Goal: Contribute content: Contribute content

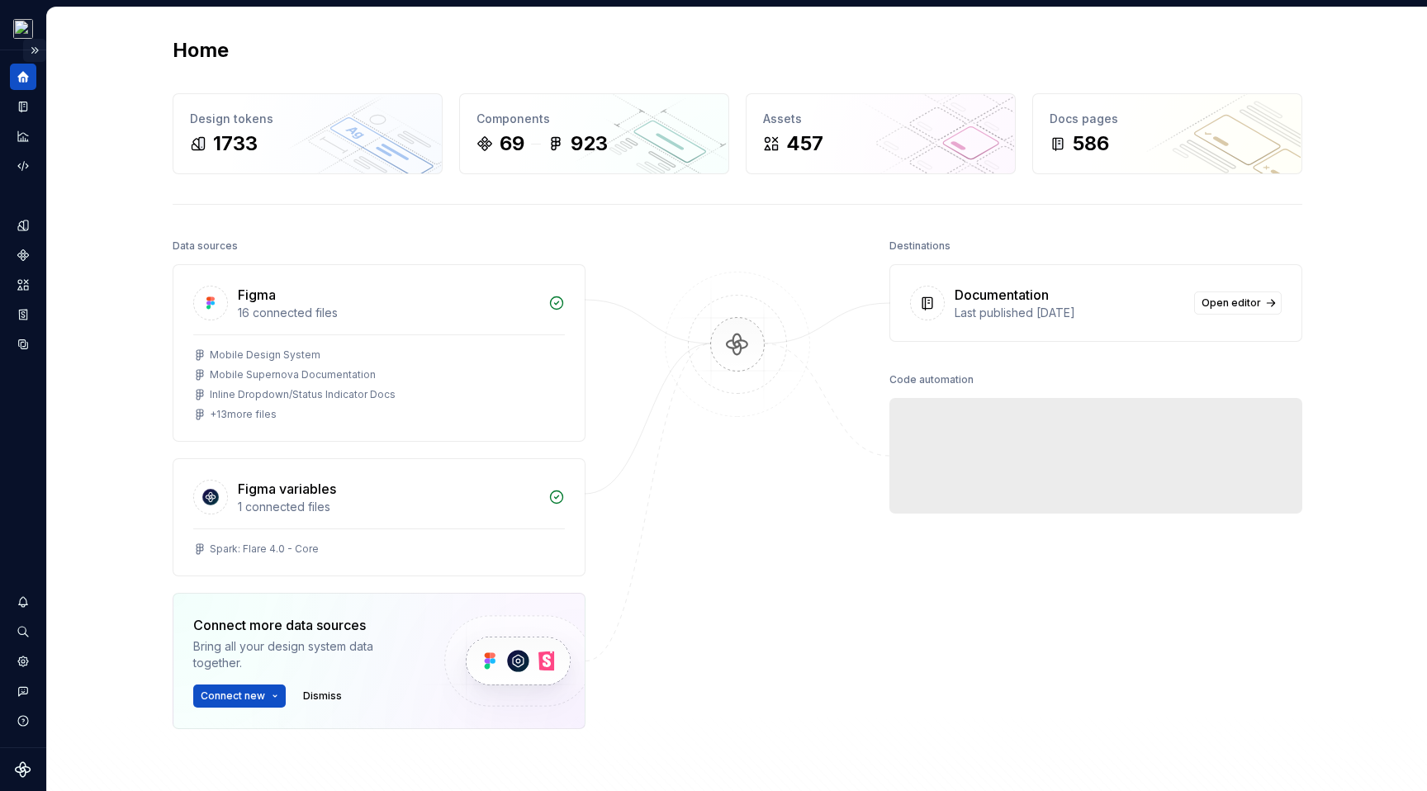
click at [36, 52] on button "Expand sidebar" at bounding box center [34, 50] width 23 height 23
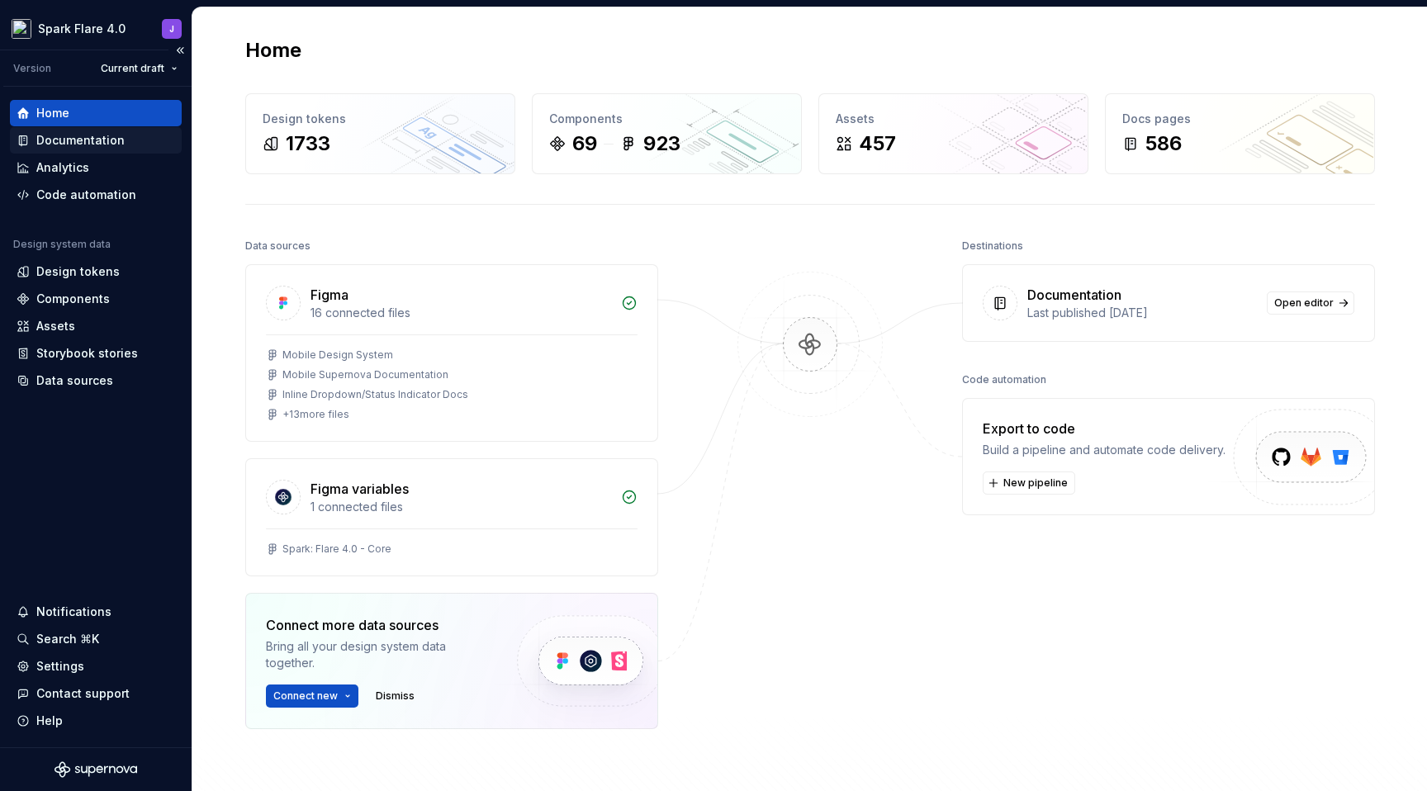
click at [96, 138] on div "Documentation" at bounding box center [80, 140] width 88 height 17
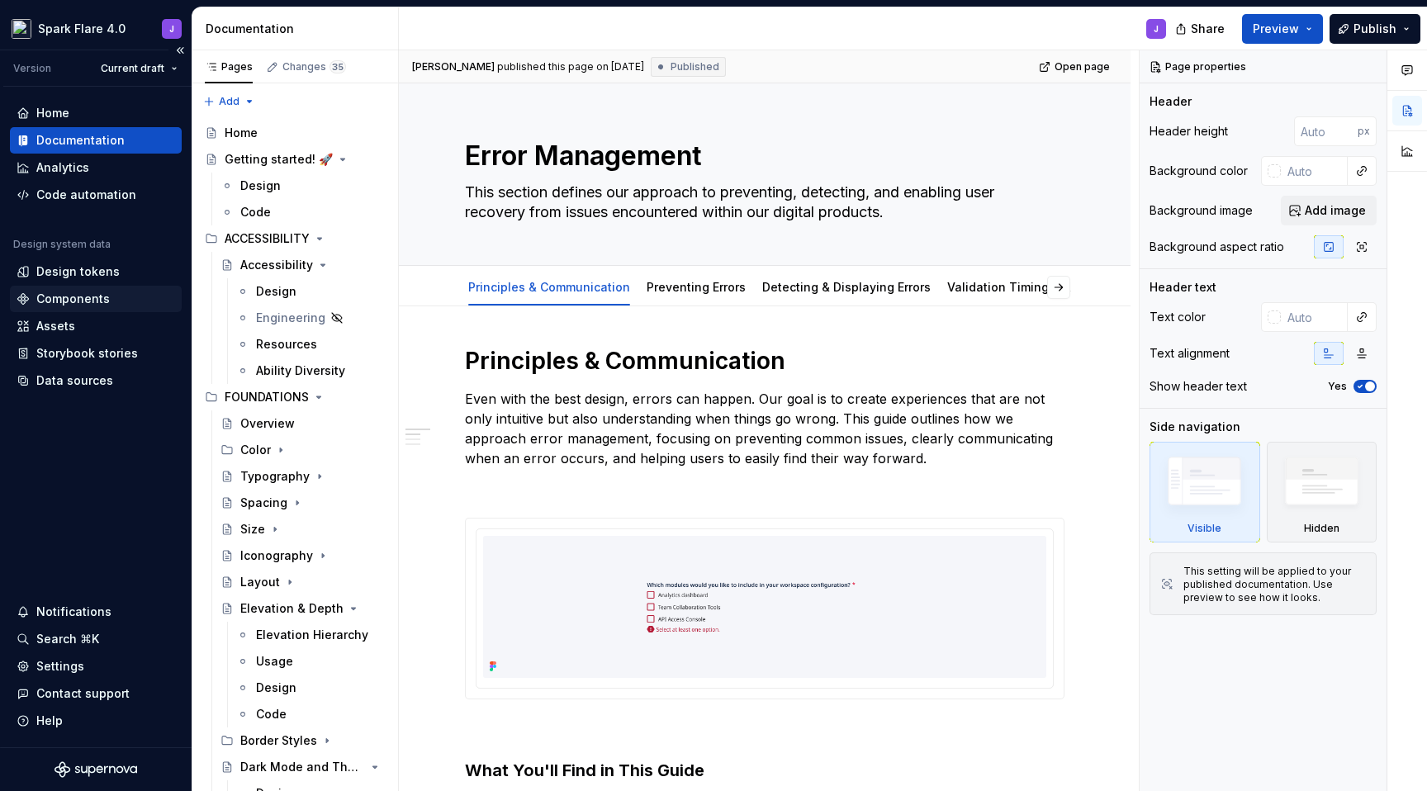
click at [112, 299] on div "Components" at bounding box center [96, 299] width 159 height 17
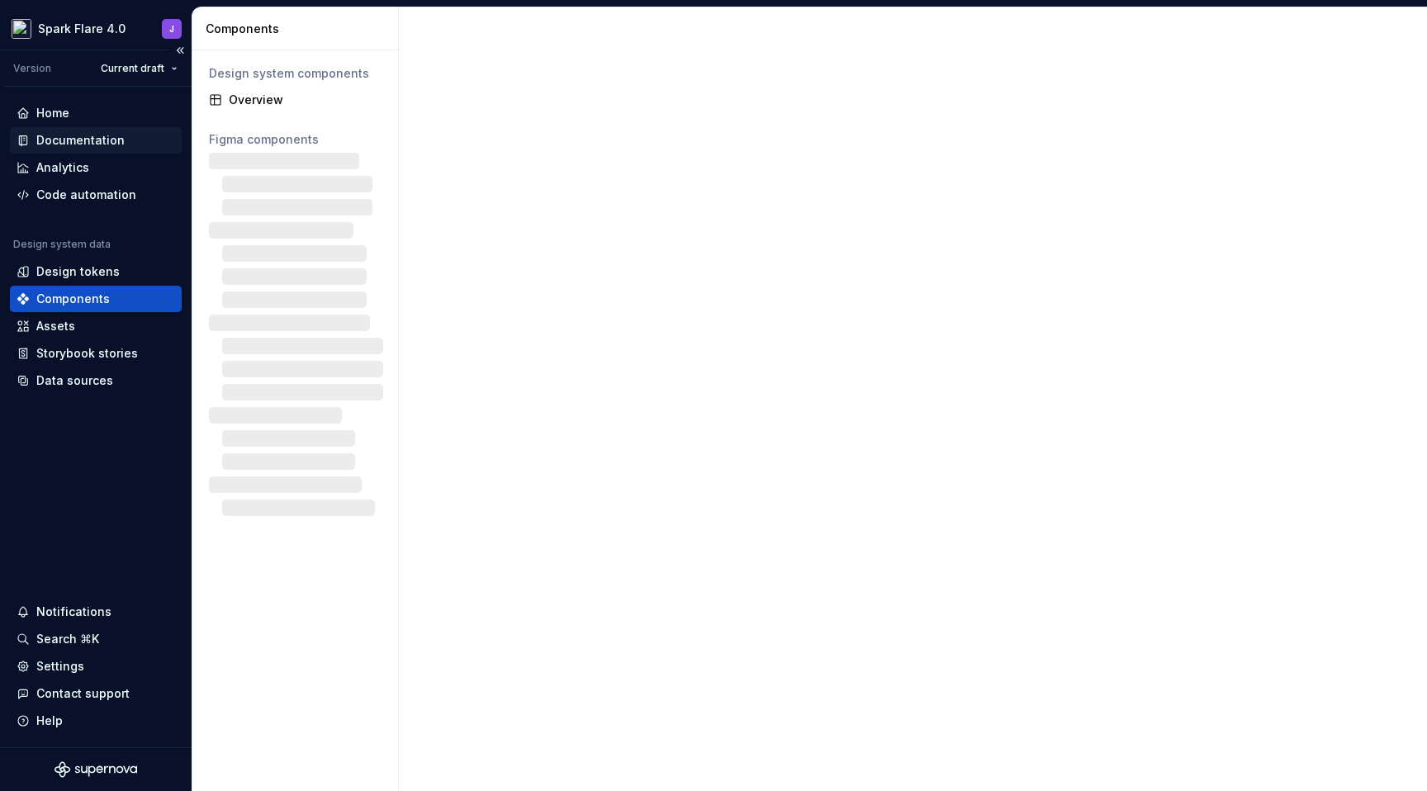
click at [100, 142] on div "Documentation" at bounding box center [80, 140] width 88 height 17
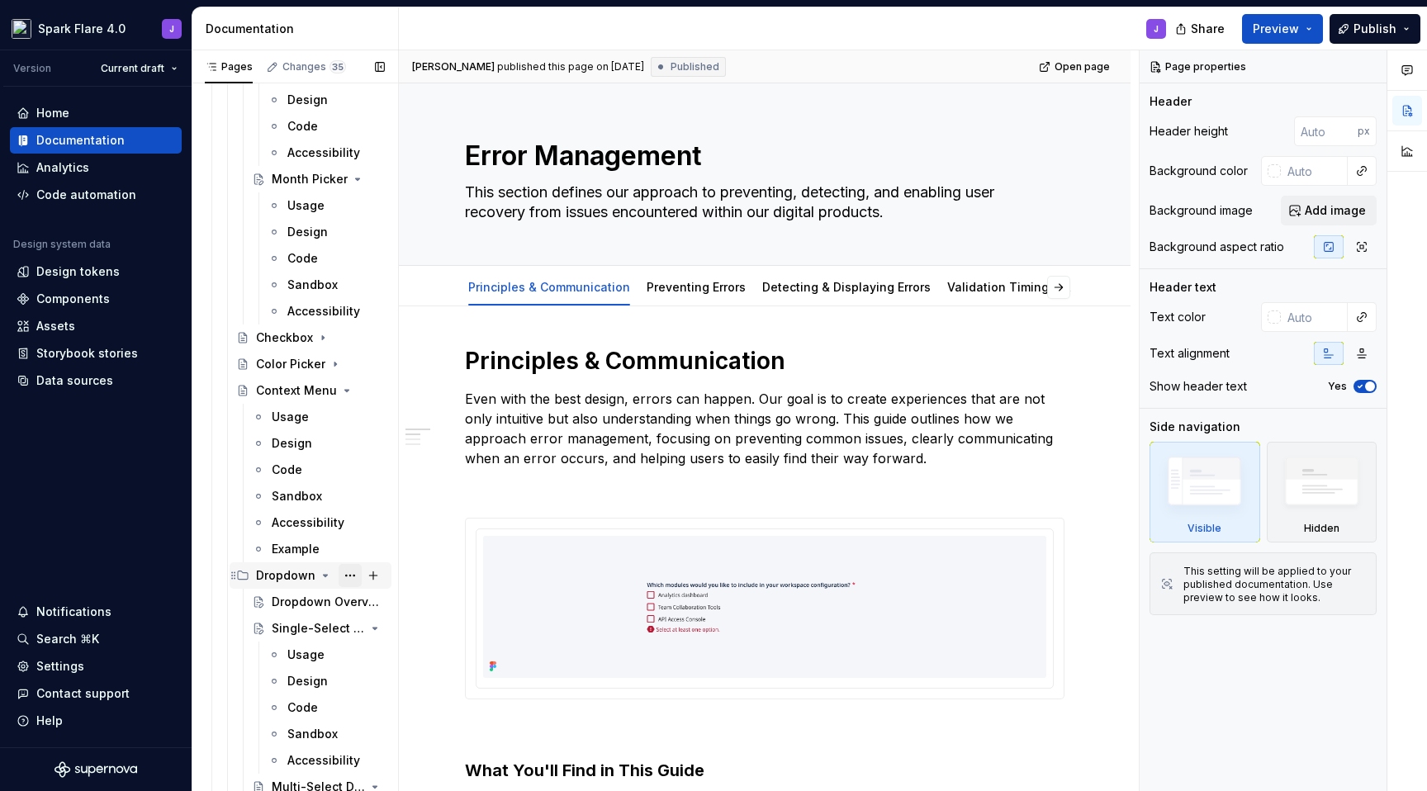
scroll to position [1736, 0]
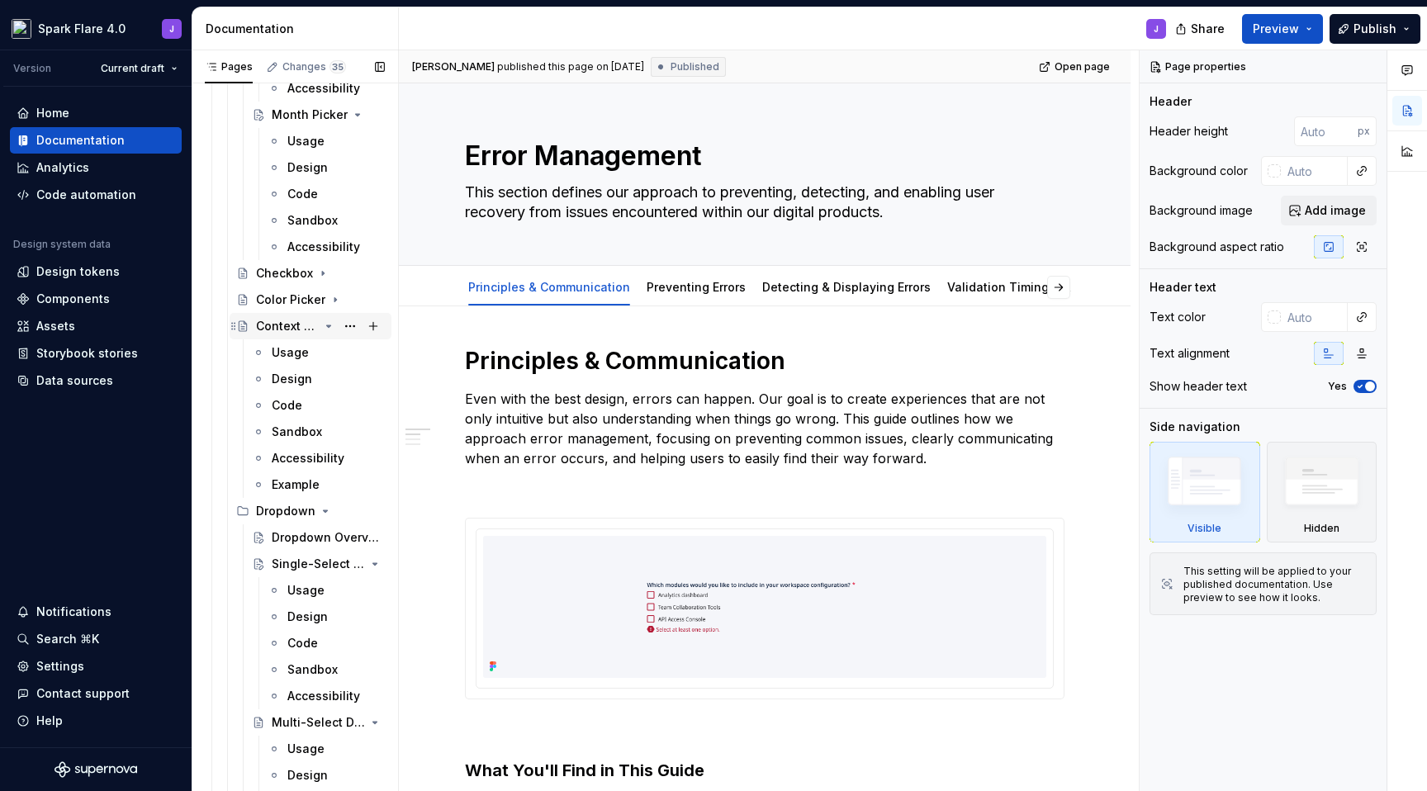
click at [322, 328] on icon "Page tree" at bounding box center [328, 326] width 13 height 13
click at [323, 361] on div "Dropdown" at bounding box center [320, 352] width 129 height 23
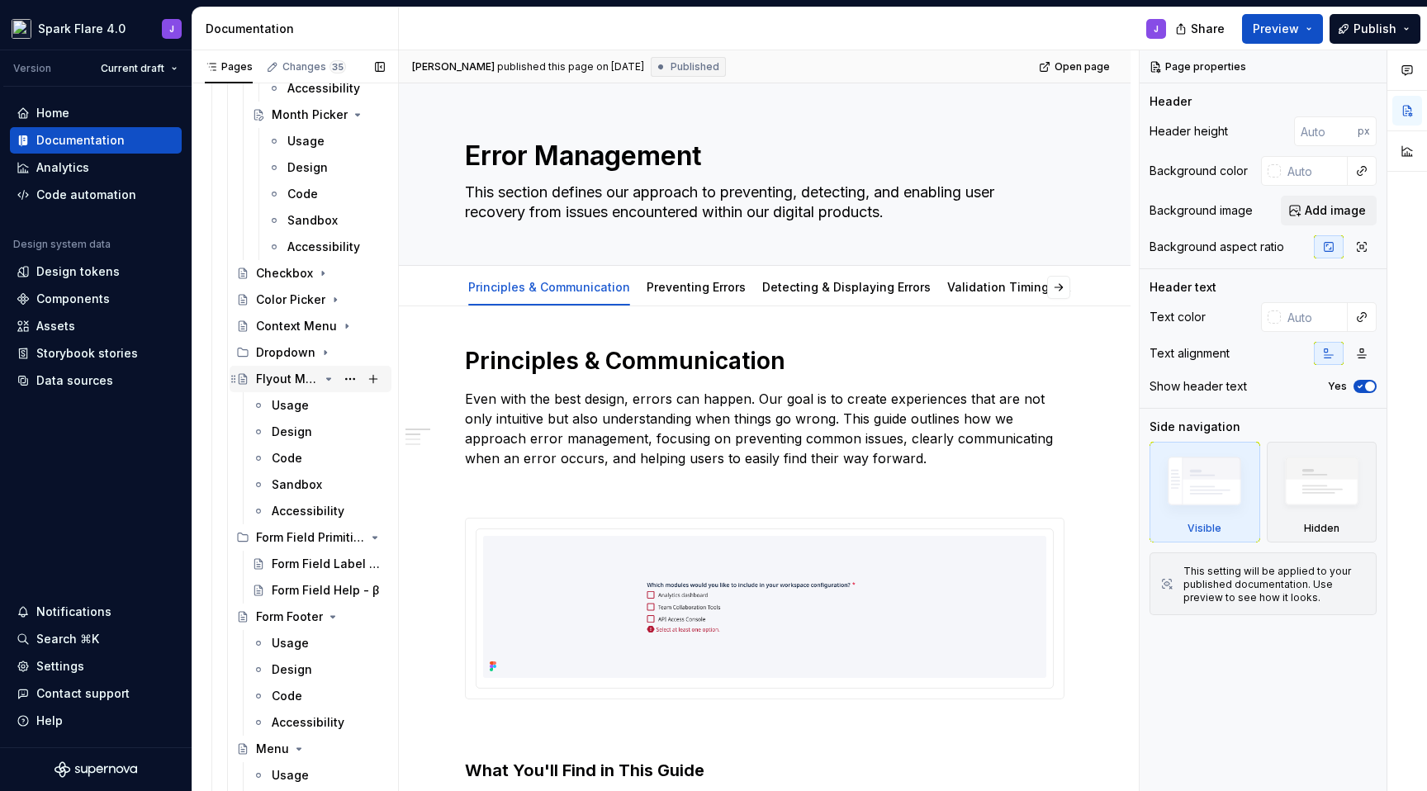
click at [323, 379] on icon "Page tree" at bounding box center [328, 379] width 13 height 13
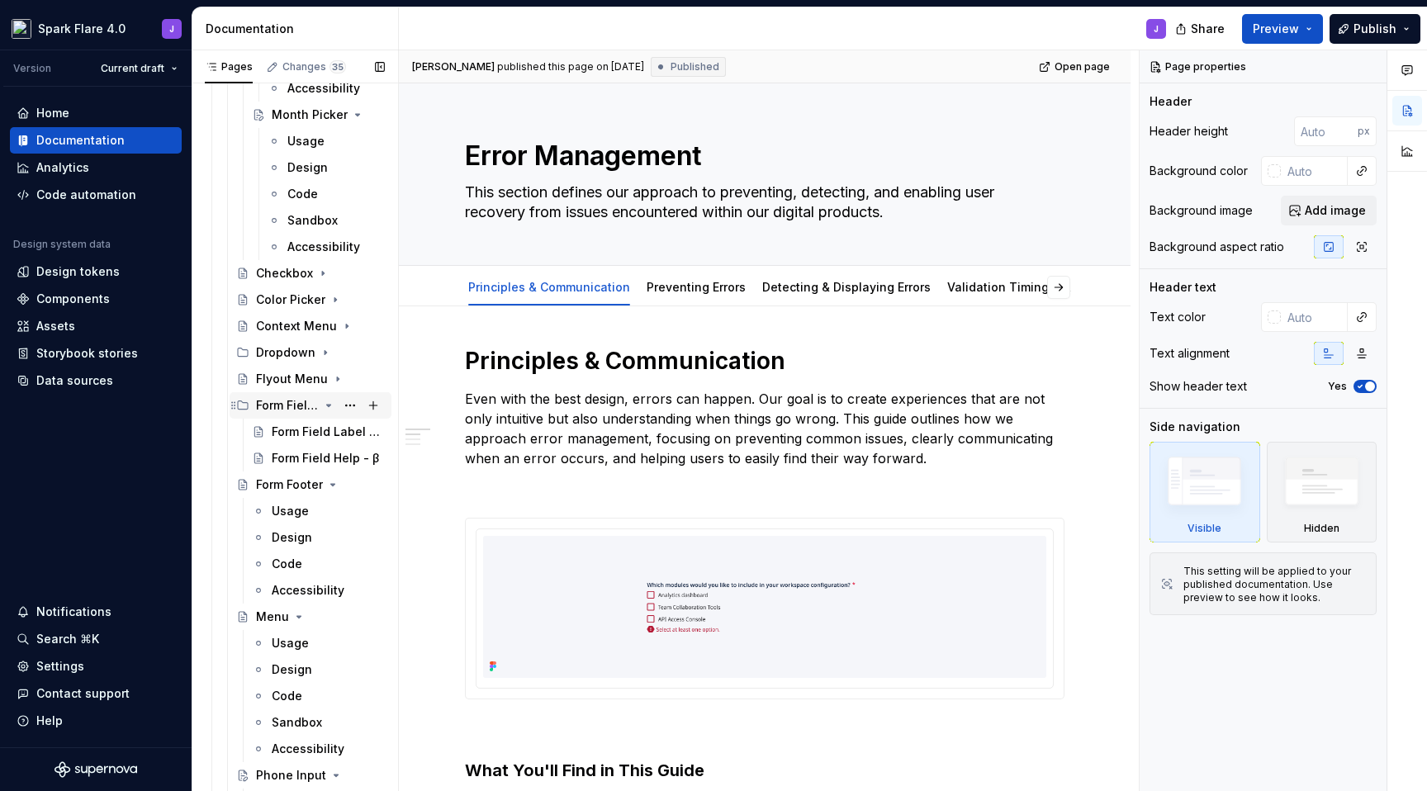
click at [295, 411] on div "Form Field Primitives" at bounding box center [287, 405] width 63 height 17
click at [300, 407] on div "Form Field Primitives" at bounding box center [287, 405] width 63 height 17
click at [302, 435] on div "Form Field Label - β" at bounding box center [304, 432] width 64 height 17
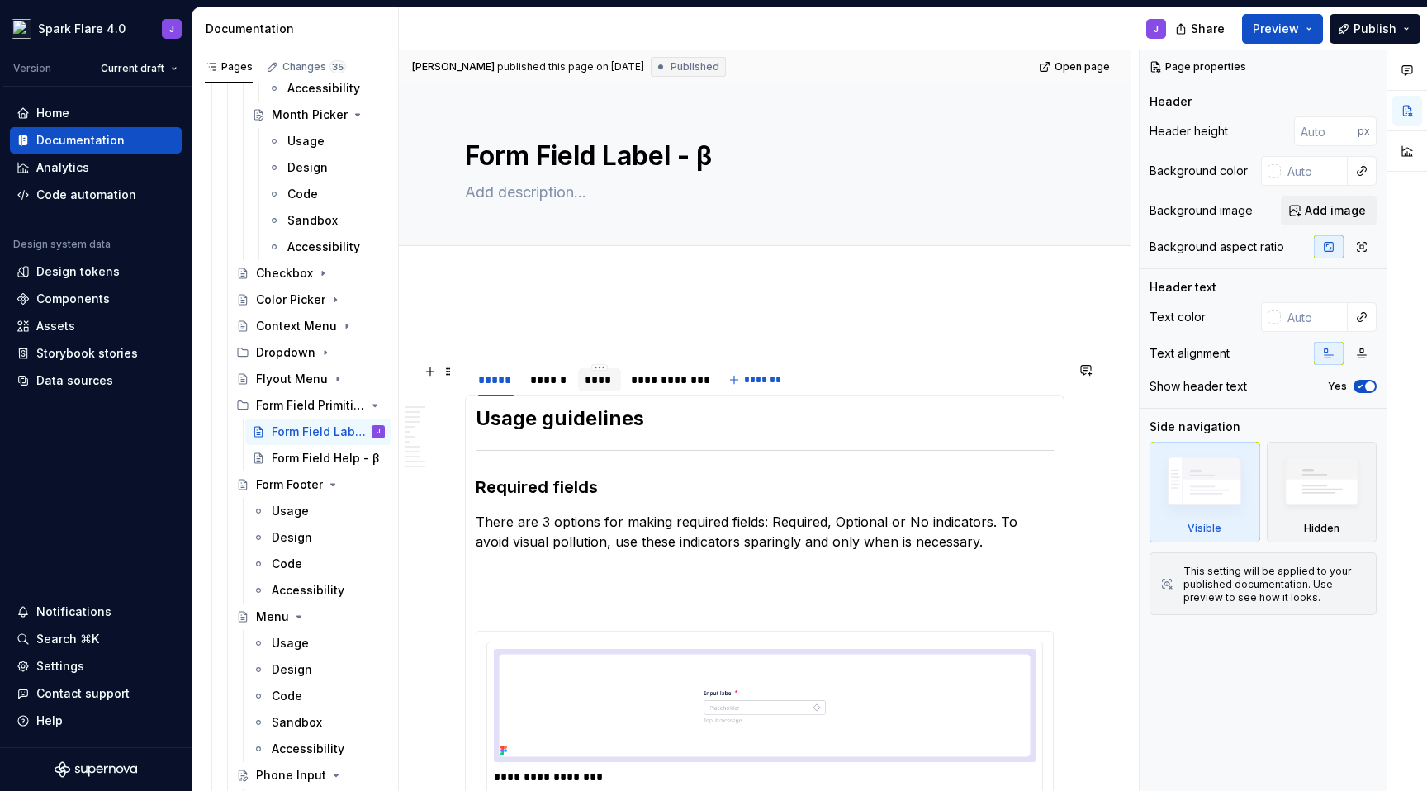
click at [613, 382] on div "****" at bounding box center [600, 380] width 30 height 17
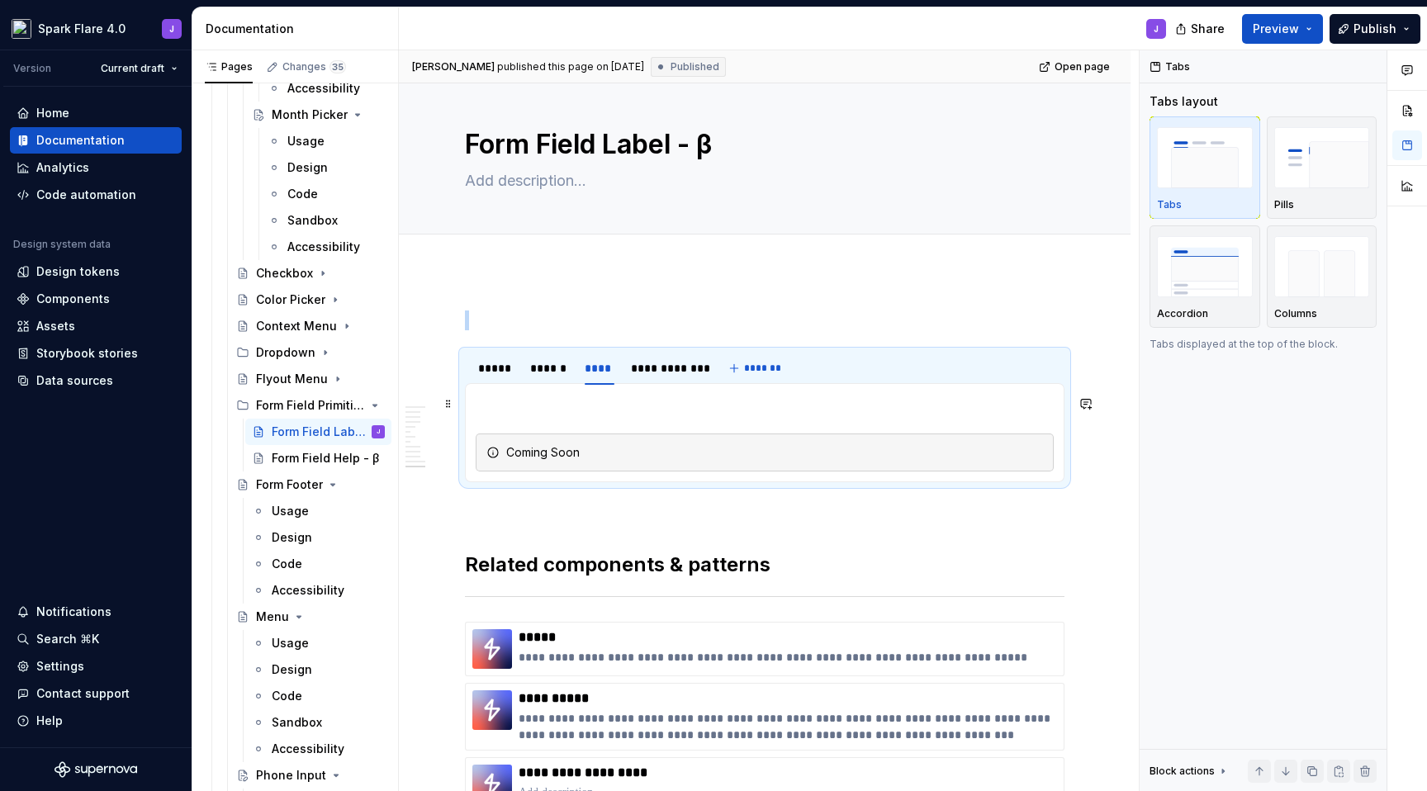
scroll to position [31, 0]
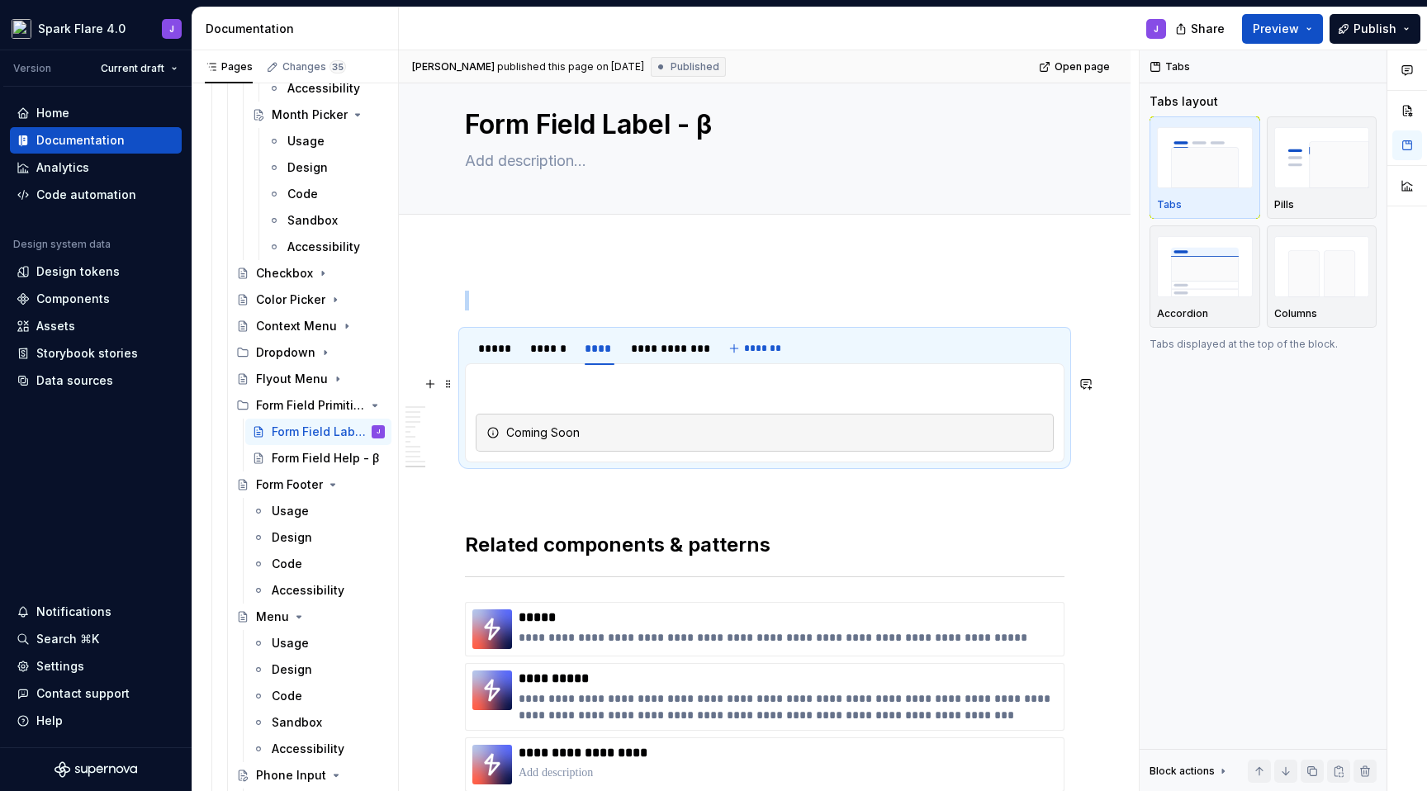
click at [849, 422] on div "Coming Soon" at bounding box center [765, 433] width 578 height 38
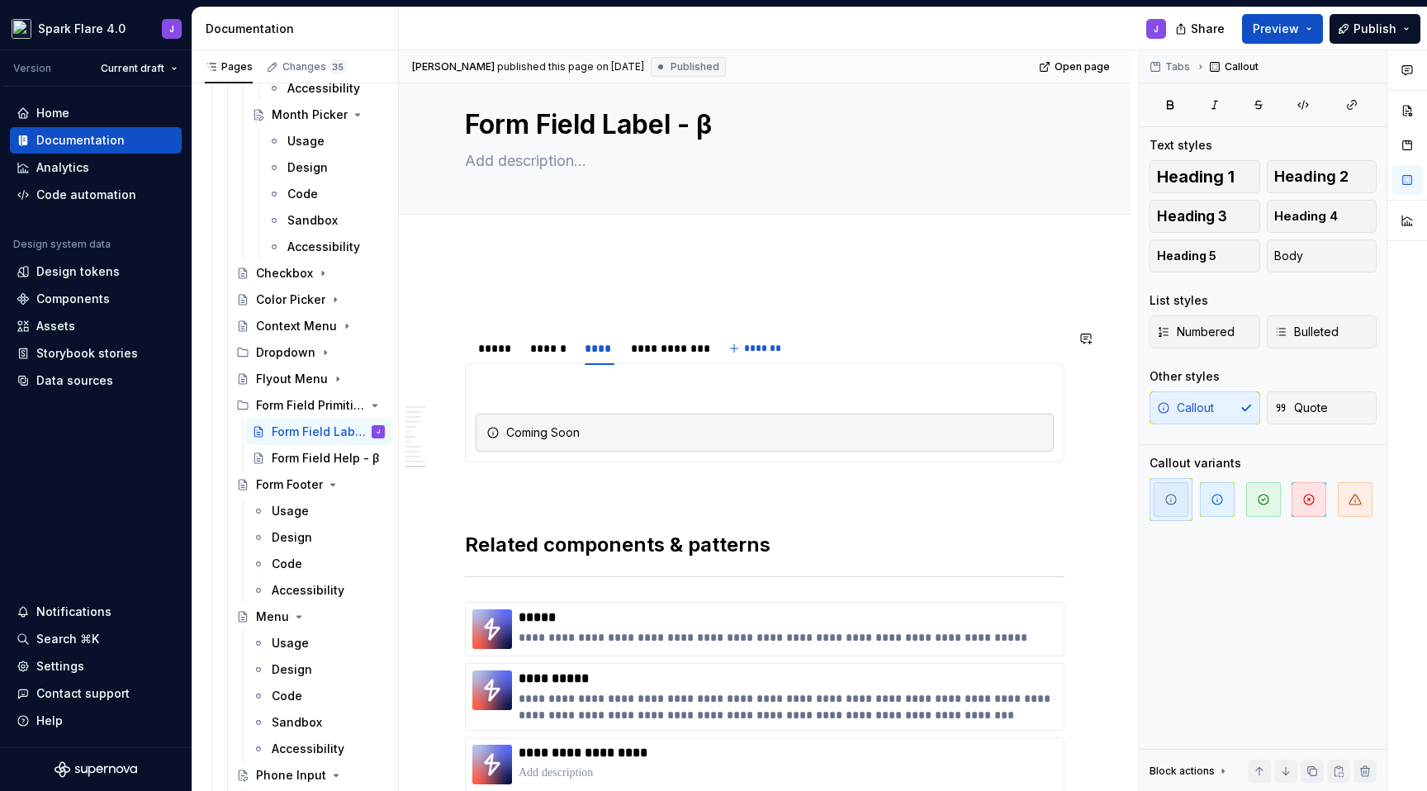
click at [519, 399] on section-item-column "Coming Soon" at bounding box center [765, 413] width 578 height 78
click at [476, 402] on section-item-column "Coming Soon" at bounding box center [765, 413] width 578 height 78
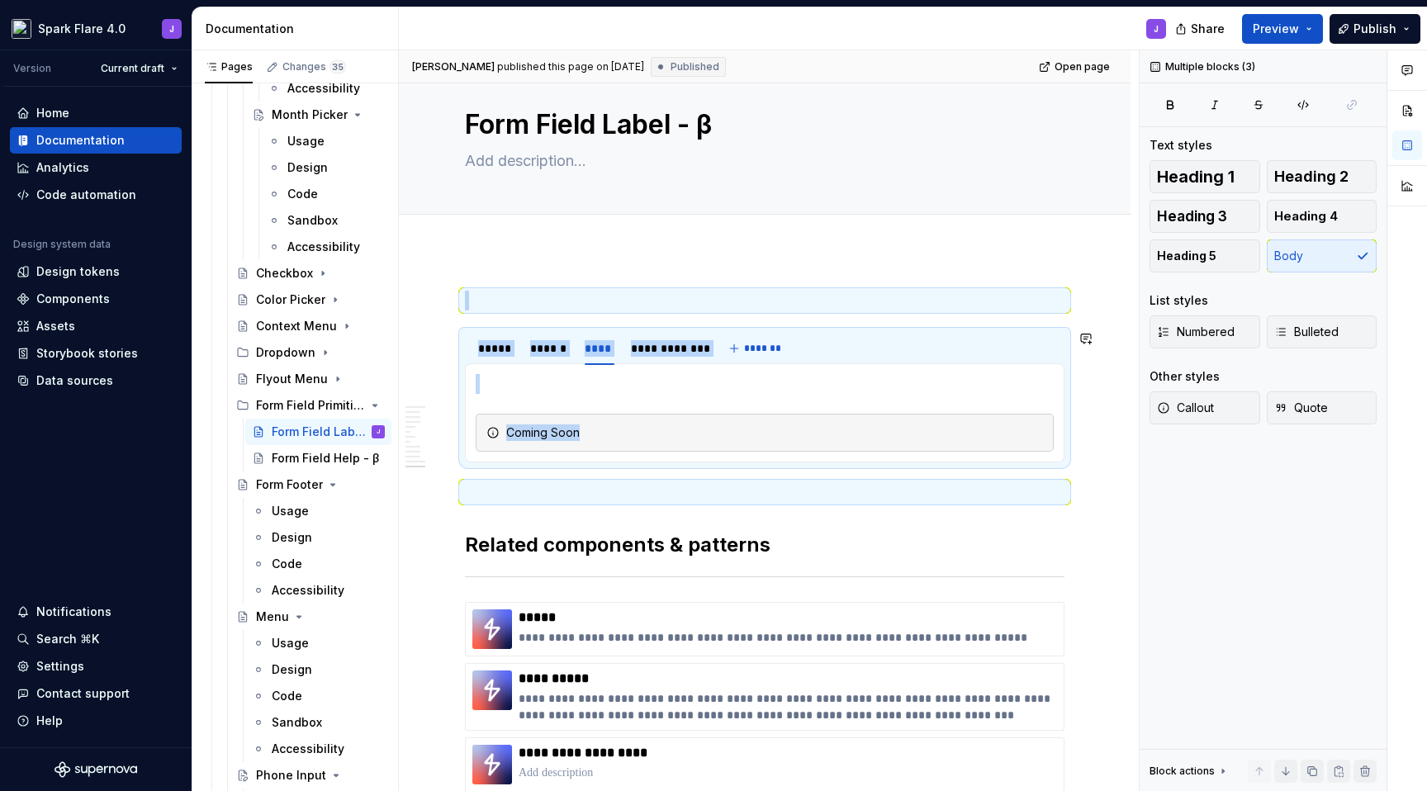
drag, startPoint x: 476, startPoint y: 403, endPoint x: 536, endPoint y: 478, distance: 96.4
click at [536, 478] on div "**********" at bounding box center [765, 619] width 600 height 657
click at [536, 482] on p at bounding box center [765, 492] width 600 height 20
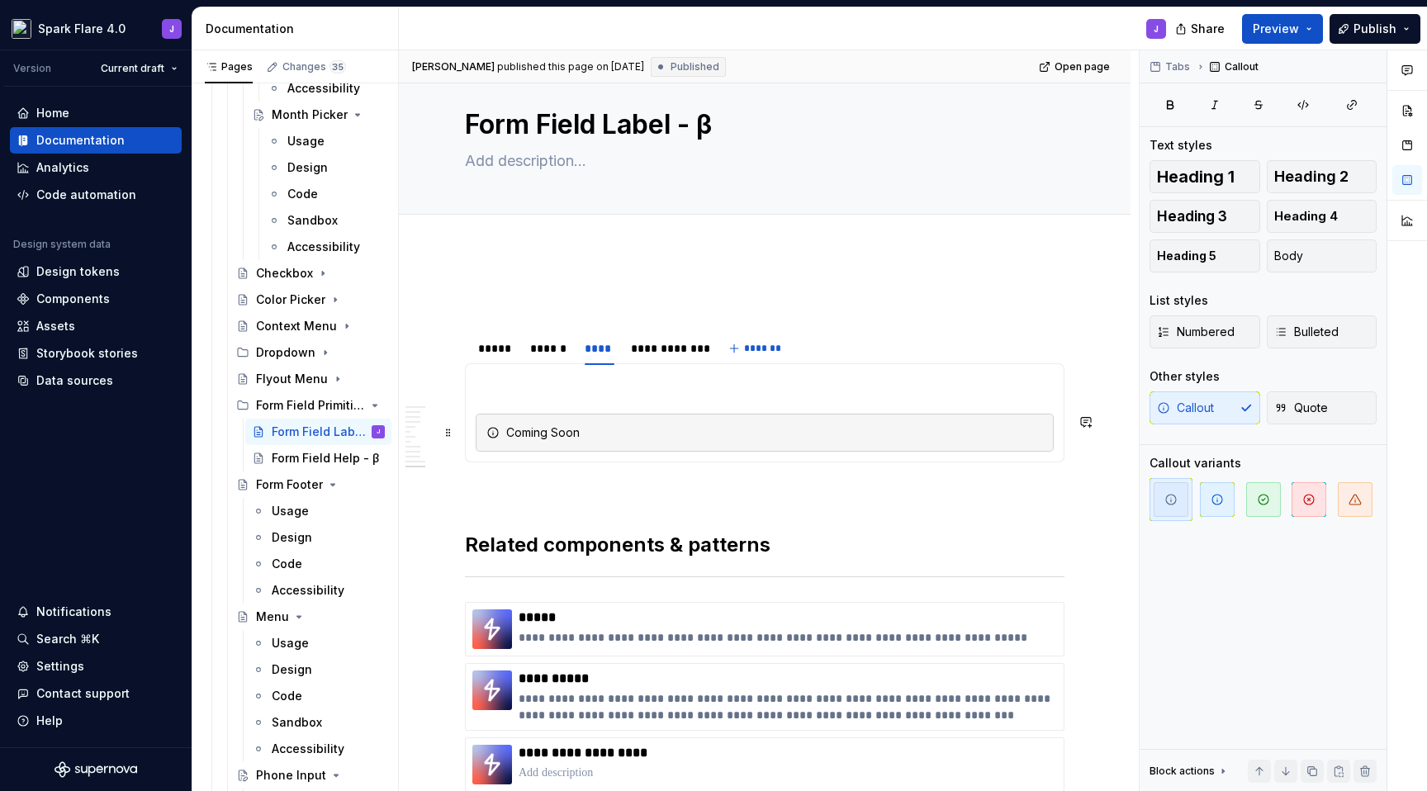
click at [533, 414] on div "Coming Soon" at bounding box center [765, 433] width 578 height 38
click at [1058, 433] on div "**********" at bounding box center [765, 412] width 600 height 99
click at [322, 378] on icon "Page tree" at bounding box center [328, 379] width 13 height 13
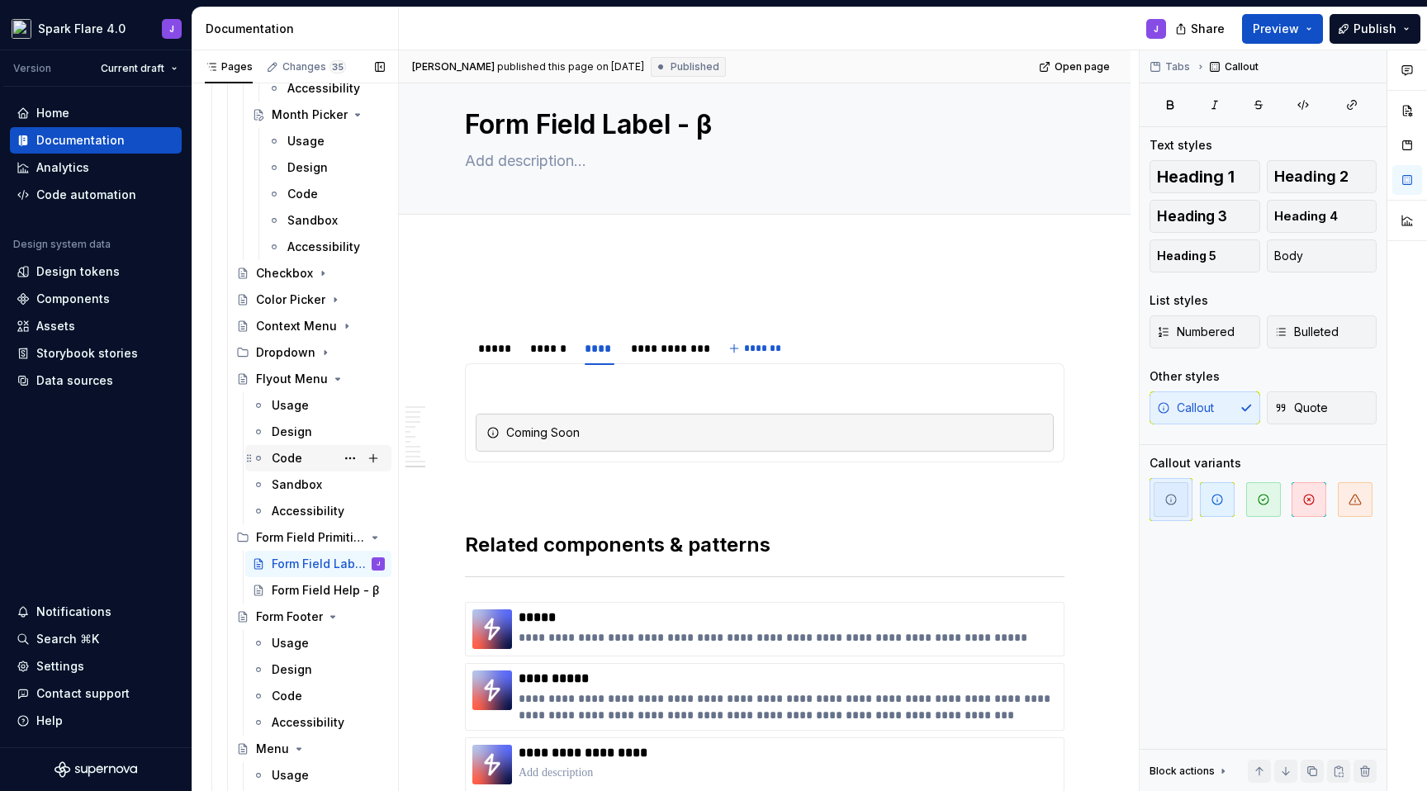
click at [301, 459] on div "Code" at bounding box center [328, 458] width 113 height 23
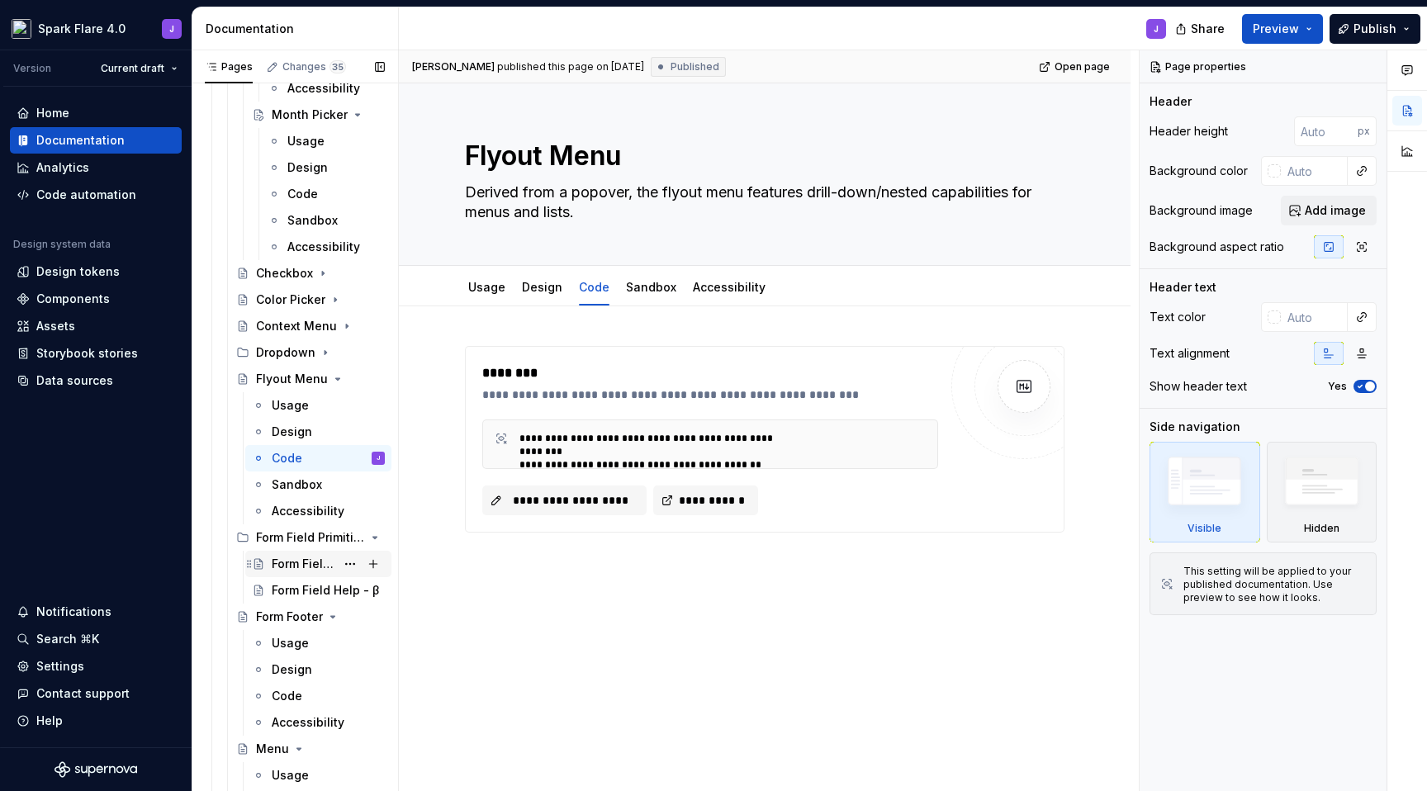
click at [272, 568] on div "Form Field Label - β" at bounding box center [304, 564] width 64 height 17
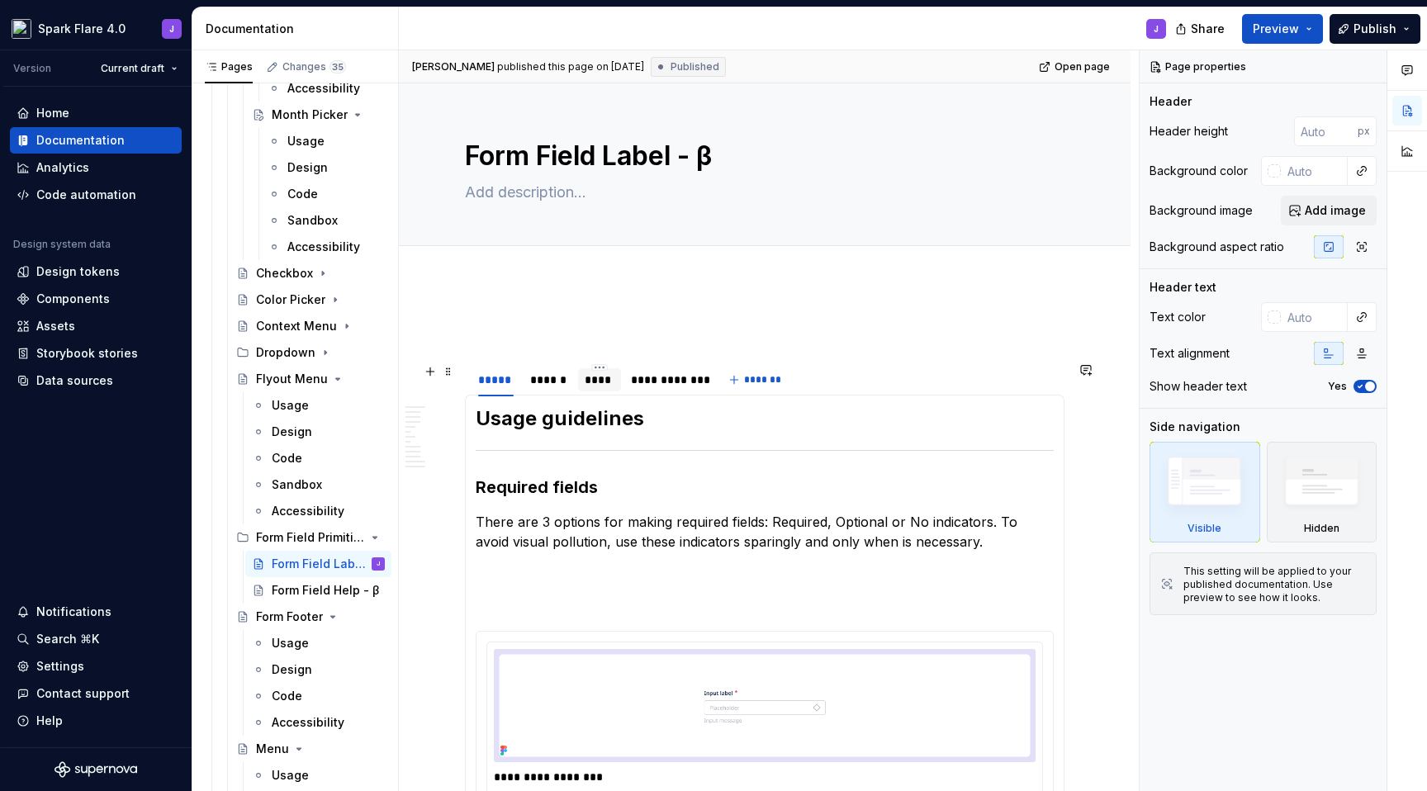
click at [589, 382] on div "****" at bounding box center [600, 380] width 30 height 17
type textarea "*"
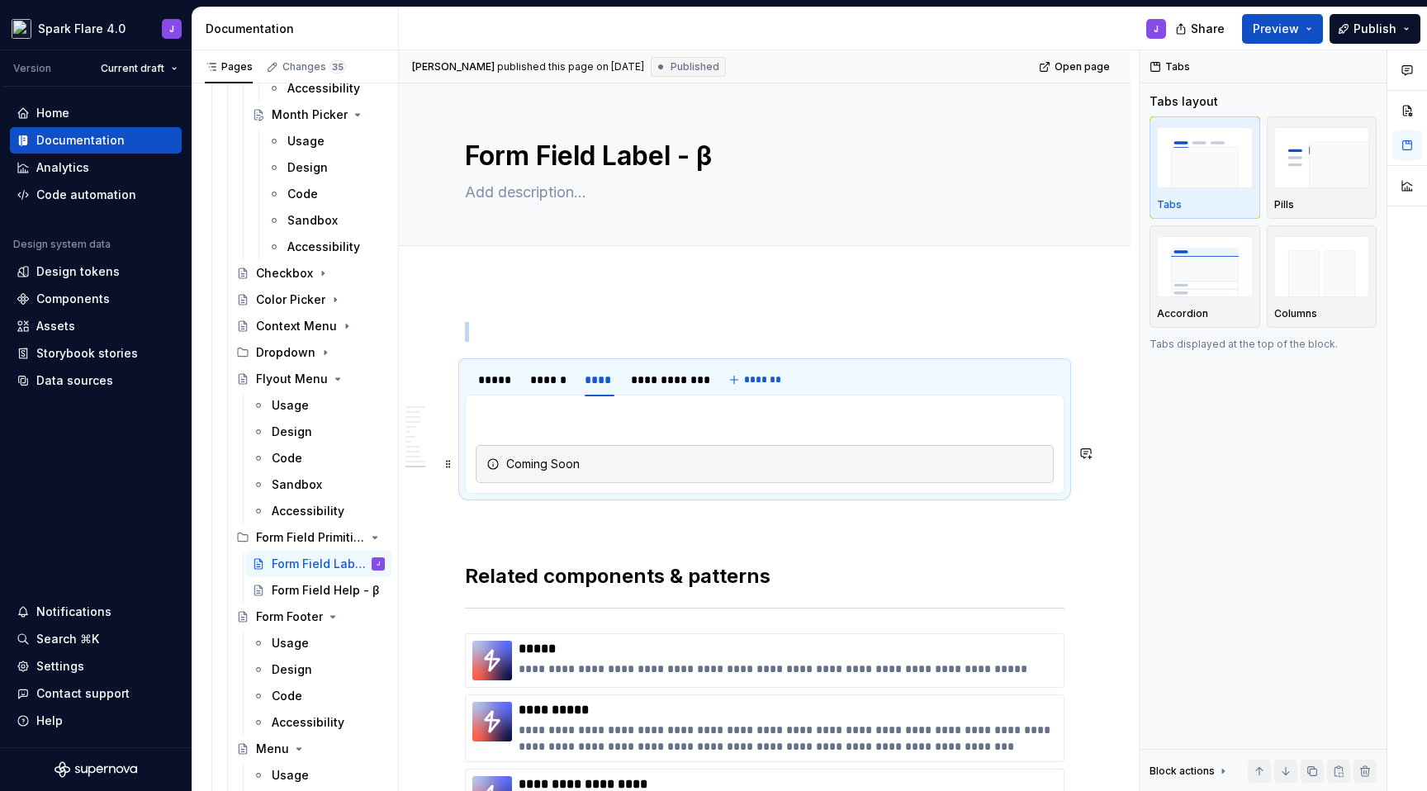
click at [593, 474] on div "Coming Soon" at bounding box center [765, 464] width 578 height 38
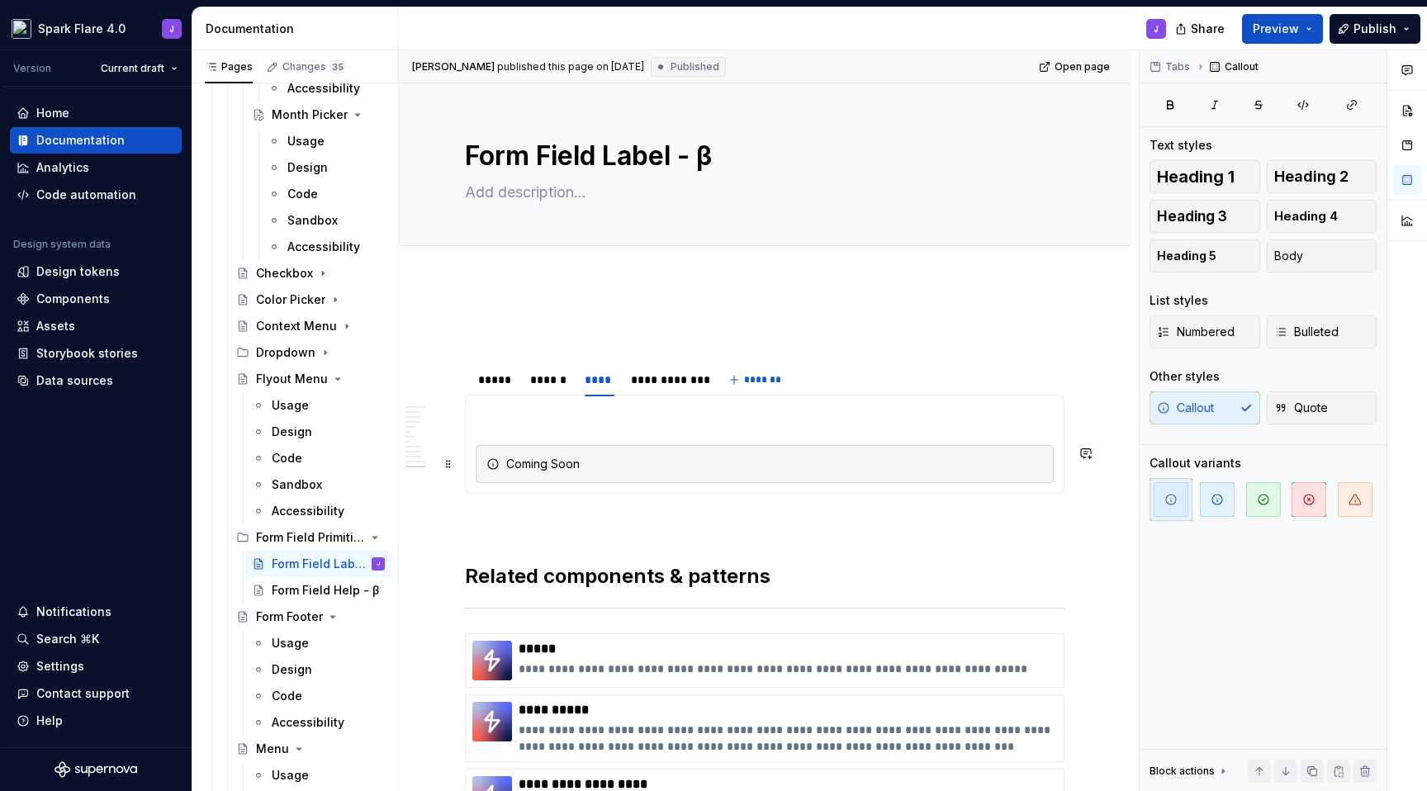
click at [594, 469] on div "Coming Soon" at bounding box center [774, 464] width 537 height 17
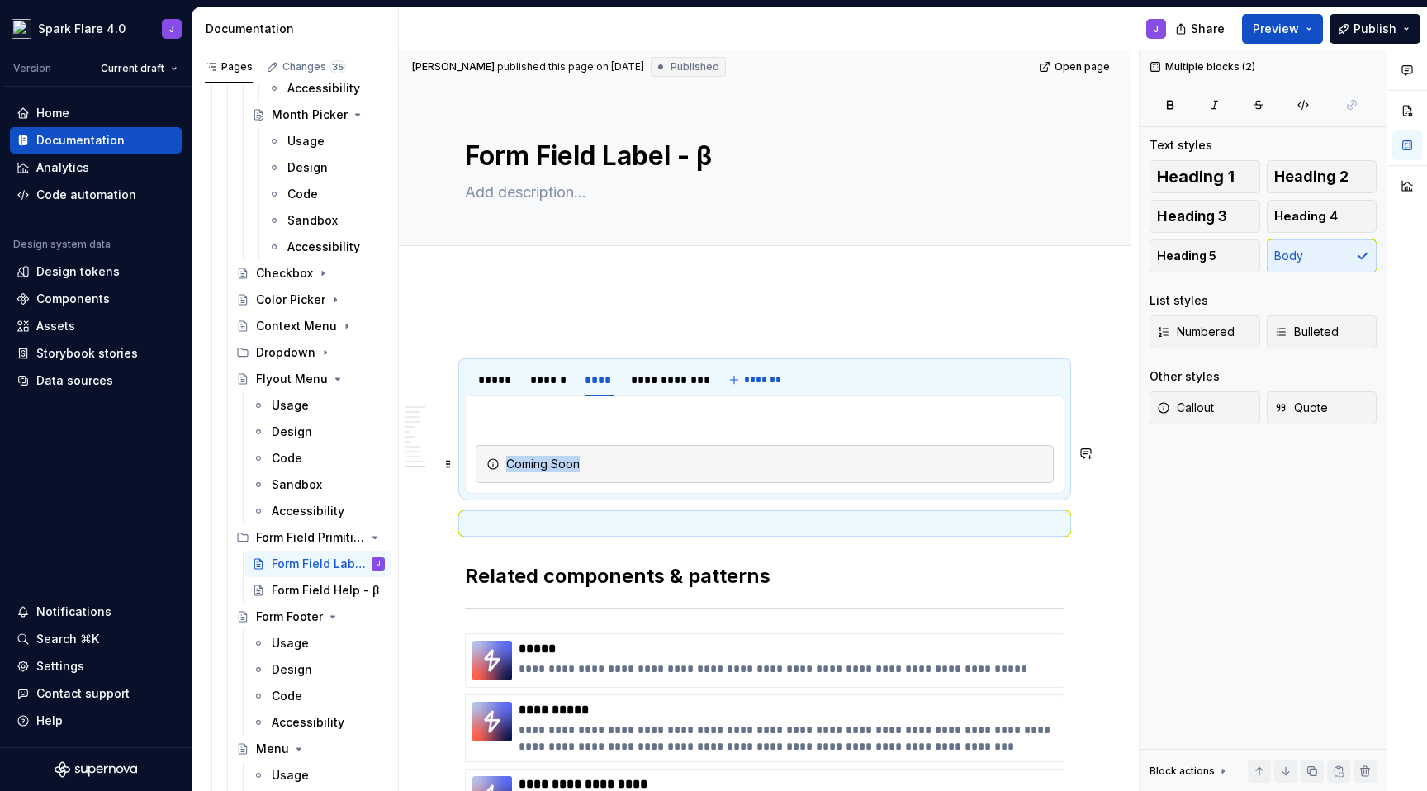
click at [594, 469] on div "Coming Soon" at bounding box center [774, 464] width 537 height 17
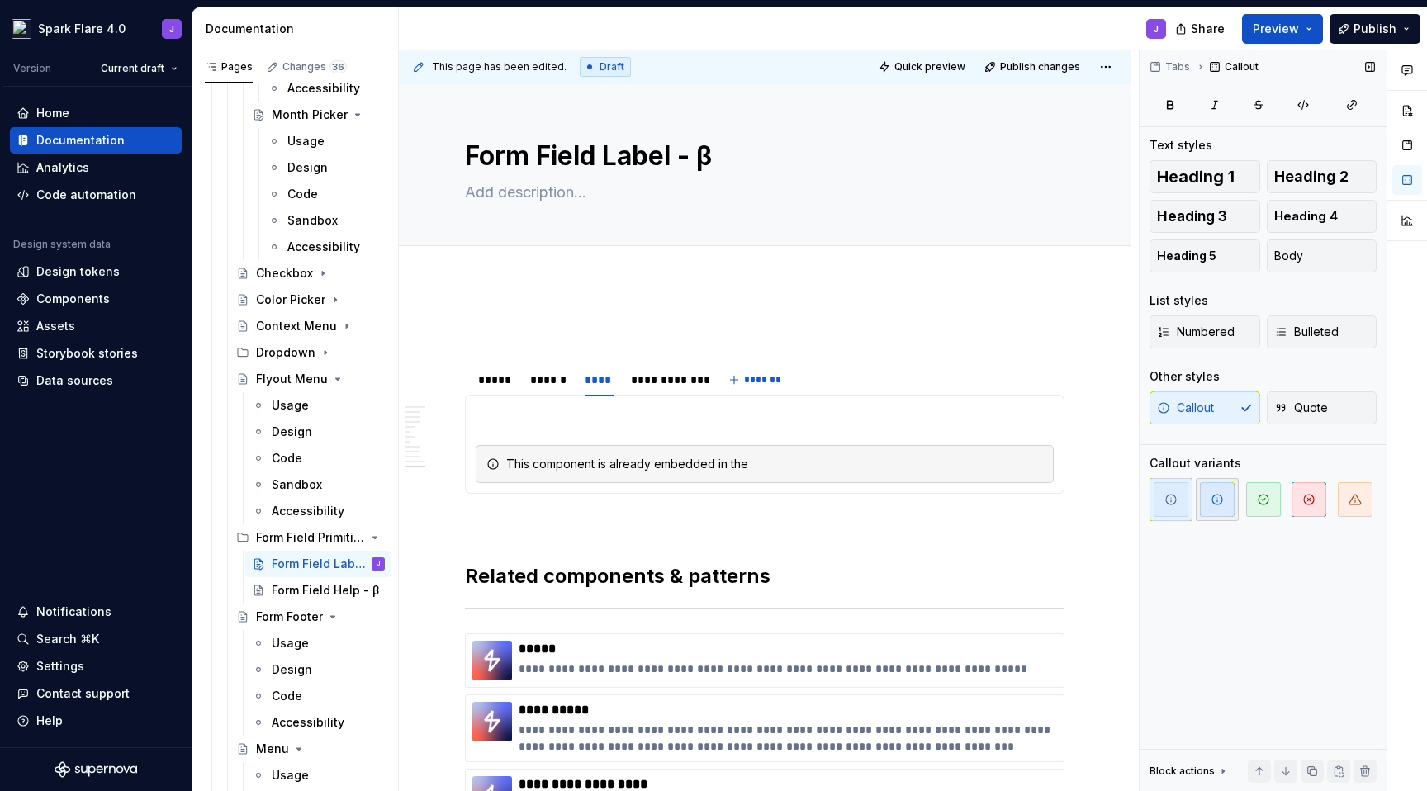
click at [1226, 506] on span "button" at bounding box center [1217, 499] width 35 height 35
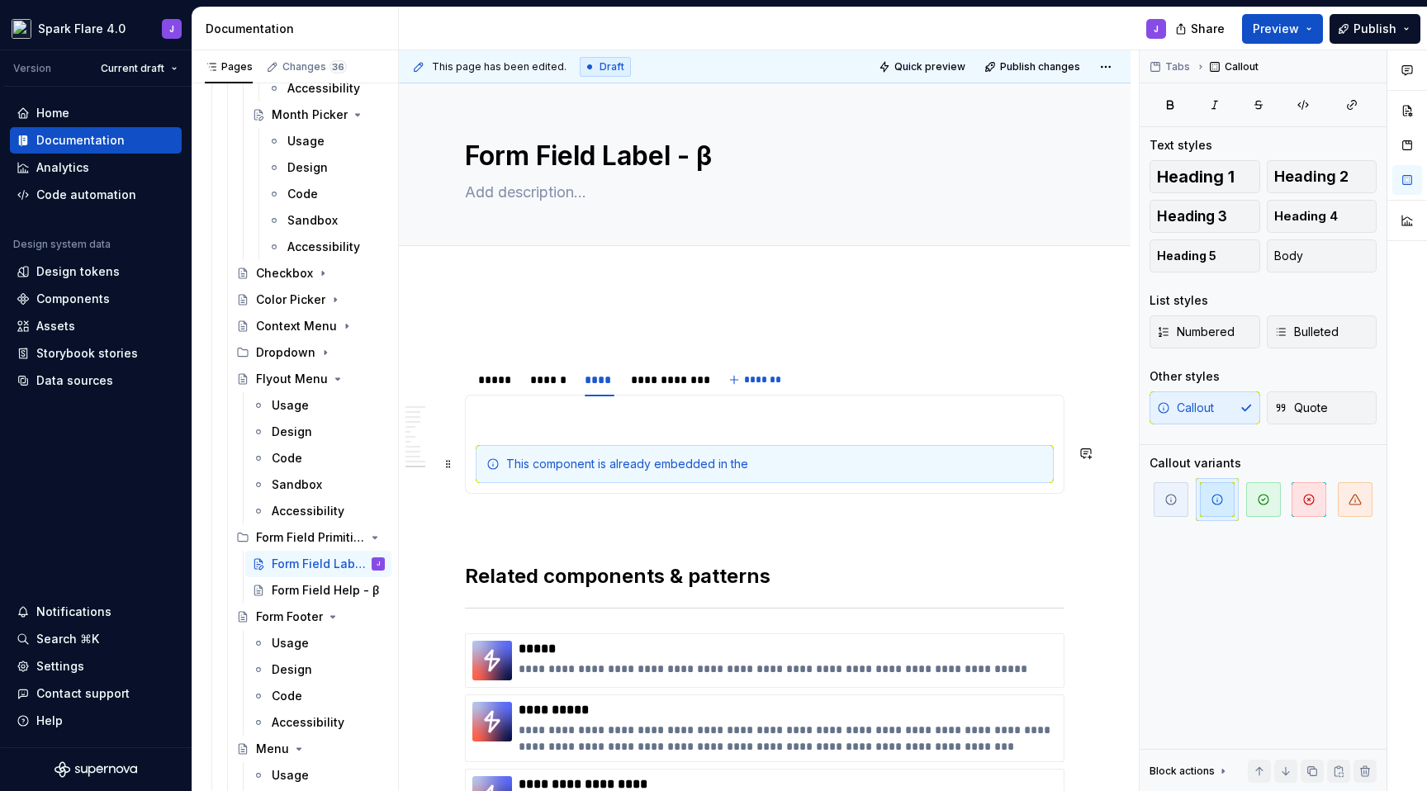
click at [788, 465] on div "This component is already embedded in the" at bounding box center [774, 464] width 537 height 17
drag, startPoint x: 738, startPoint y: 466, endPoint x: 756, endPoint y: 467, distance: 17.4
click at [756, 467] on div "This component is already embedded into the the form-field components" at bounding box center [774, 464] width 537 height 17
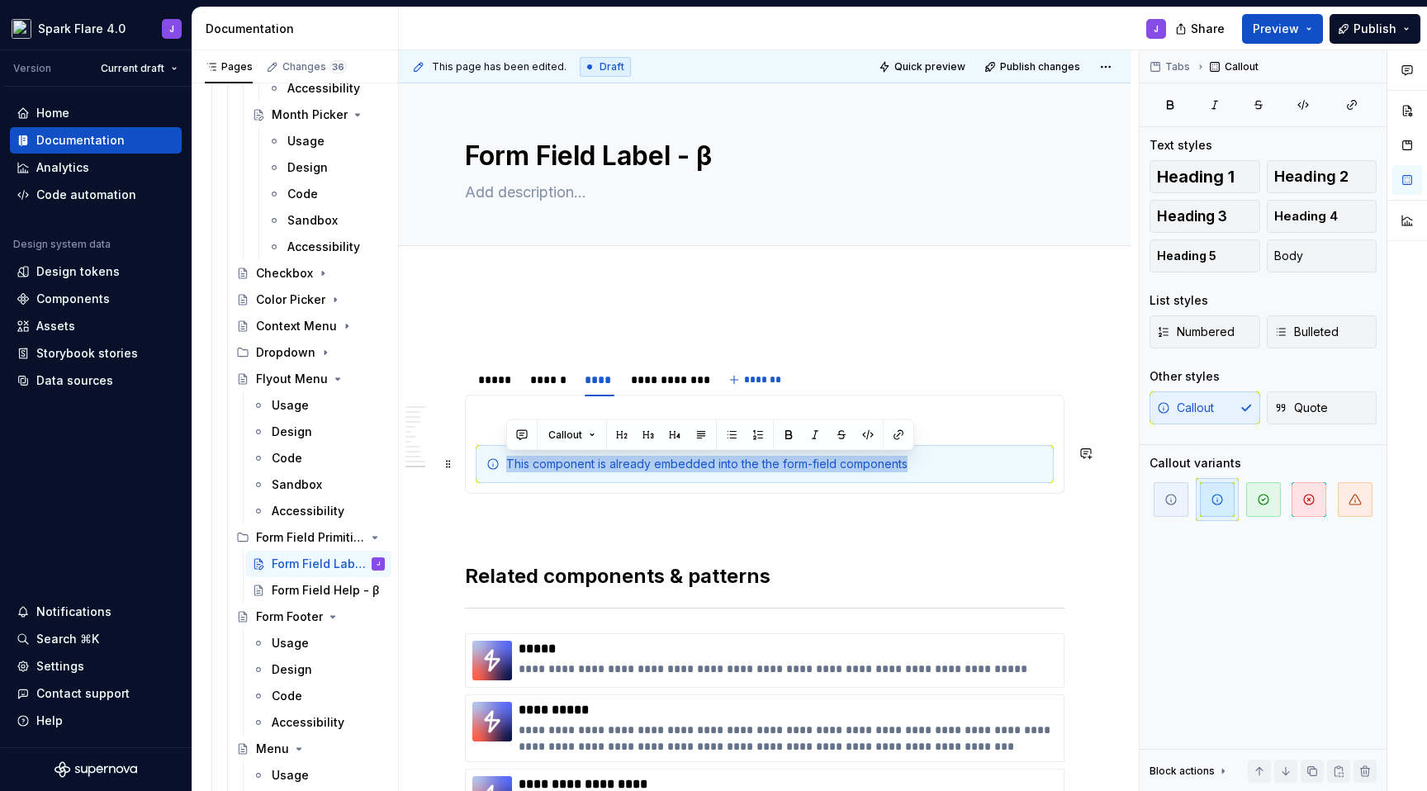
click at [756, 467] on div "This component is already embedded into the the form-field components" at bounding box center [774, 464] width 537 height 17
copy div "This component is already embedded into the the form-field components"
click at [944, 465] on div "This component is already embedded into the the form-field components" at bounding box center [774, 464] width 537 height 17
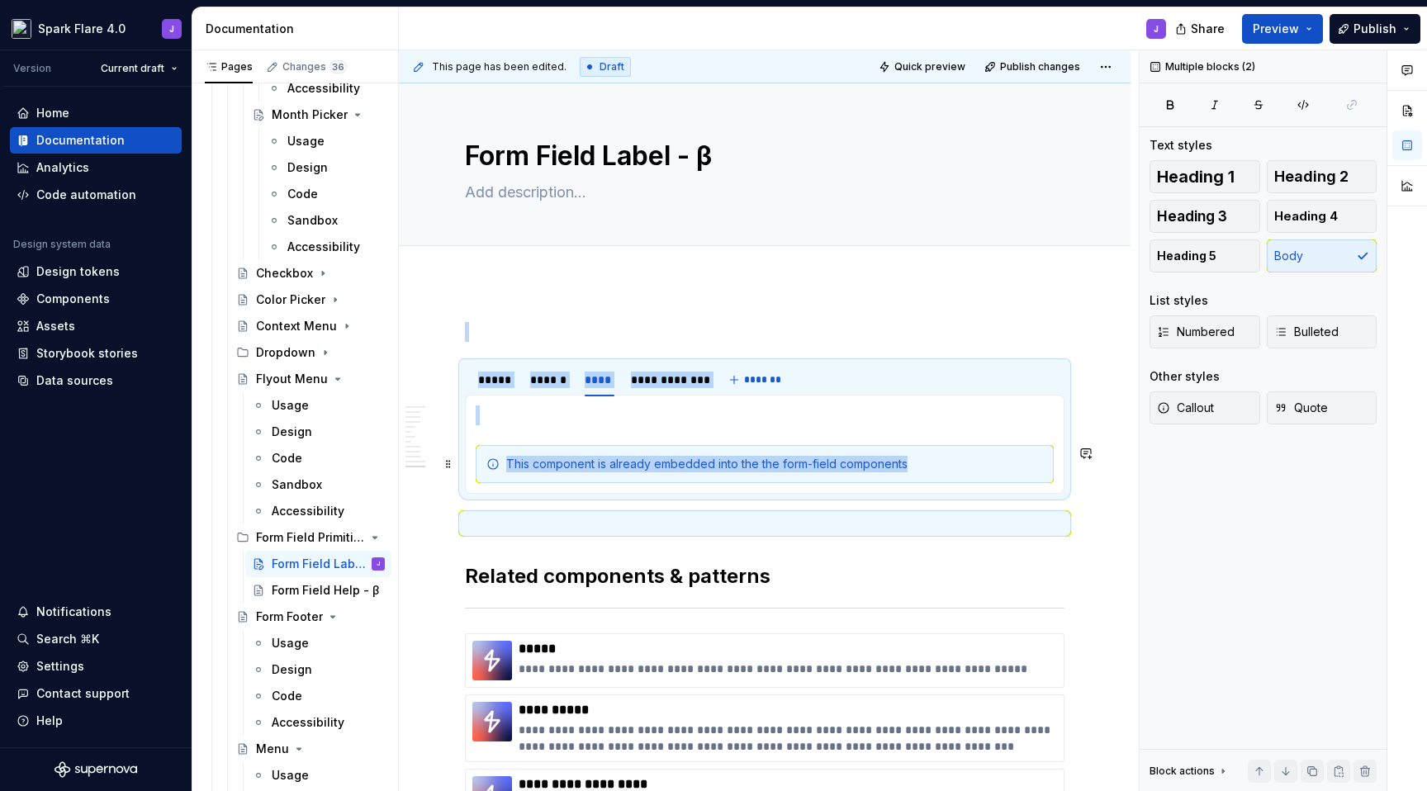
click at [852, 459] on div "This component is already embedded into the the form-field components" at bounding box center [774, 464] width 537 height 17
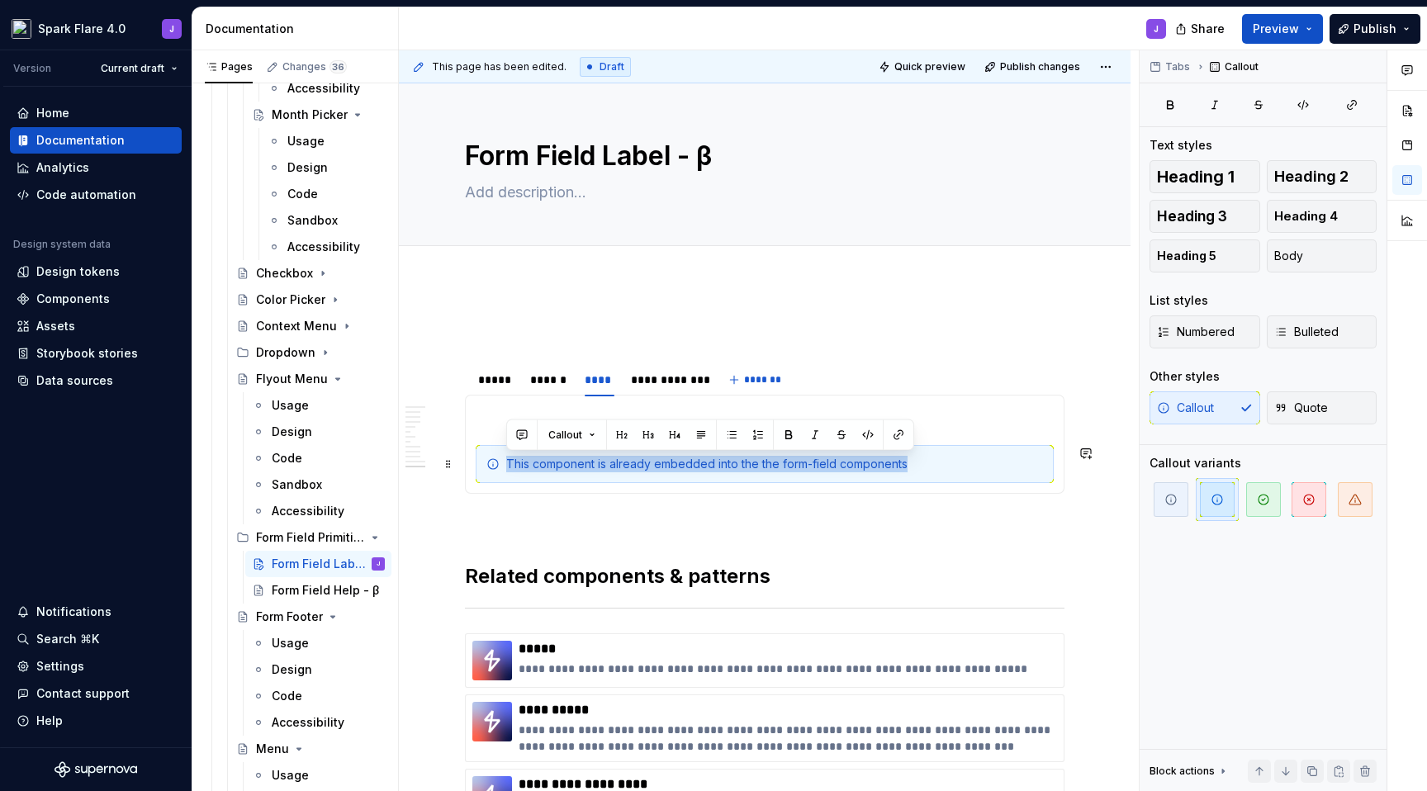
click at [852, 459] on div "This component is already embedded into the the form-field components" at bounding box center [774, 464] width 537 height 17
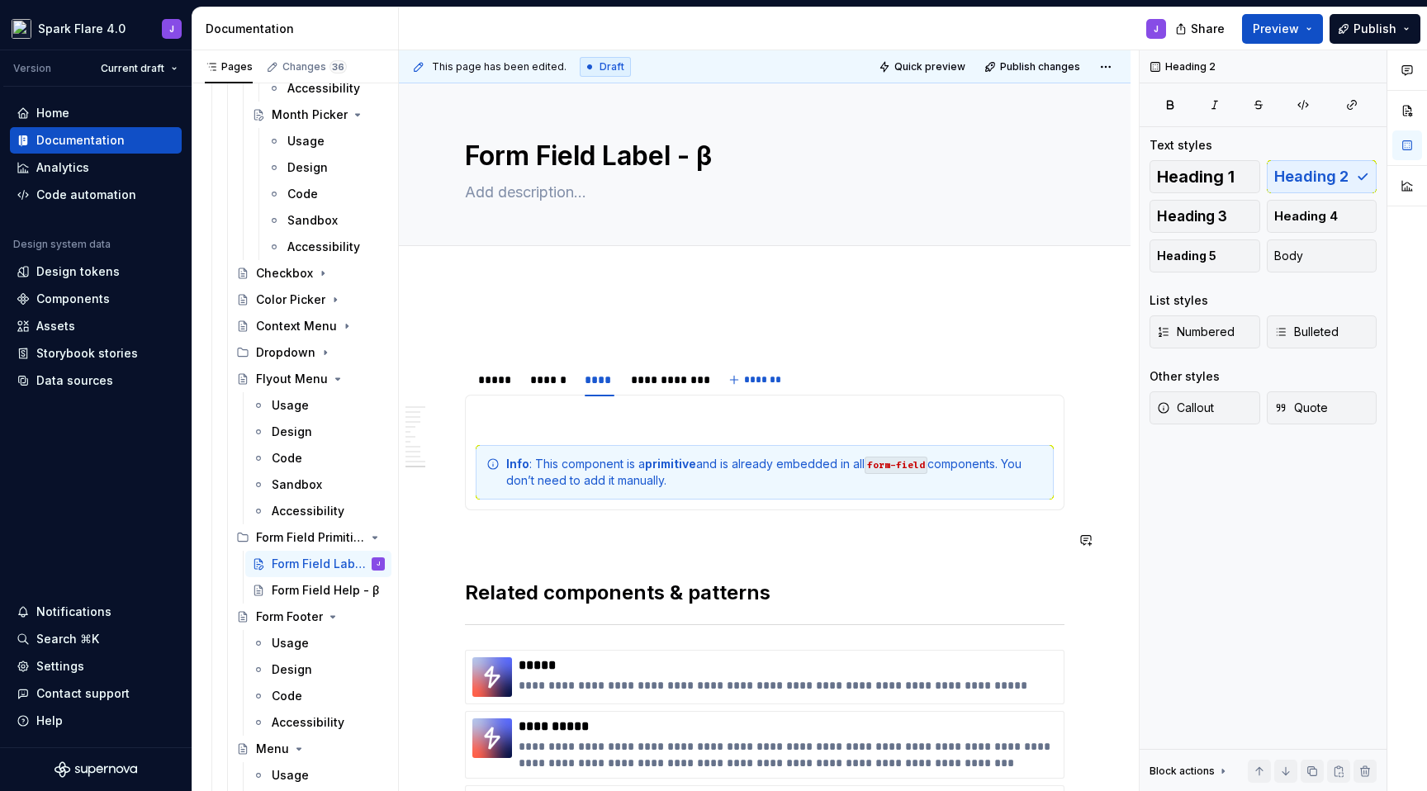
click at [791, 564] on div "**********" at bounding box center [765, 658] width 600 height 673
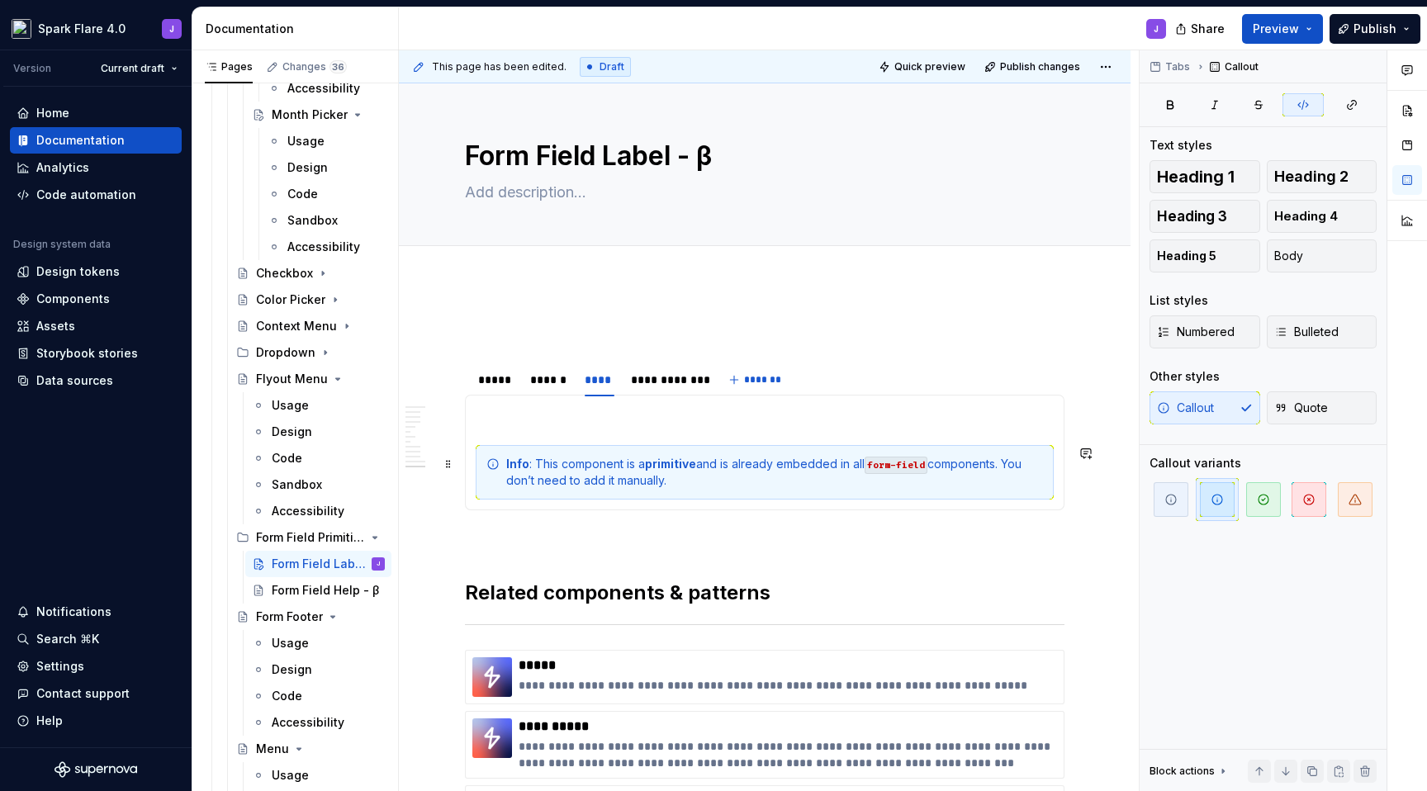
click at [879, 468] on code "form-field" at bounding box center [896, 465] width 63 height 17
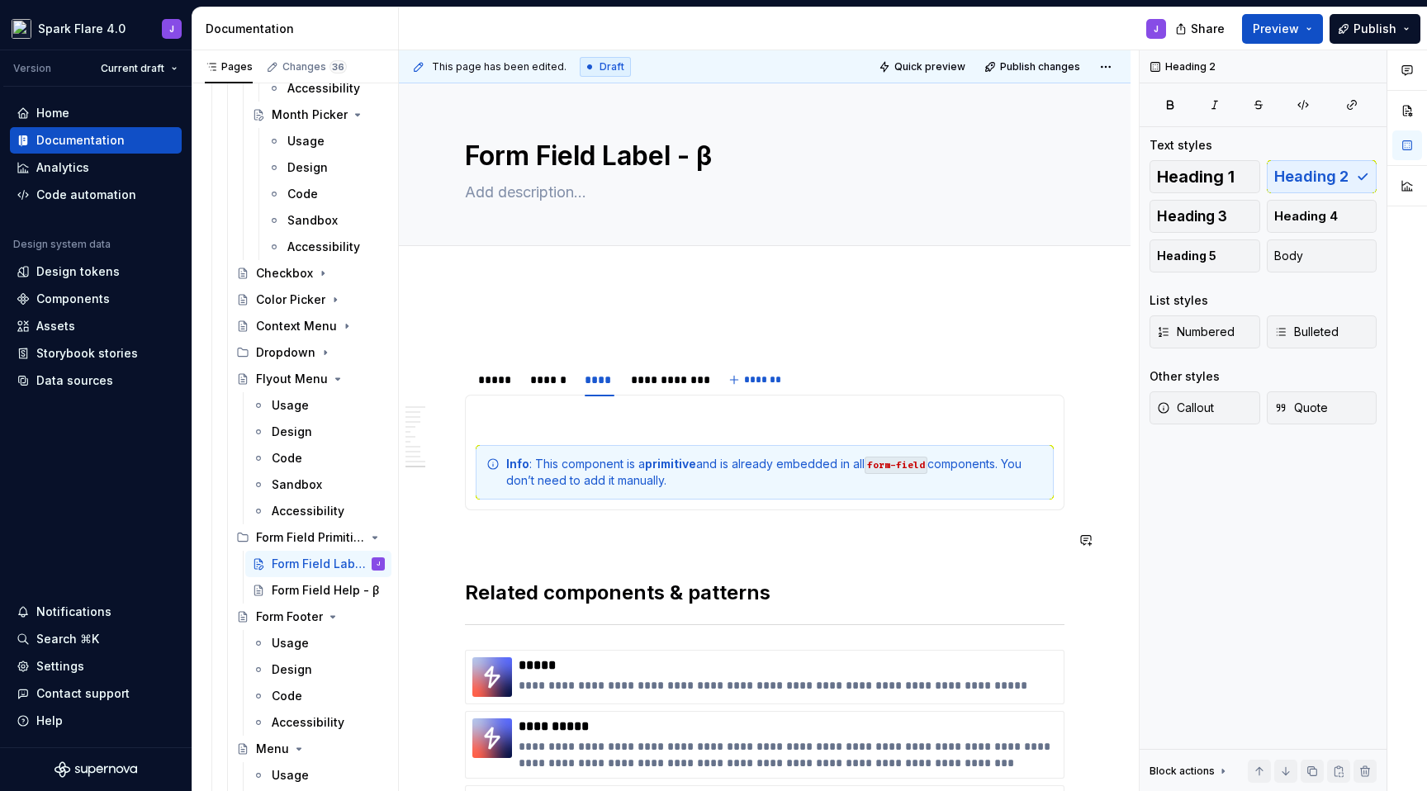
click at [876, 554] on div "**********" at bounding box center [765, 658] width 600 height 673
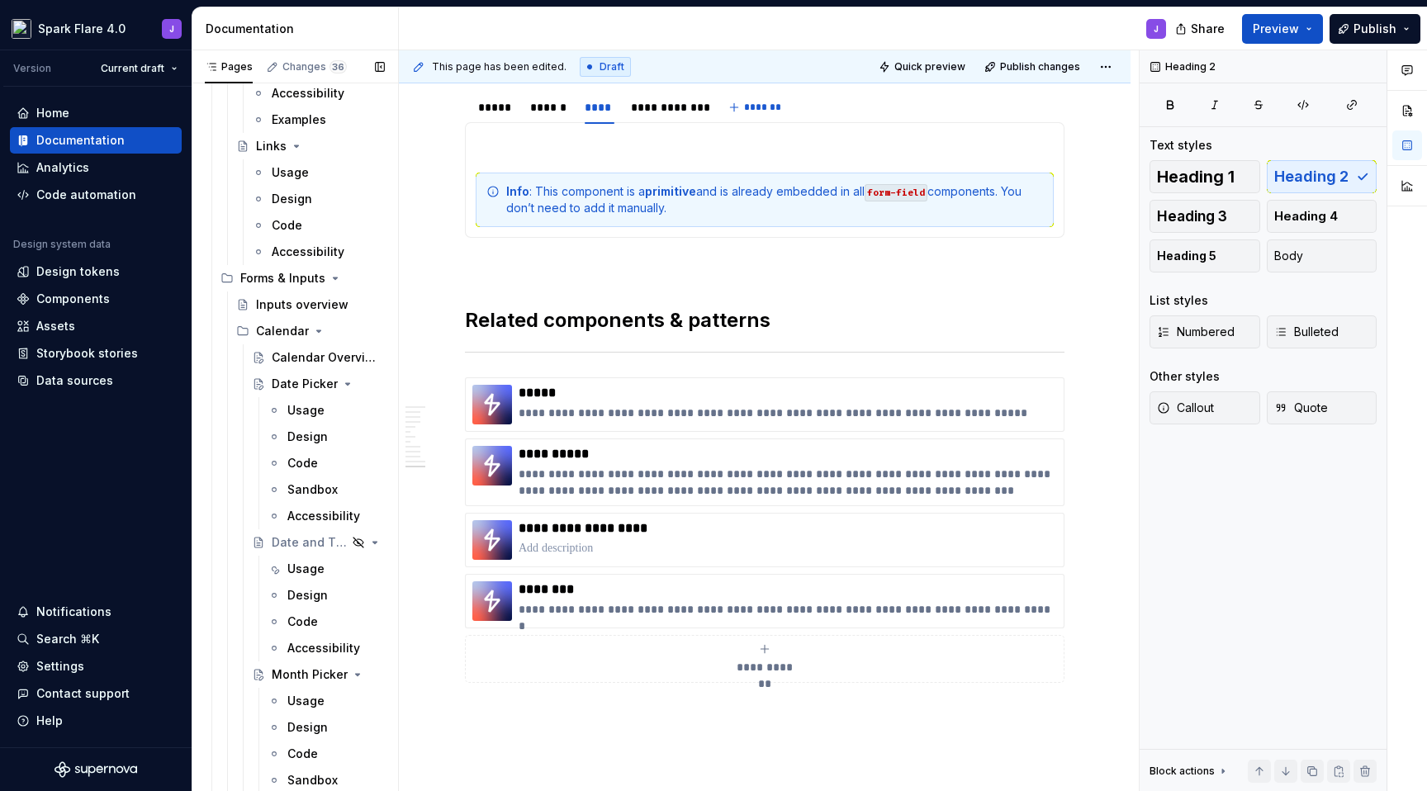
scroll to position [1186, 0]
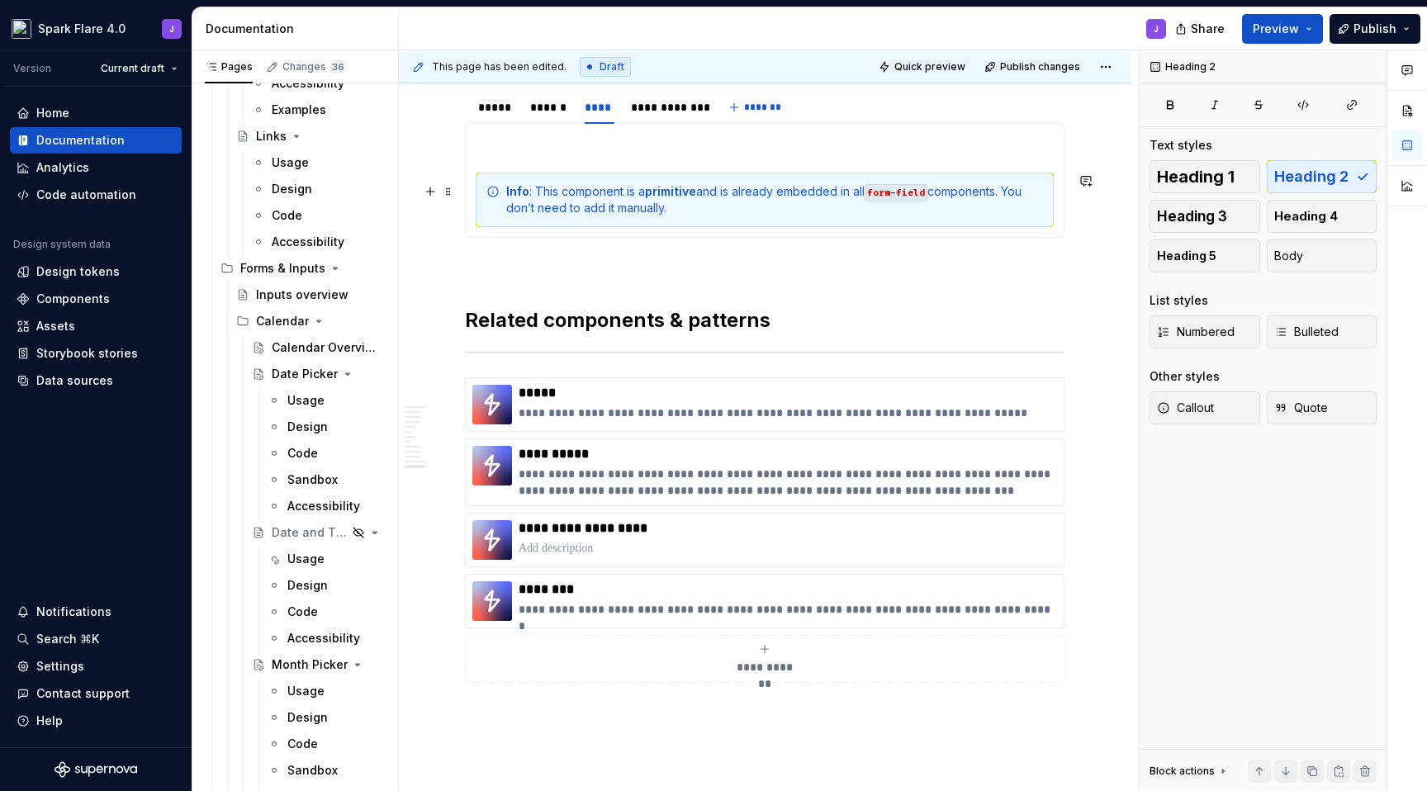
click at [935, 191] on div "Info : This component is a primitive and is already embedded in all form-field …" at bounding box center [774, 199] width 537 height 33
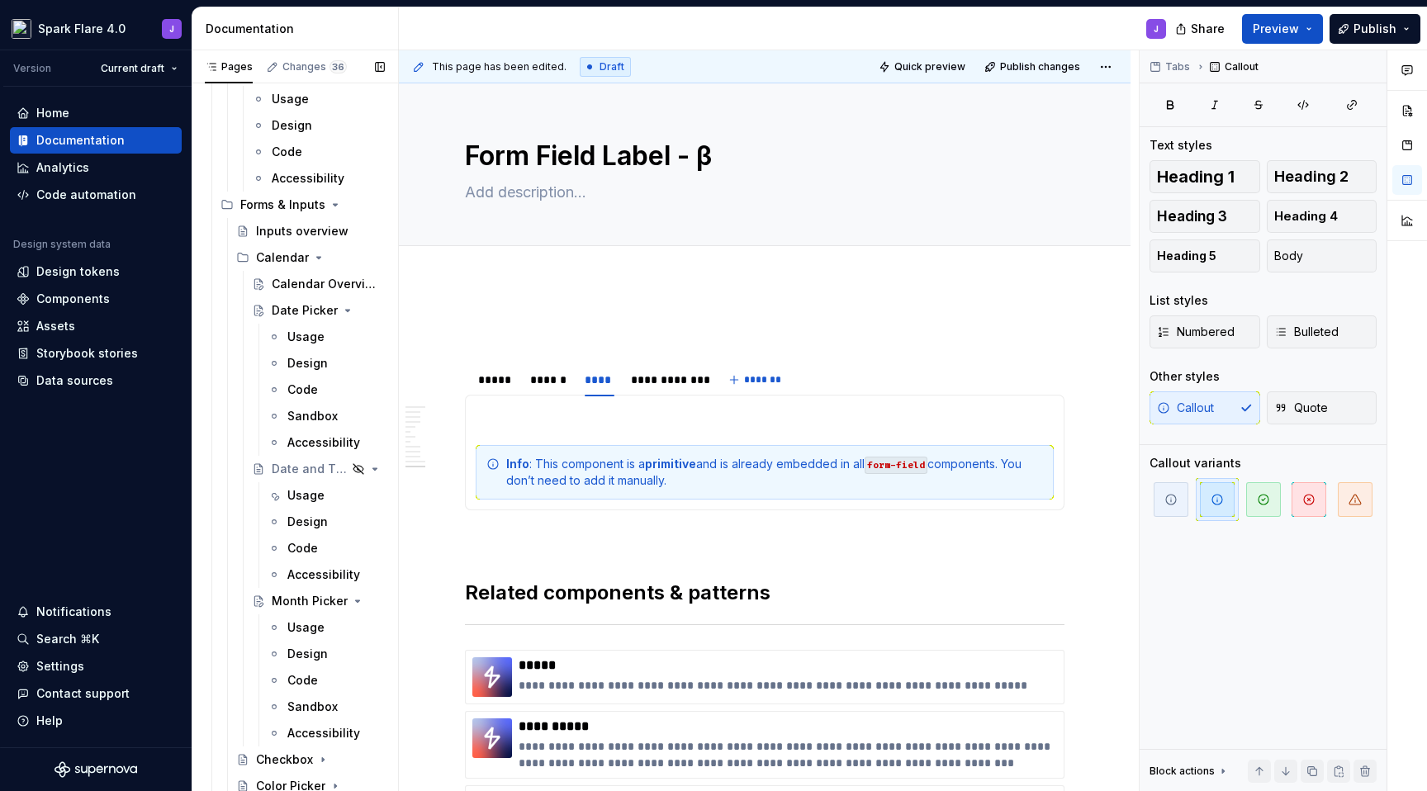
scroll to position [1297, 0]
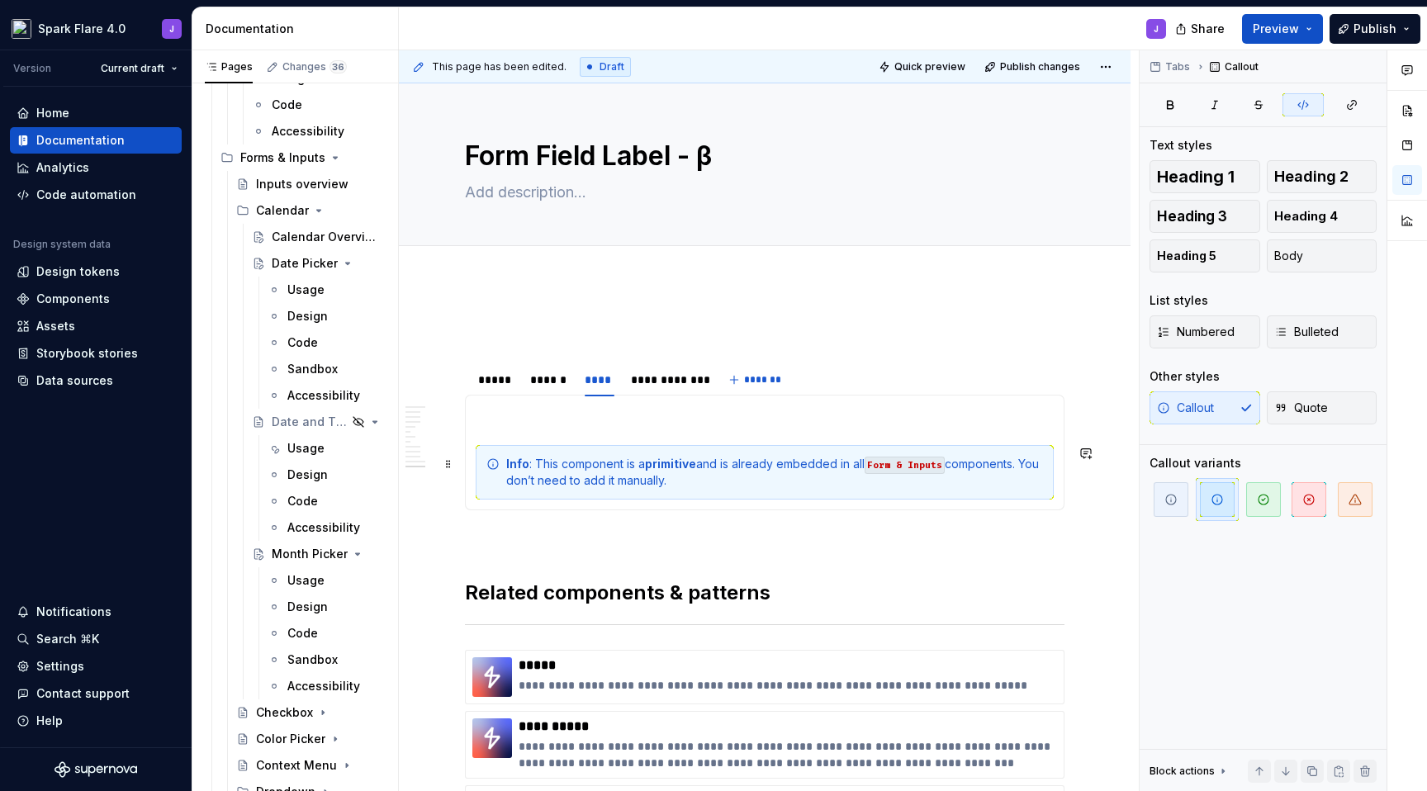
click at [952, 462] on div "Info : This component is a primitive and is already embedded in all Form & Inpu…" at bounding box center [774, 472] width 537 height 33
drag, startPoint x: 952, startPoint y: 465, endPoint x: 871, endPoint y: 469, distance: 80.2
click at [871, 469] on div "Info : This component is a primitive and is already embedded in all Form & Inpu…" at bounding box center [774, 472] width 537 height 33
click at [896, 456] on div "Info : This component is a primitive and is already embedded in all ±± componen…" at bounding box center [774, 472] width 537 height 33
click at [848, 480] on div "Info : This component is a primitive and is already embedded in all Form & Fiel…" at bounding box center [774, 472] width 537 height 33
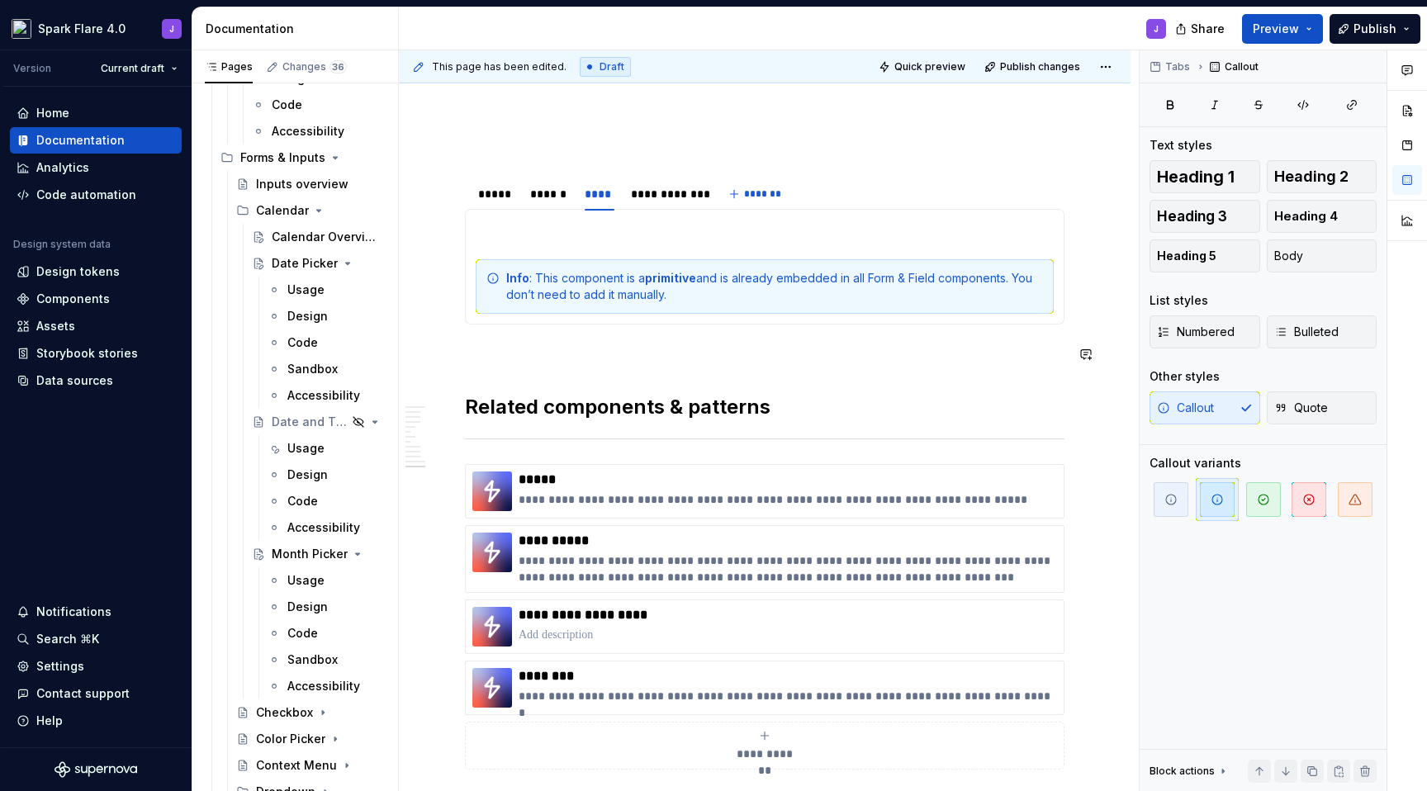
scroll to position [202, 0]
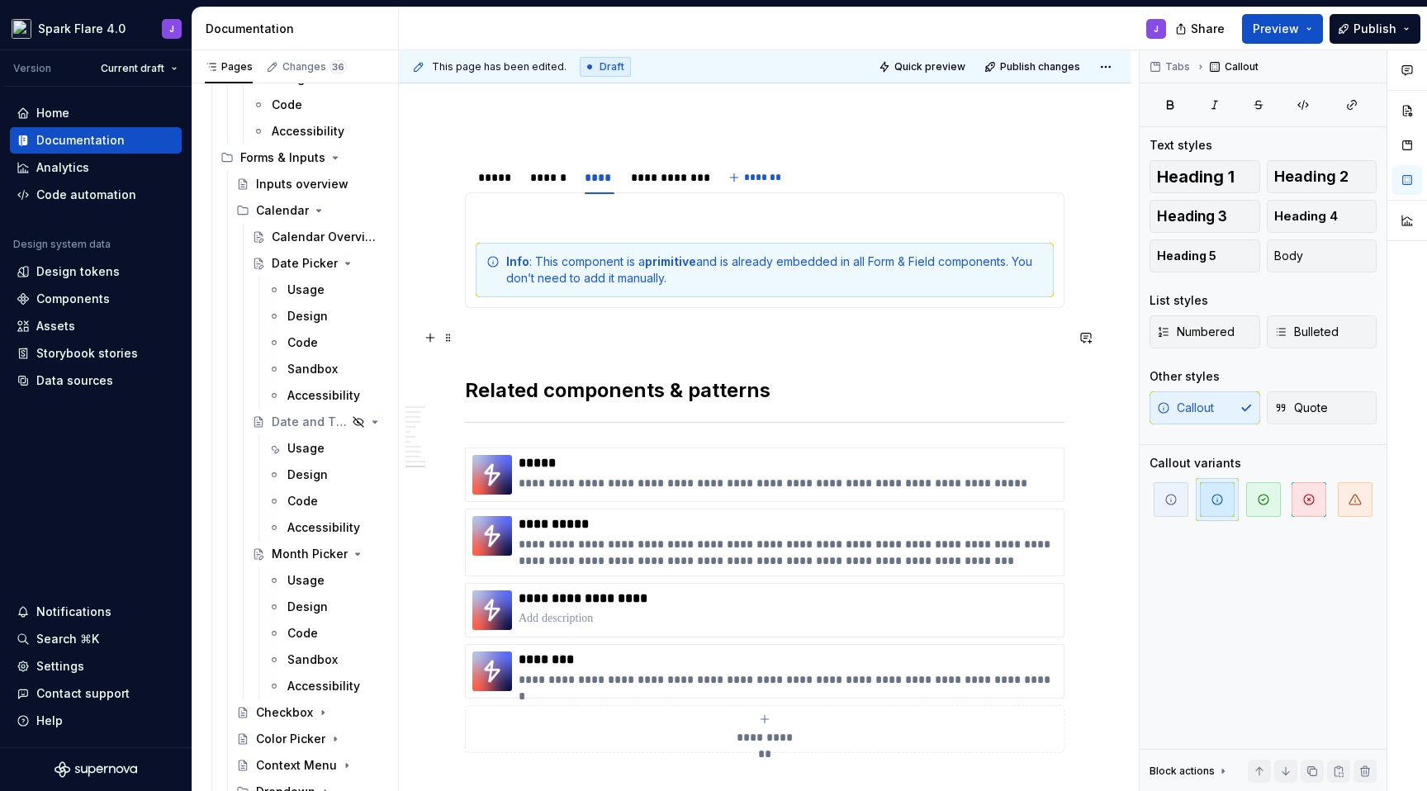
click at [795, 336] on p at bounding box center [765, 338] width 600 height 20
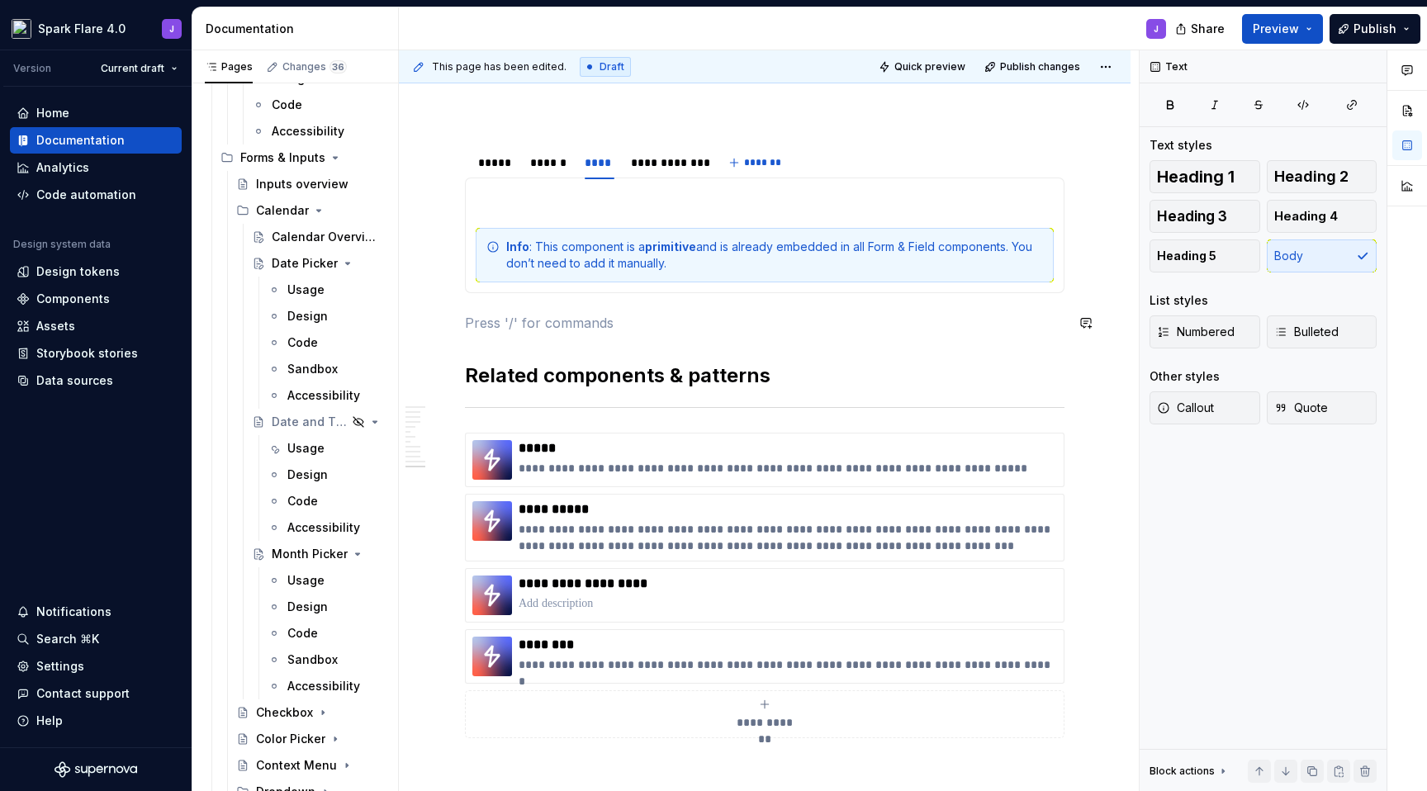
scroll to position [216, 0]
click at [1094, 285] on div "**********" at bounding box center [765, 551] width 732 height 970
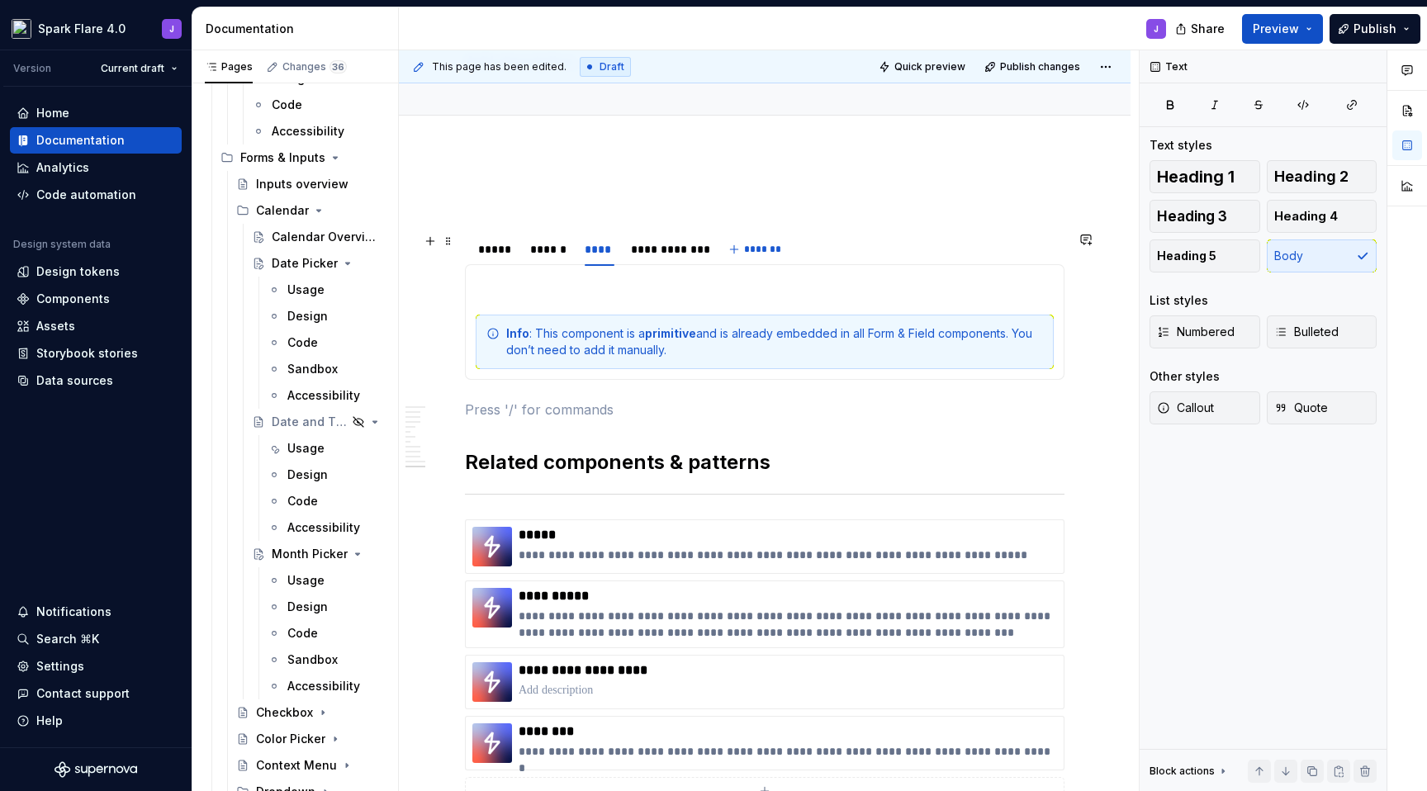
scroll to position [173, 0]
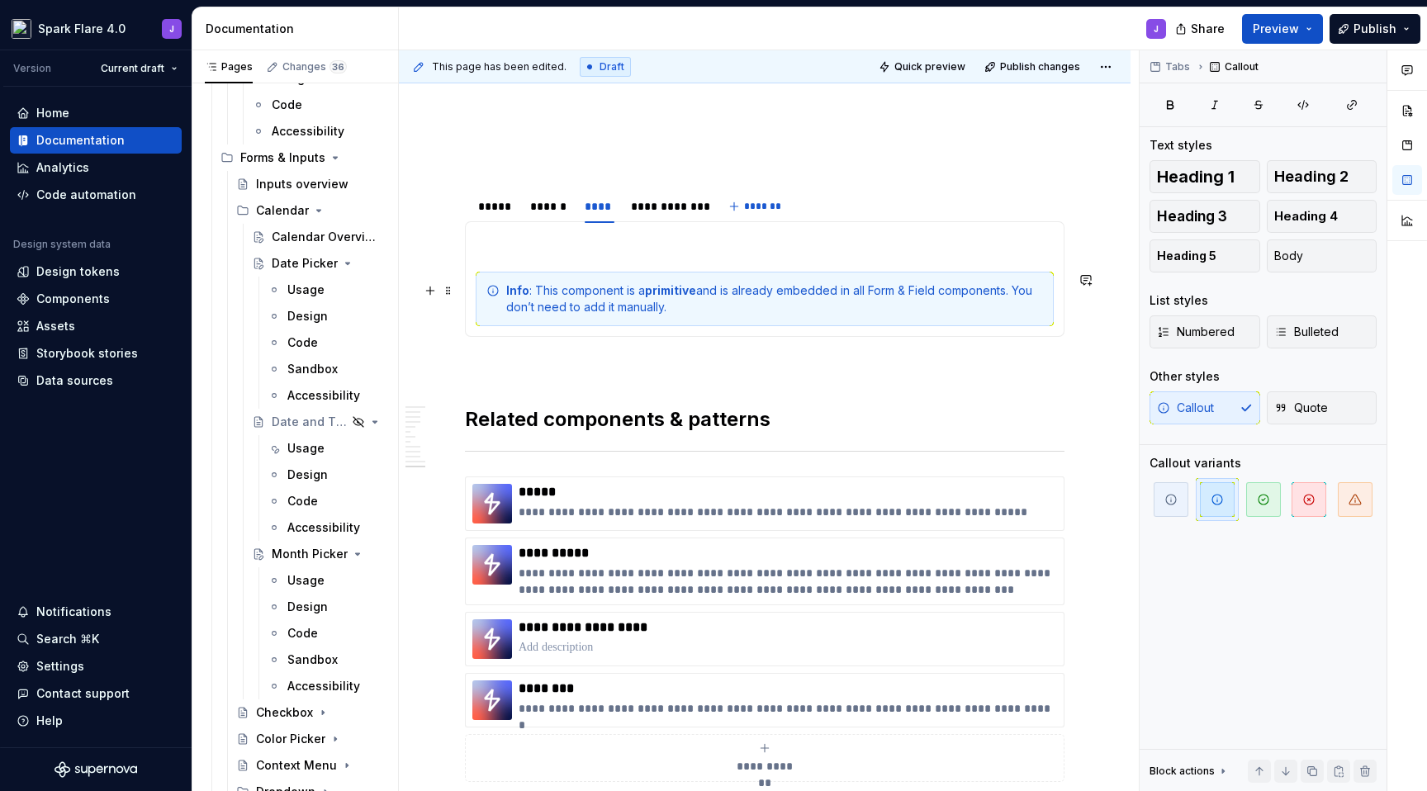
click at [677, 311] on div "Info : This component is a primitive and is already embedded in all Form & Fiel…" at bounding box center [774, 299] width 537 height 33
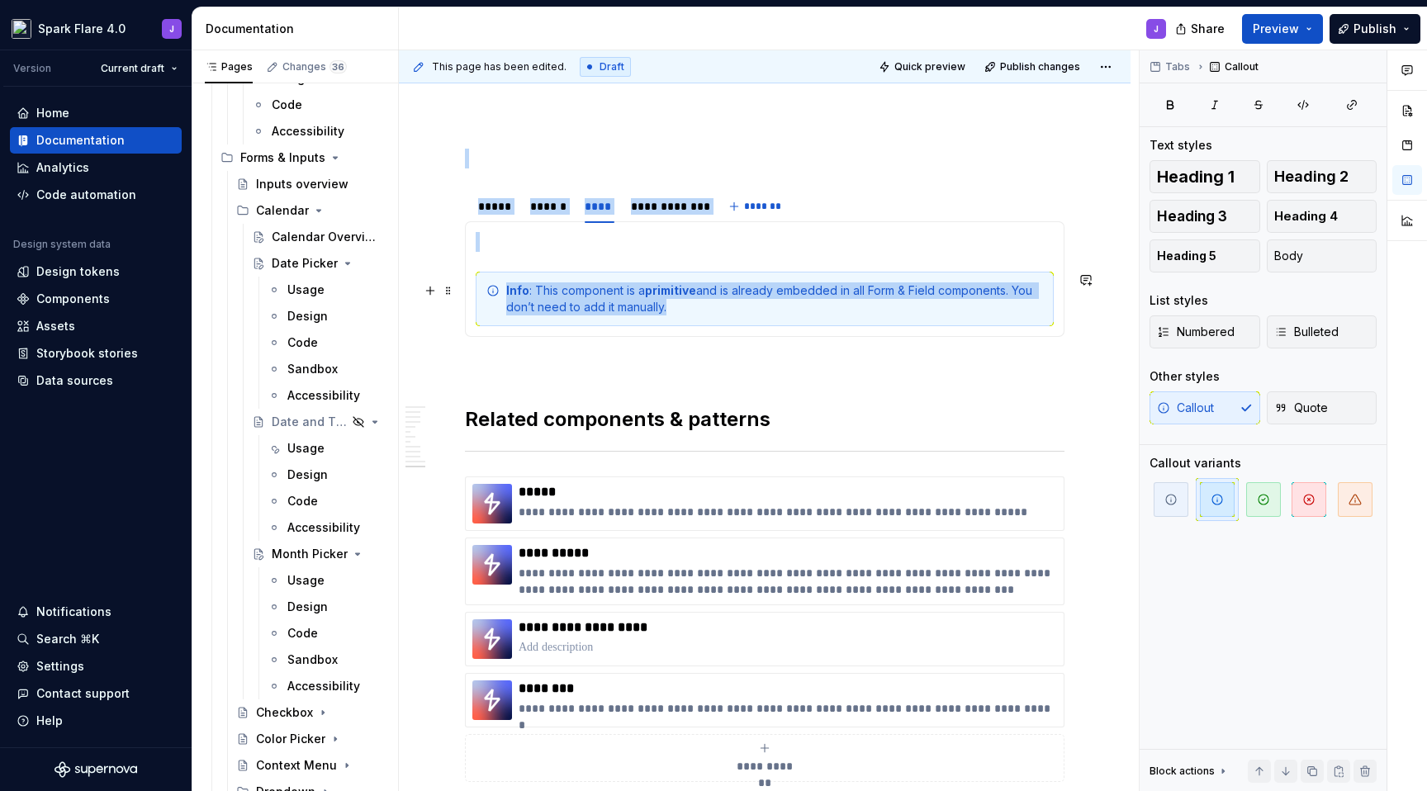
click at [677, 311] on div "Info : This component is a primitive and is already embedded in all Form & Fiel…" at bounding box center [774, 299] width 537 height 33
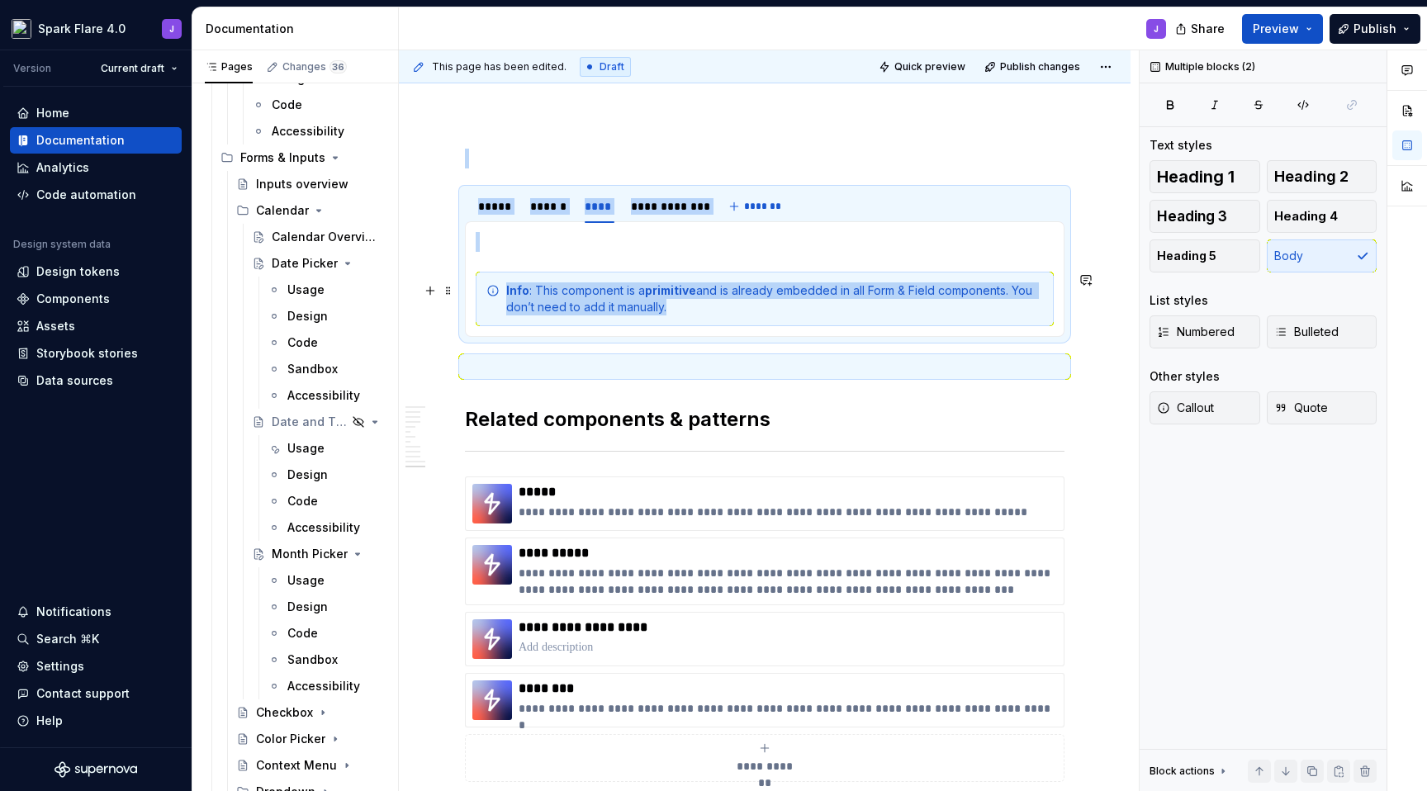
click at [677, 311] on div "Info : This component is a primitive and is already embedded in all Form & Fiel…" at bounding box center [774, 299] width 537 height 33
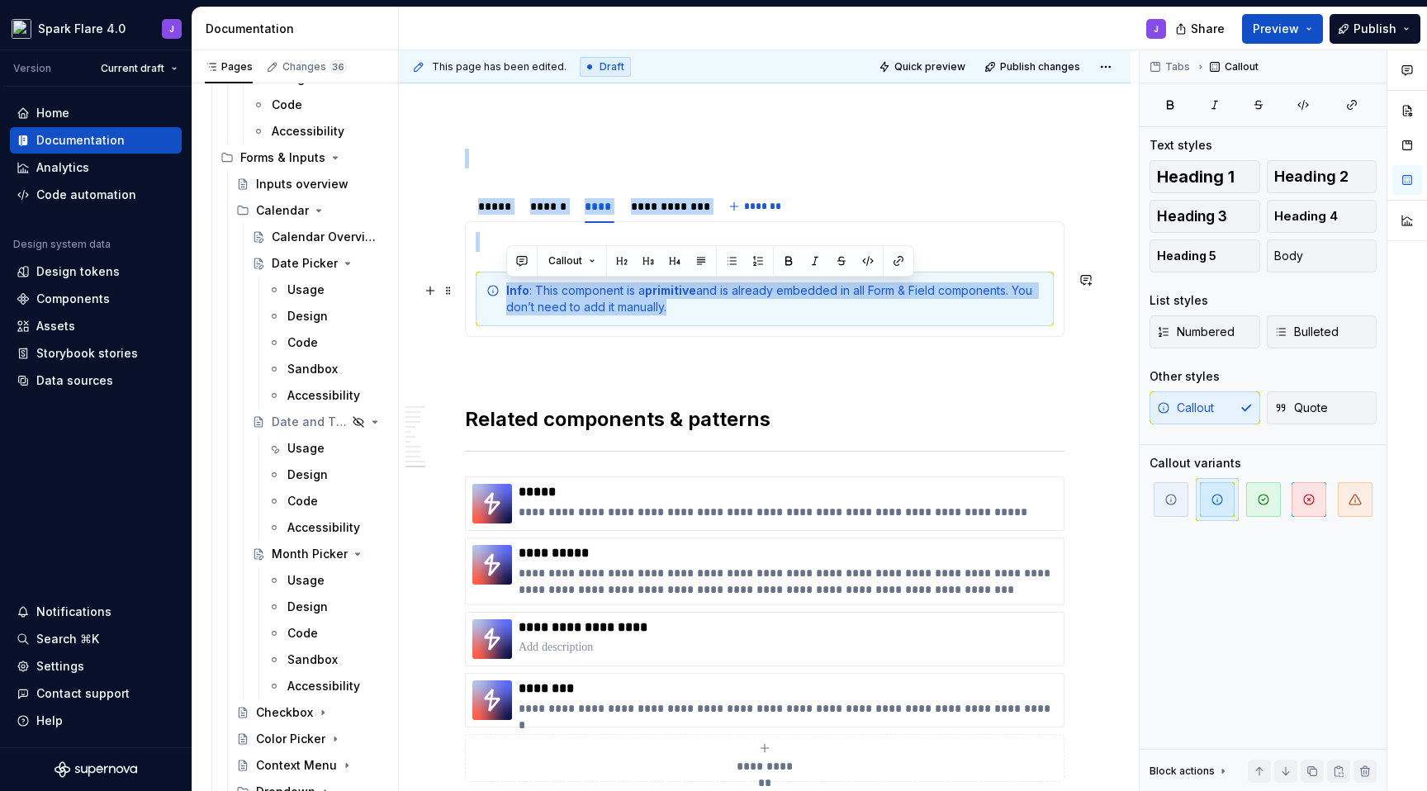
click at [677, 311] on div "Info : This component is a primitive and is already embedded in all Form & Fiel…" at bounding box center [774, 299] width 537 height 33
copy div "Info : This component is a primitive and is already embedded in all Form & Fiel…"
click at [1102, 117] on div "**********" at bounding box center [765, 594] width 732 height 970
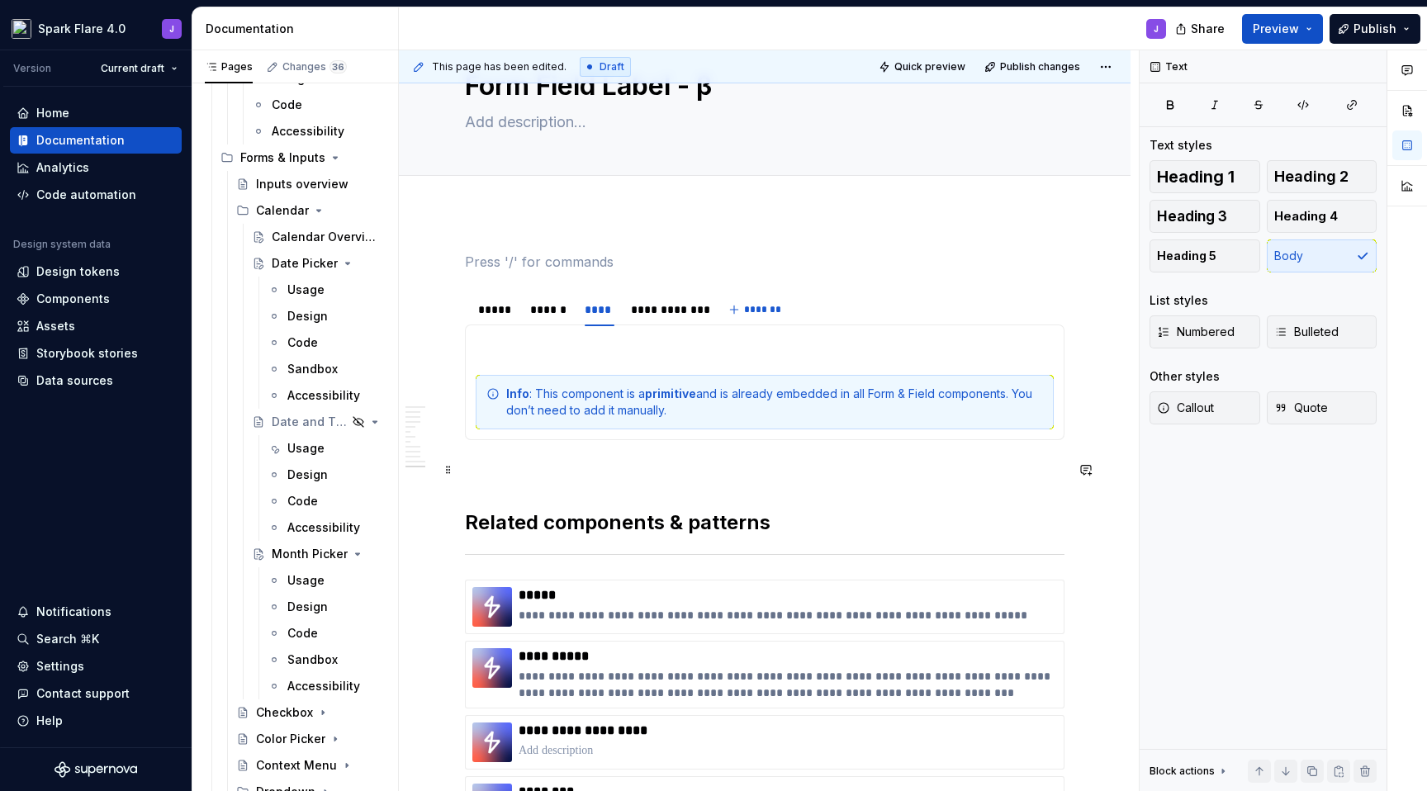
scroll to position [149, 0]
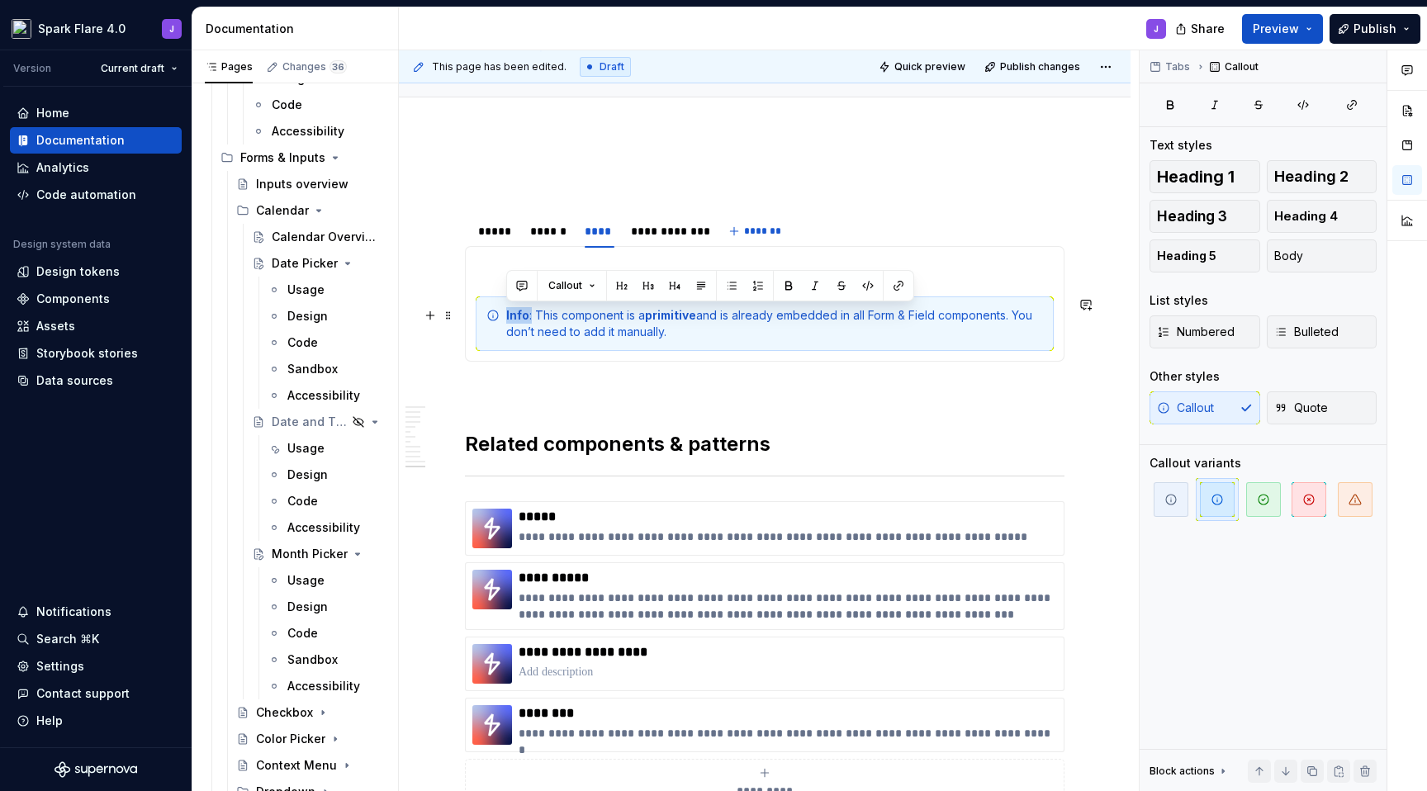
drag, startPoint x: 530, startPoint y: 316, endPoint x: 504, endPoint y: 315, distance: 26.5
click at [504, 315] on div "Info : This component is a primitive and is already embedded in all Form & Fiel…" at bounding box center [765, 324] width 578 height 55
click at [693, 330] on div "Note: This component is a primitive and is already embedded in all Form & Field…" at bounding box center [774, 323] width 537 height 33
drag, startPoint x: 677, startPoint y: 335, endPoint x: 466, endPoint y: 320, distance: 212.0
click at [466, 320] on div "**********" at bounding box center [765, 304] width 600 height 116
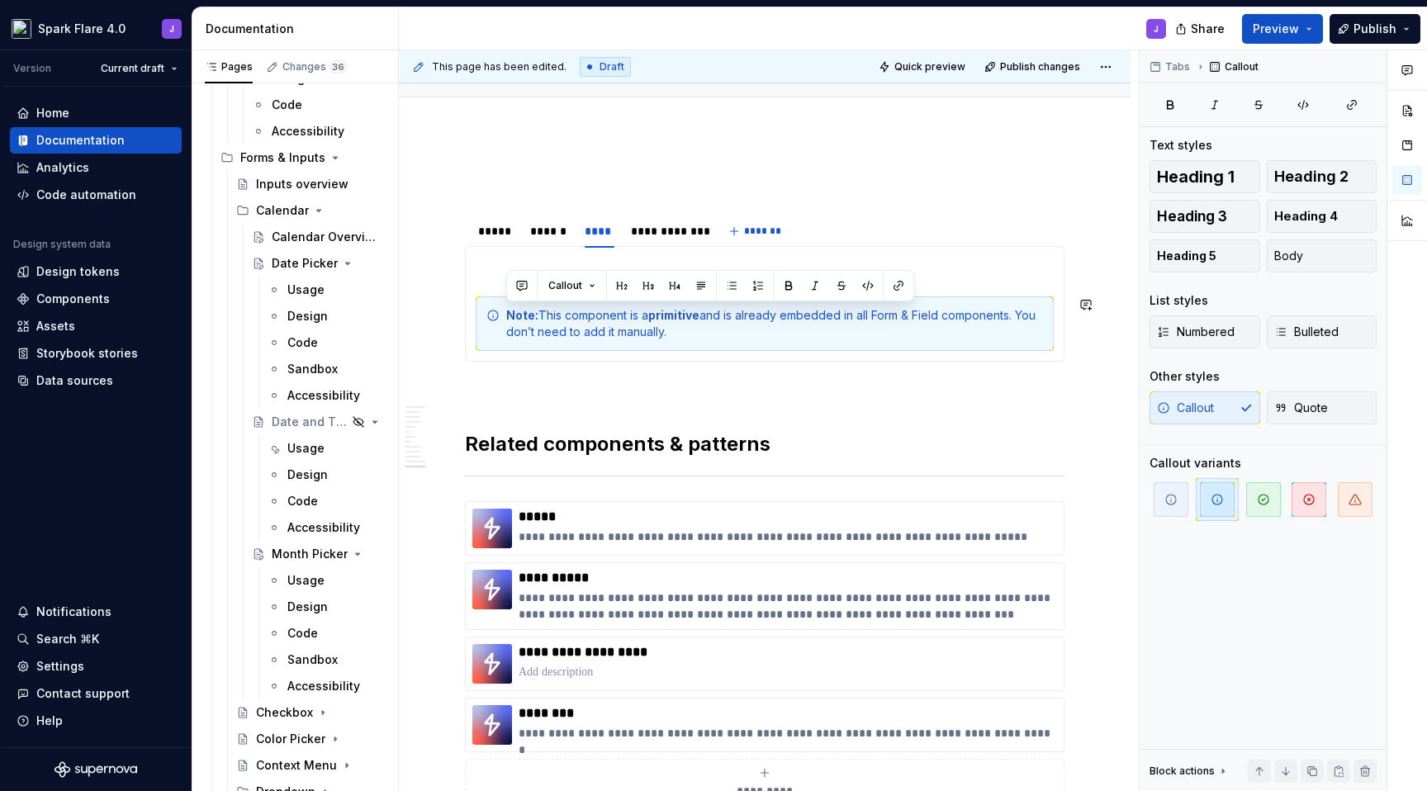
copy div "Note: This component is a primitive and is already embedded in all Form & Field…"
click at [815, 333] on div "Note: This component is a primitive and is already embedded in all Form & Field…" at bounding box center [774, 323] width 537 height 33
click at [1101, 377] on div "**********" at bounding box center [765, 619] width 732 height 970
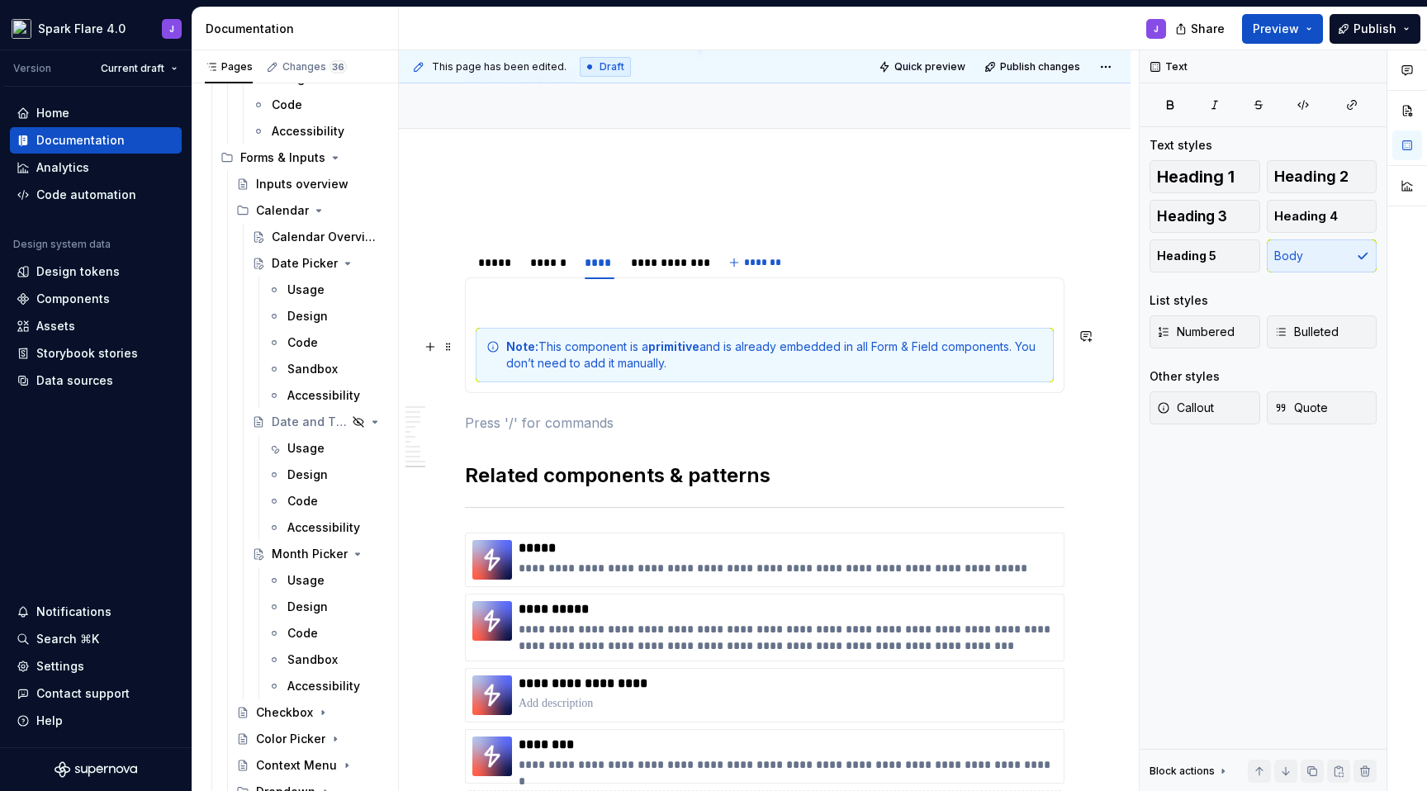
scroll to position [124, 0]
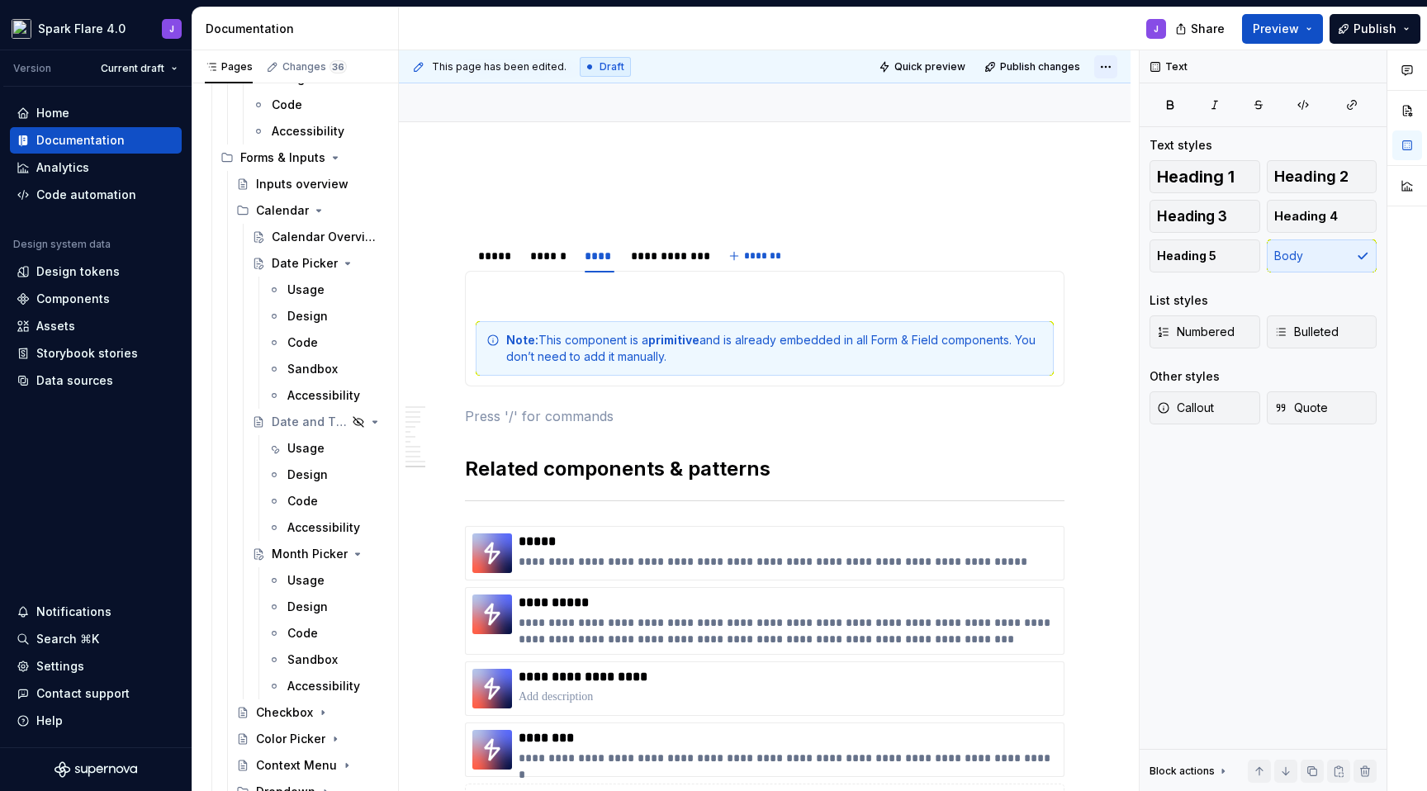
click at [1104, 69] on html "Spark Flare 4.0 J Version Current draft Home Documentation Analytics Code autom…" at bounding box center [713, 395] width 1427 height 791
click at [1046, 69] on html "Spark Flare 4.0 J Version Current draft Home Documentation Analytics Code autom…" at bounding box center [713, 395] width 1427 height 791
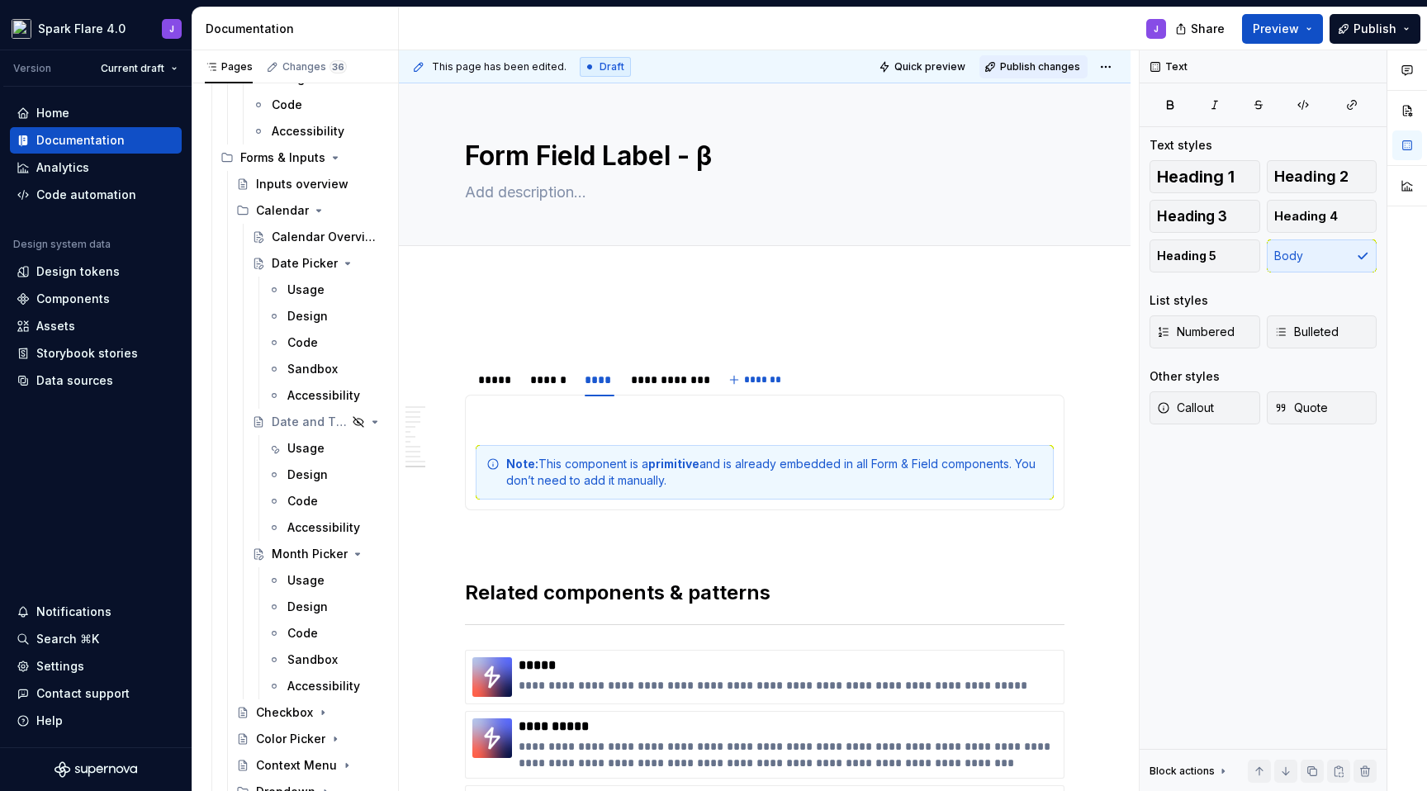
click at [1048, 64] on span "Publish changes" at bounding box center [1040, 66] width 80 height 13
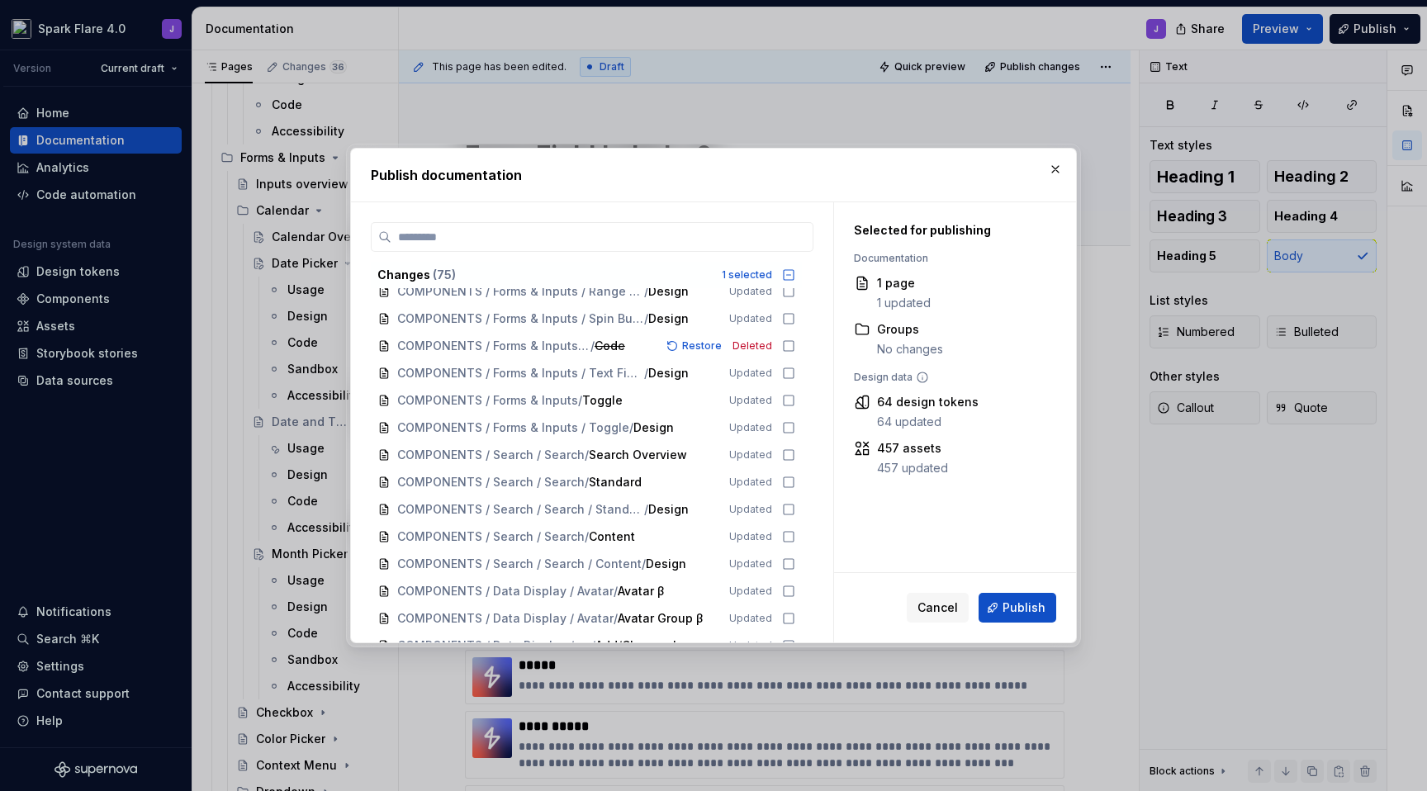
scroll to position [187, 0]
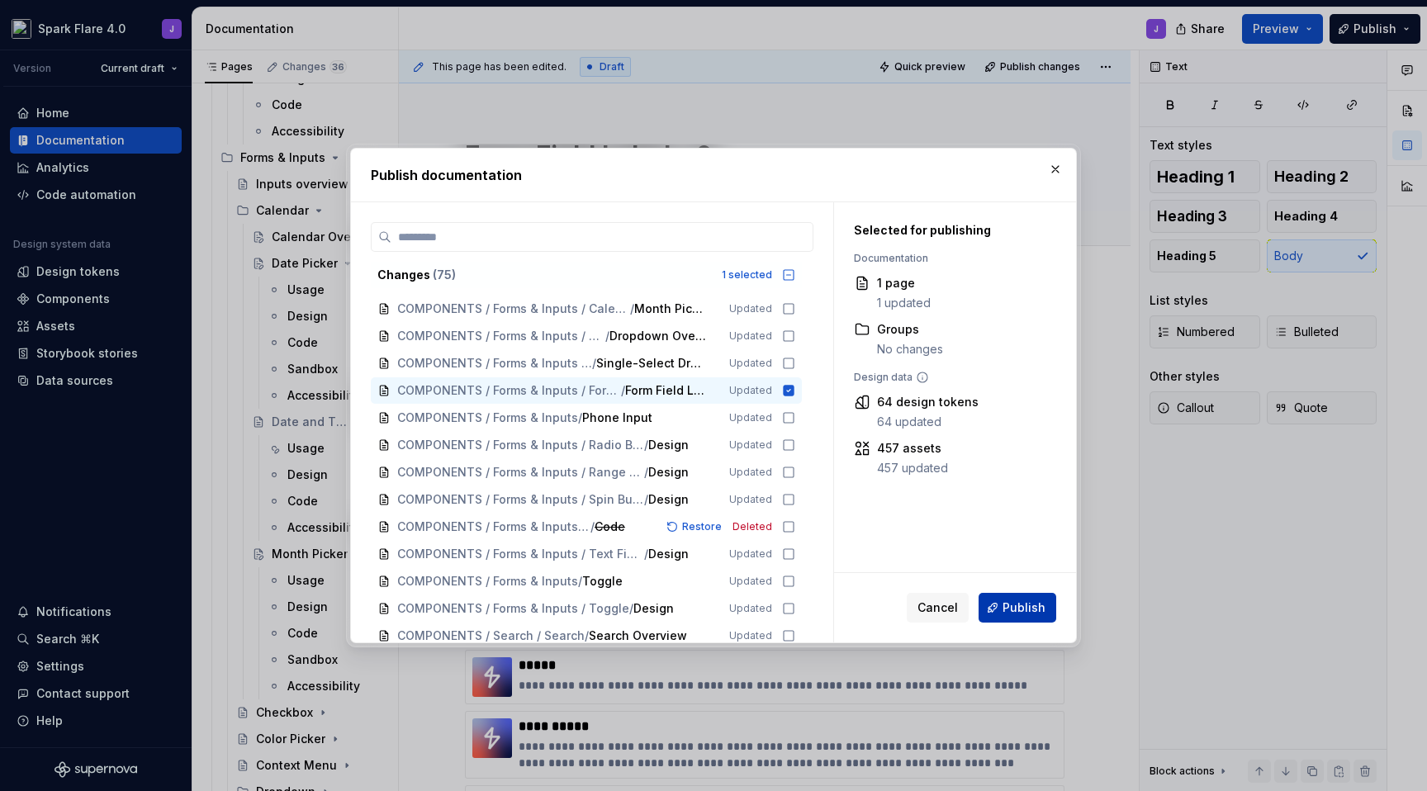
click at [1010, 605] on span "Publish" at bounding box center [1024, 608] width 43 height 17
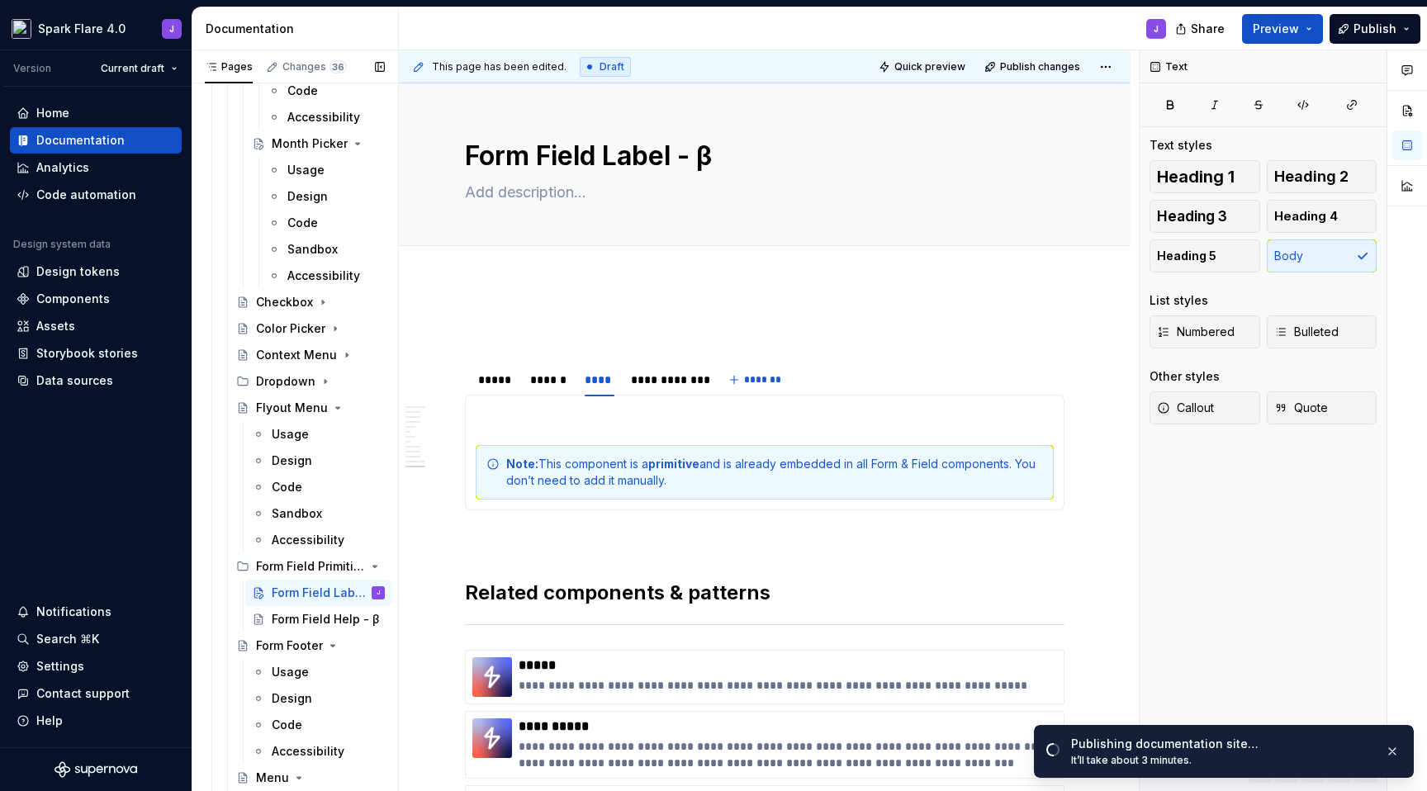
scroll to position [1713, 0]
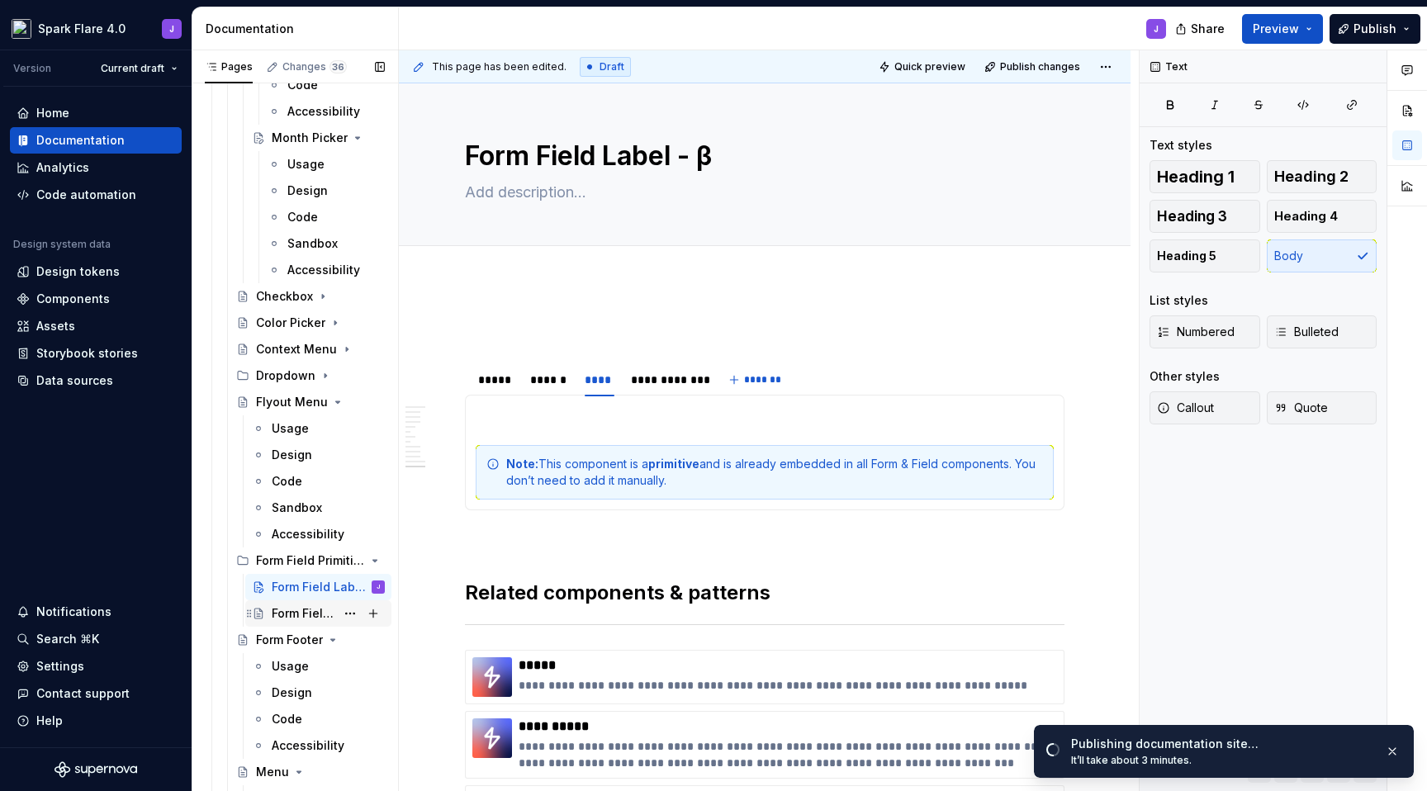
click at [316, 614] on div "Form Field Help - β" at bounding box center [304, 613] width 64 height 17
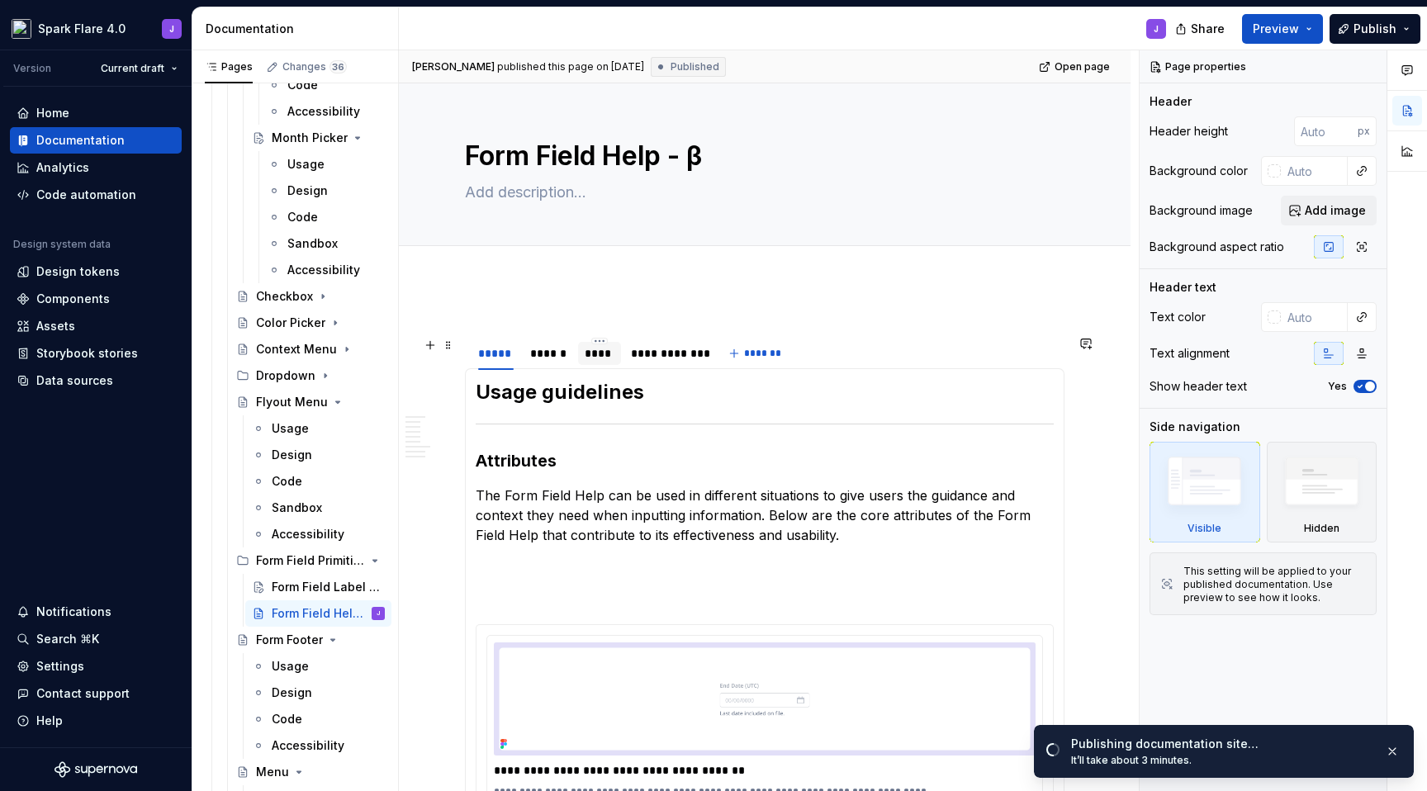
click at [605, 354] on div "****" at bounding box center [600, 353] width 30 height 17
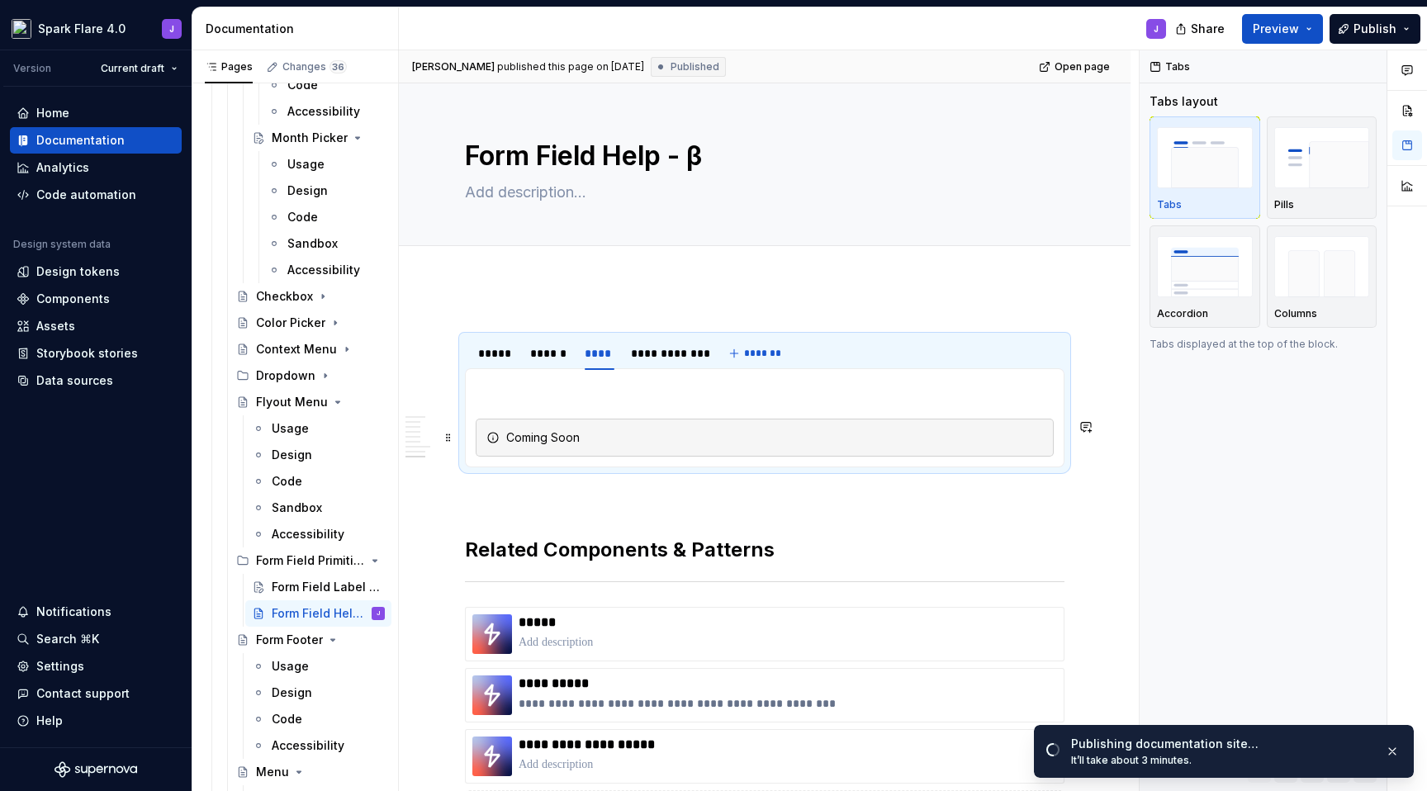
click at [676, 434] on div "Coming Soon" at bounding box center [774, 438] width 537 height 17
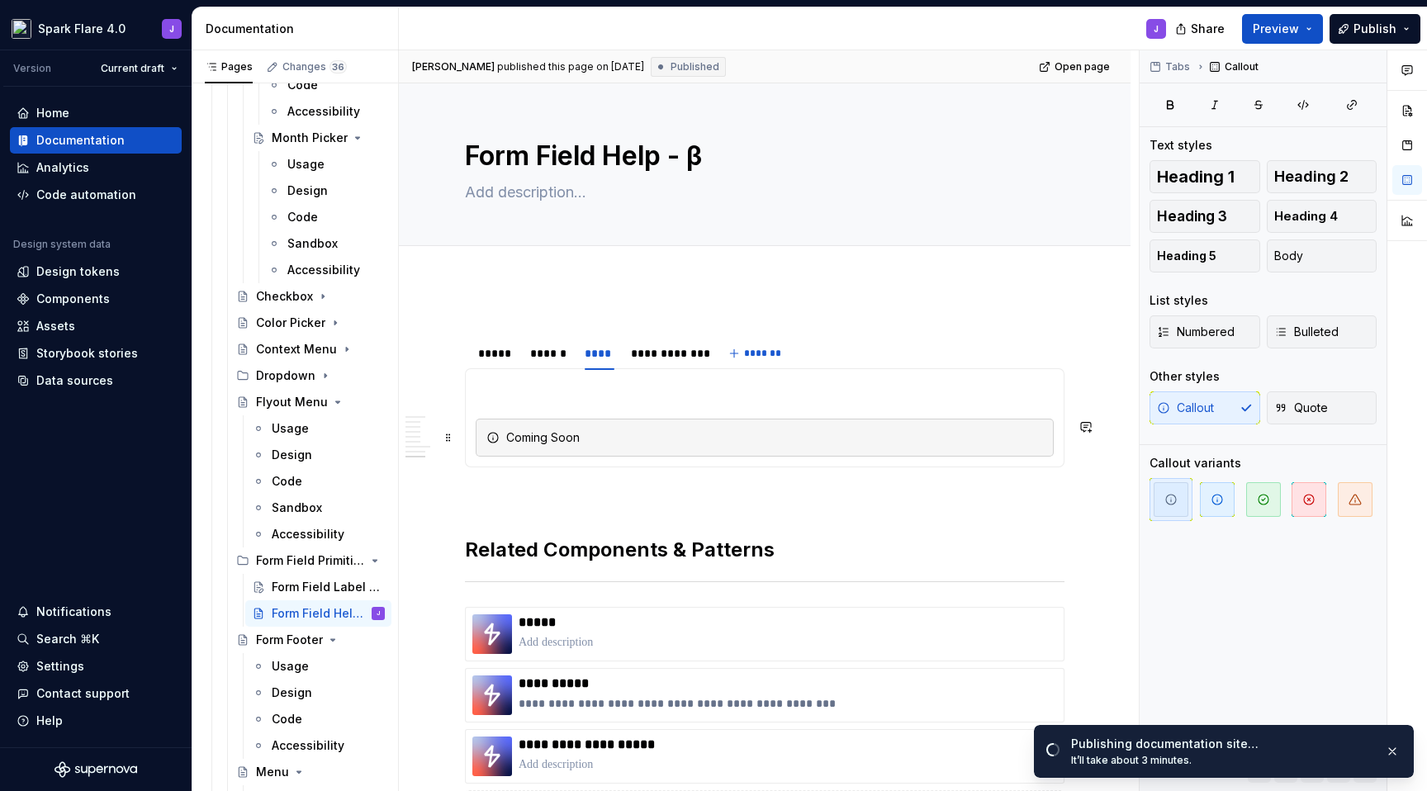
click at [676, 434] on div "Coming Soon" at bounding box center [774, 438] width 537 height 17
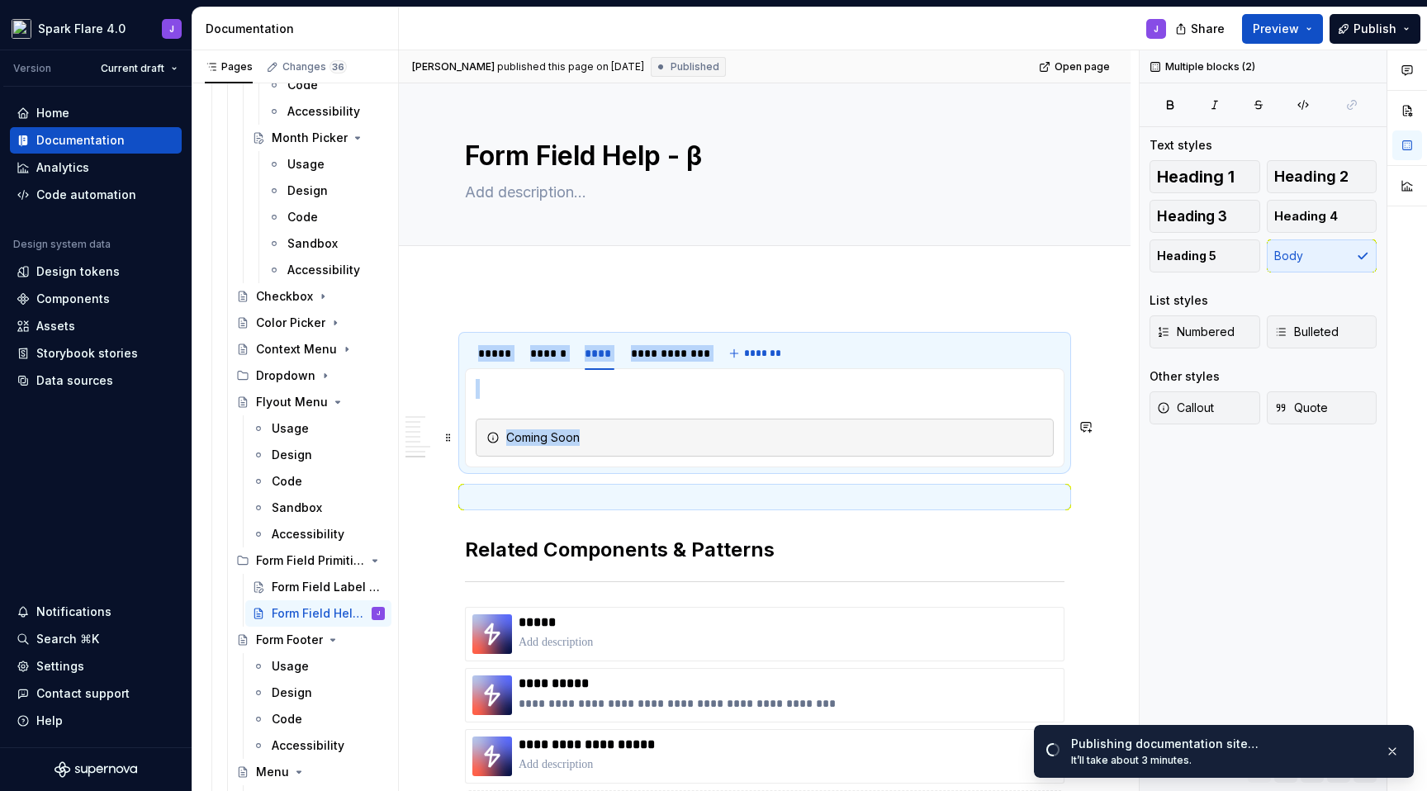
click at [676, 434] on div "Coming Soon" at bounding box center [774, 438] width 537 height 17
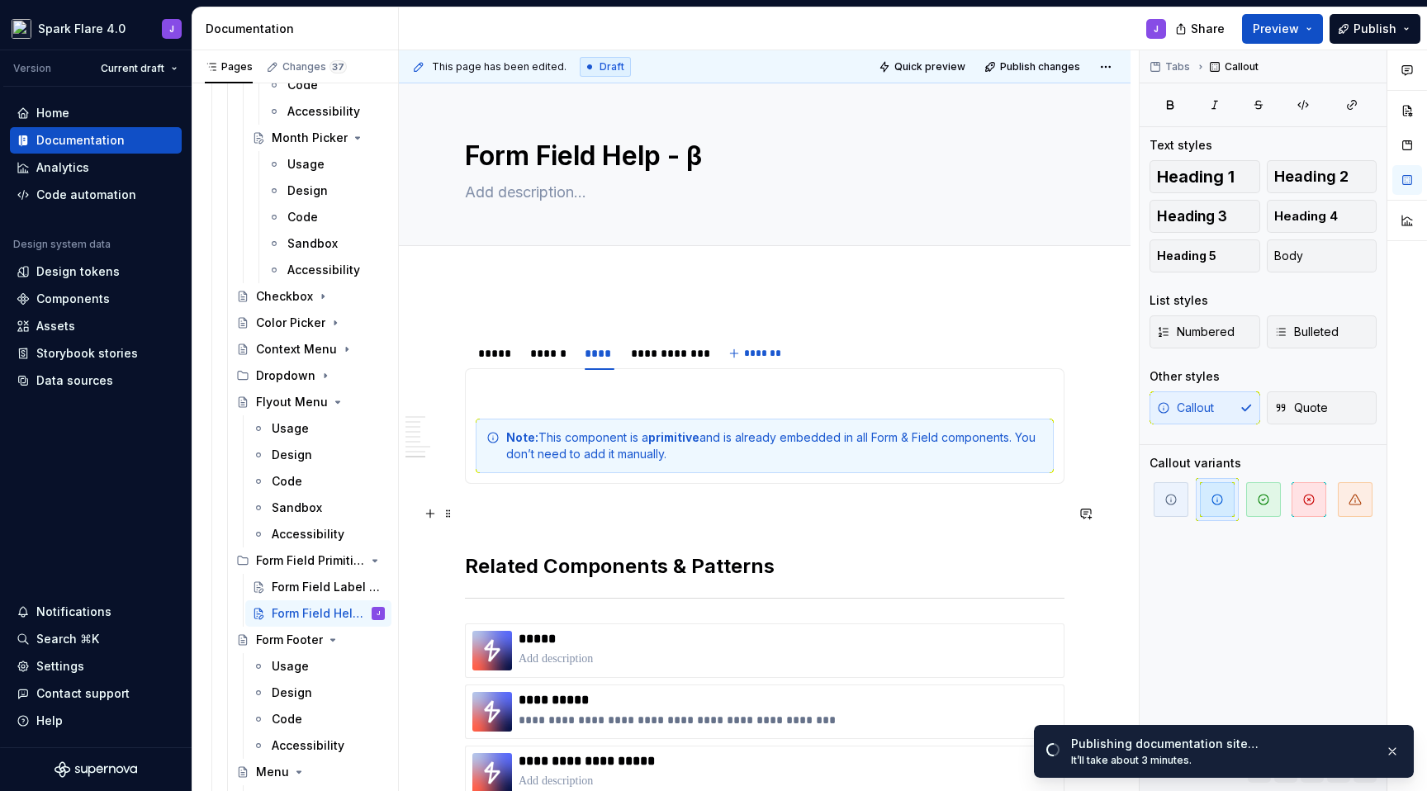
click at [852, 520] on p at bounding box center [765, 514] width 600 height 20
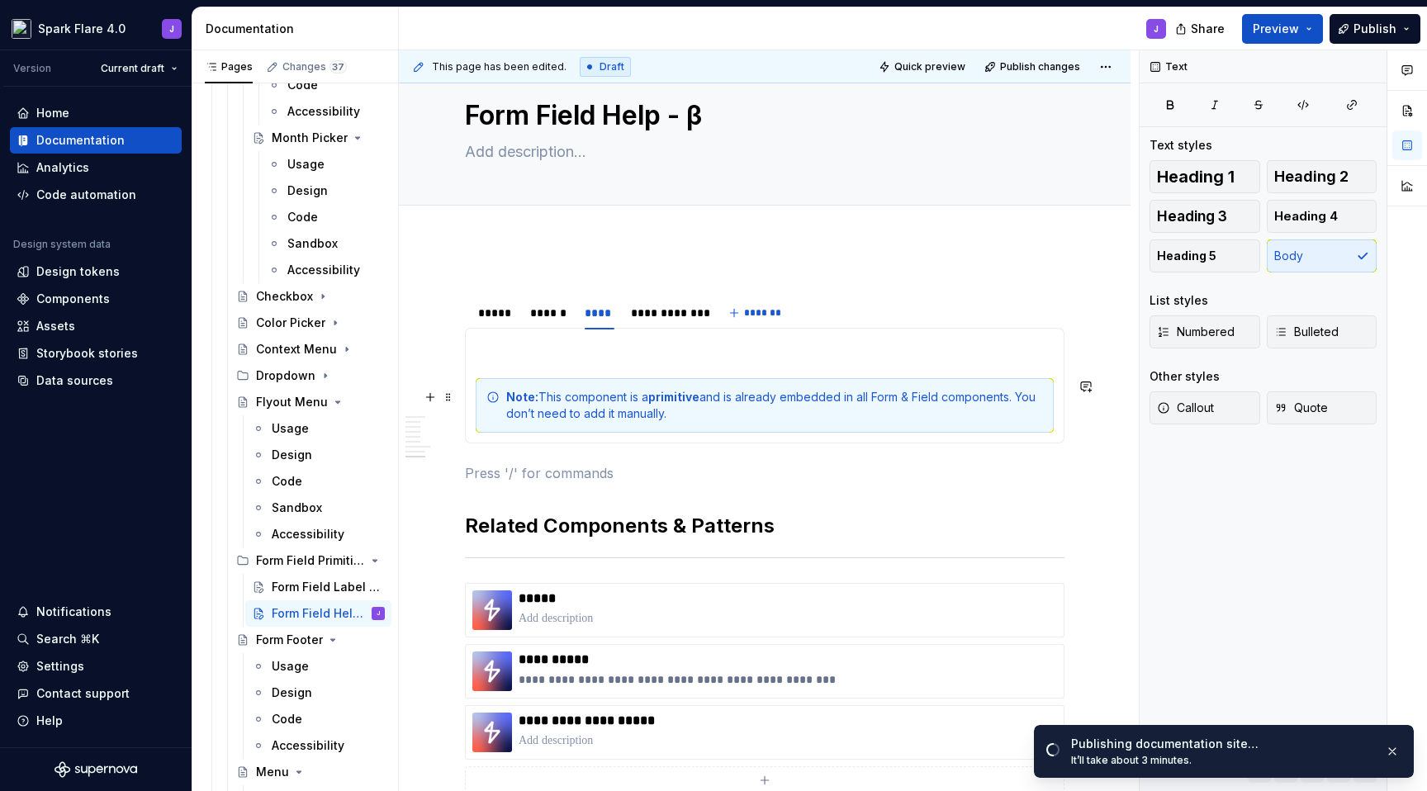
scroll to position [78, 0]
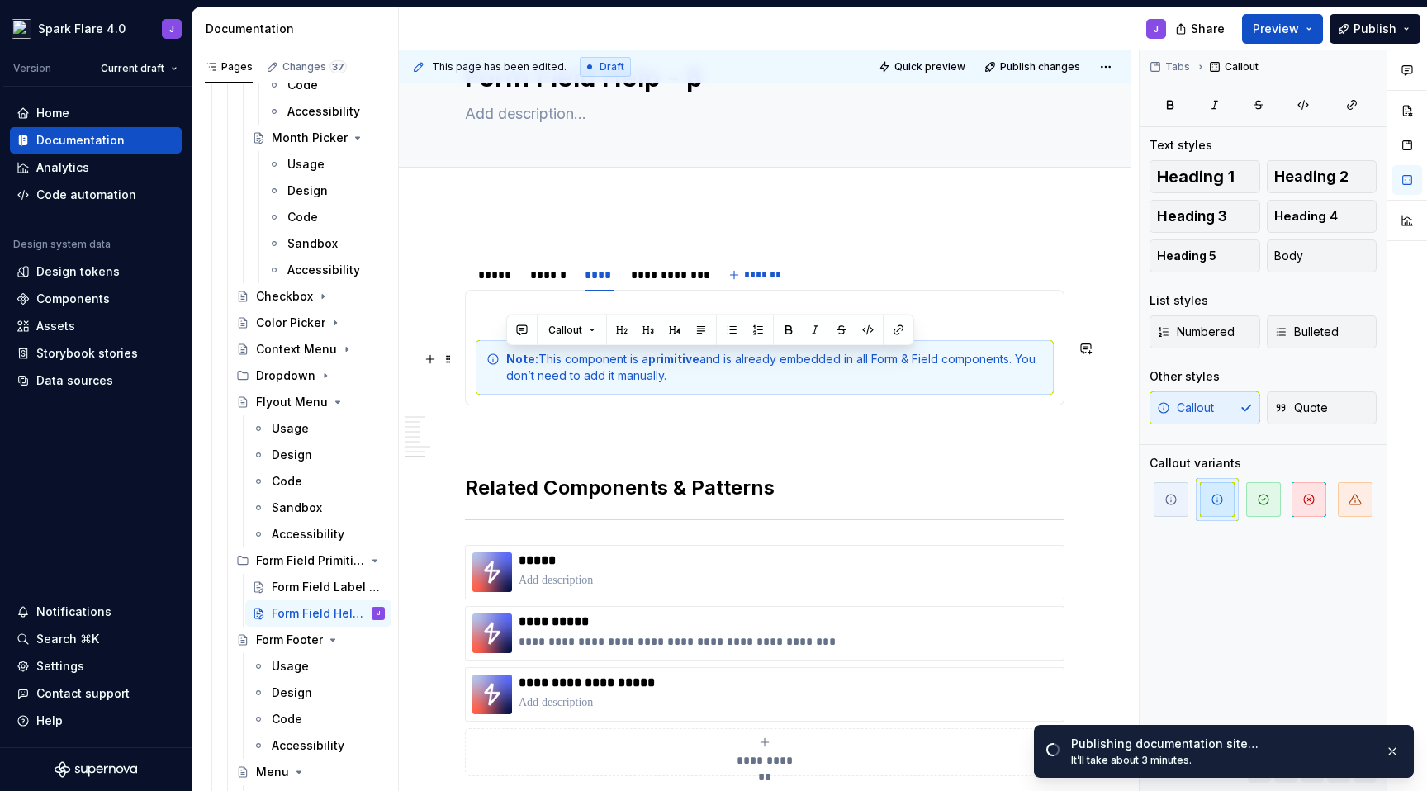
drag, startPoint x: 677, startPoint y: 380, endPoint x: 492, endPoint y: 360, distance: 185.3
click at [492, 360] on div "Note: This component is a primitive and is already embedded in all Form & Field…" at bounding box center [765, 367] width 578 height 55
copy div "Note: This component is a primitive and is already embedded in all Form & Field…"
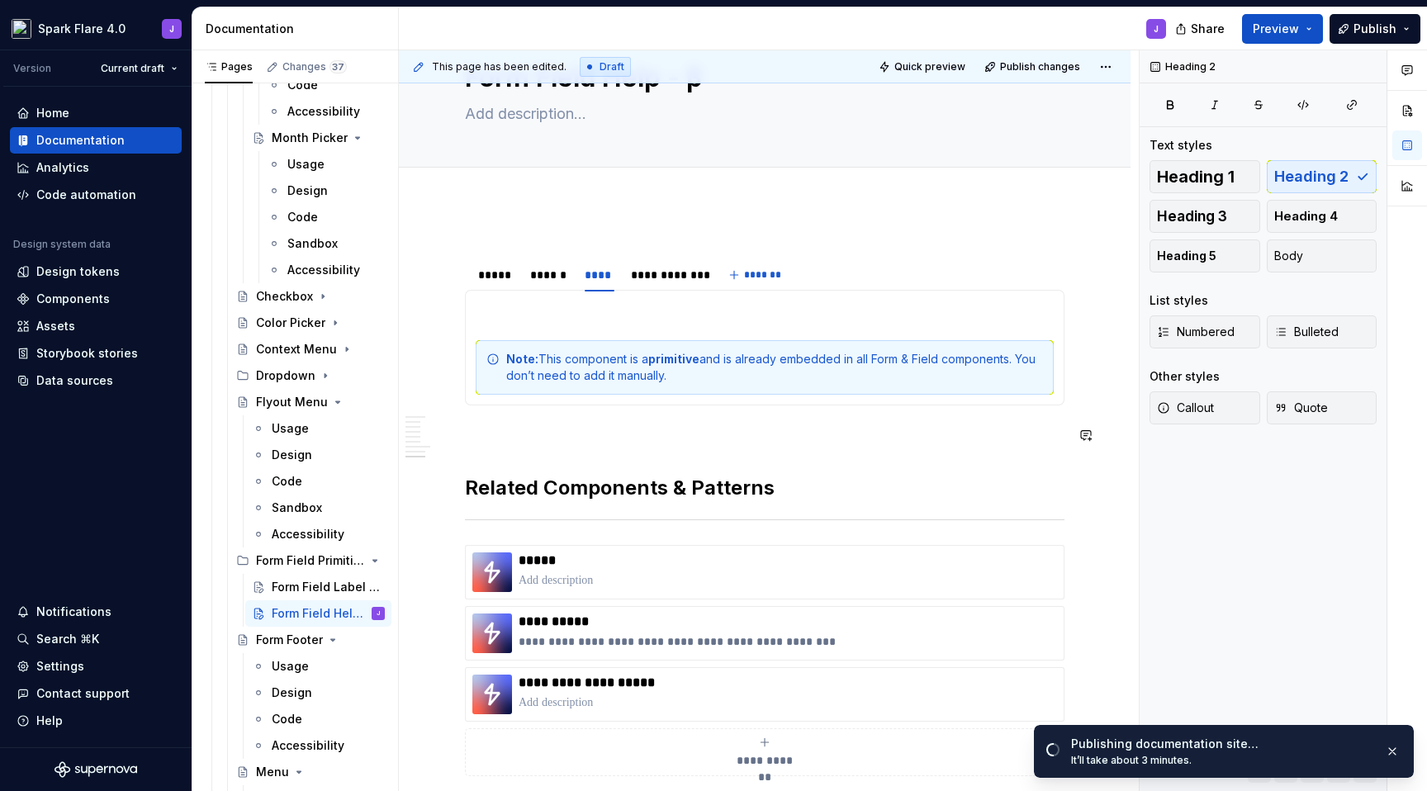
click at [699, 456] on div "**********" at bounding box center [765, 530] width 600 height 572
type textarea "*"
click at [934, 361] on div "Note: This component is a primitive and is already embedded in all Form & Field…" at bounding box center [774, 367] width 537 height 33
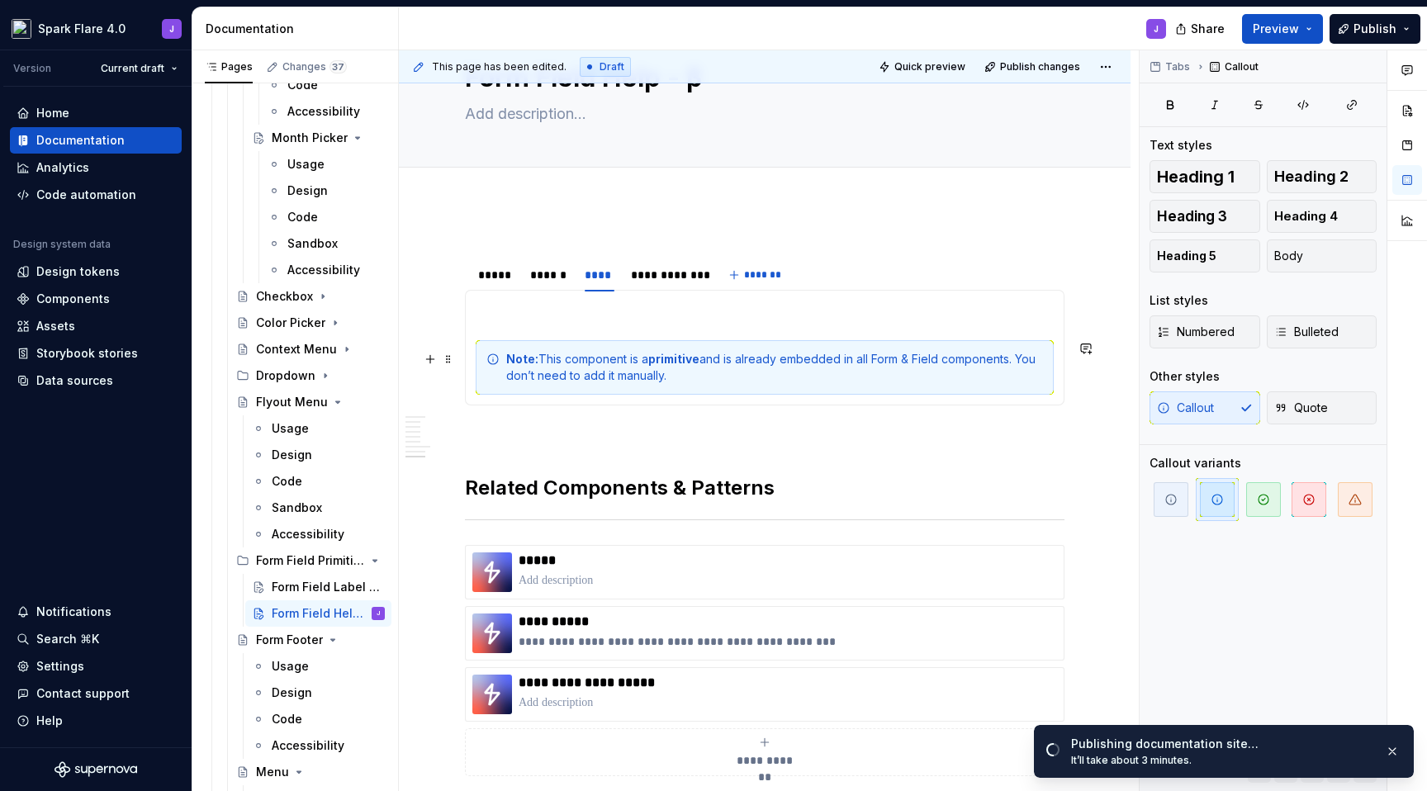
click at [942, 361] on div "Note: This component is a primitive and is already embedded in all Form & Field…" at bounding box center [774, 367] width 537 height 33
click at [881, 440] on p at bounding box center [765, 435] width 600 height 20
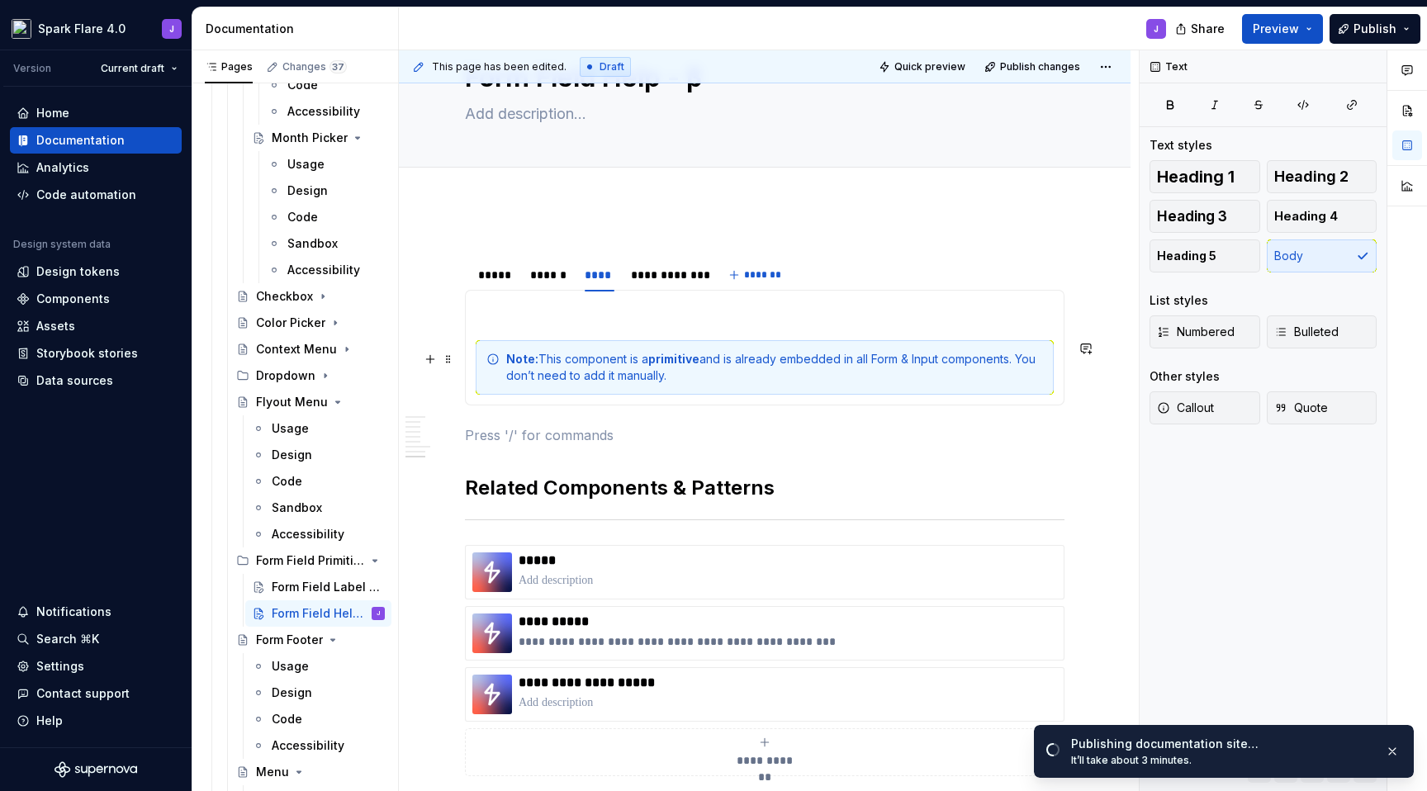
click at [946, 370] on div "Note: This component is a primitive and is already embedded in all Form & Input…" at bounding box center [774, 367] width 537 height 33
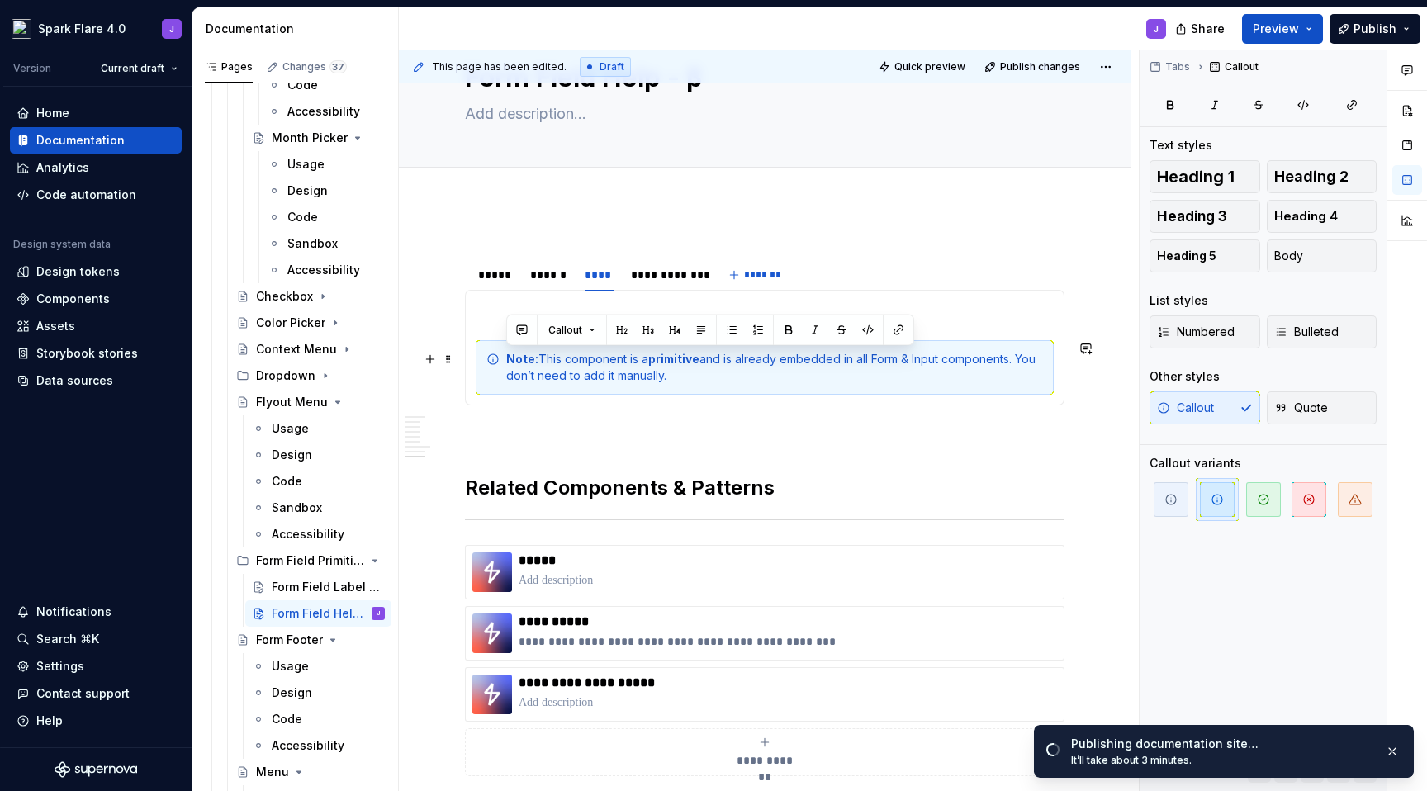
drag, startPoint x: 724, startPoint y: 381, endPoint x: 477, endPoint y: 344, distance: 249.8
click at [477, 344] on div "Note: This component is a primitive and is already embedded in all Form & Input…" at bounding box center [765, 367] width 578 height 55
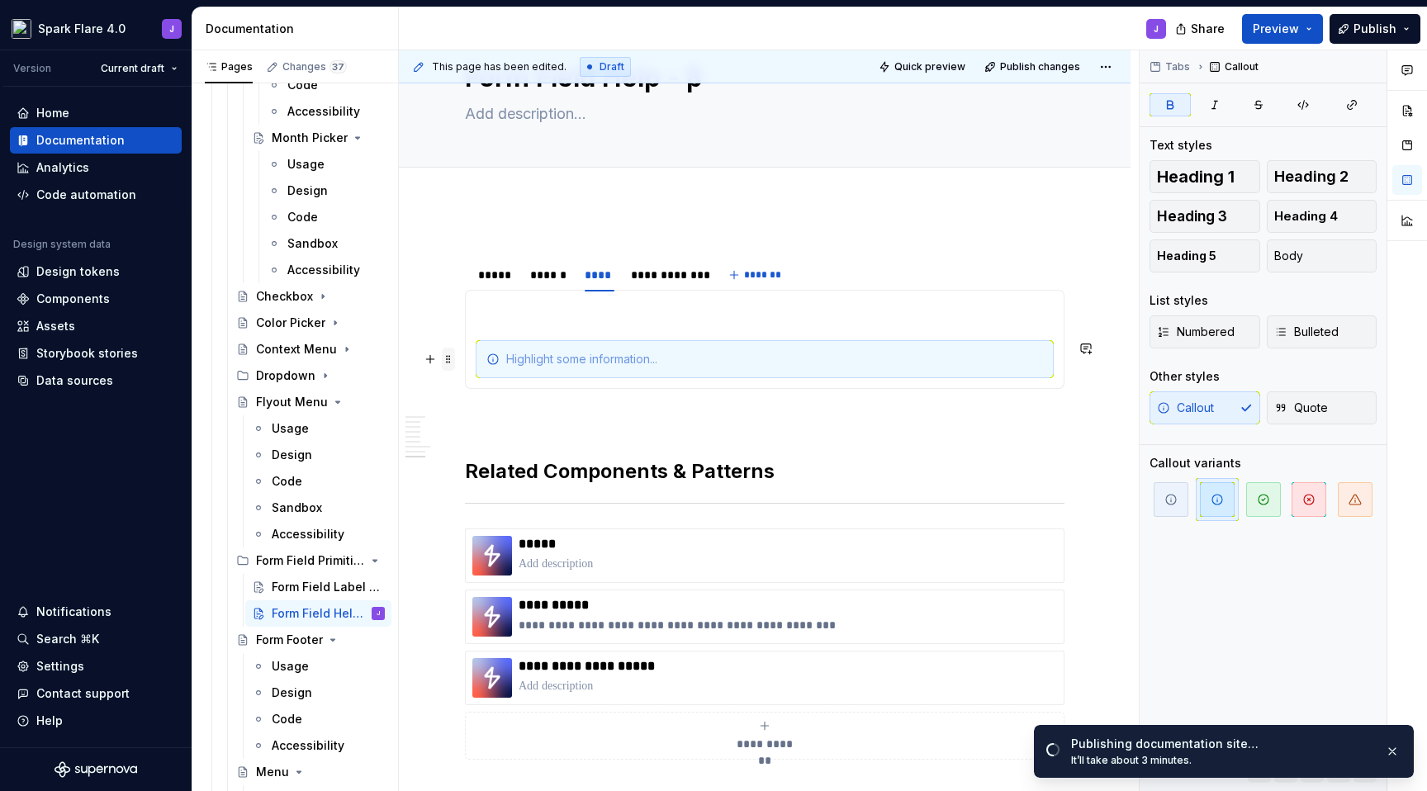
click at [453, 359] on span at bounding box center [448, 359] width 13 height 23
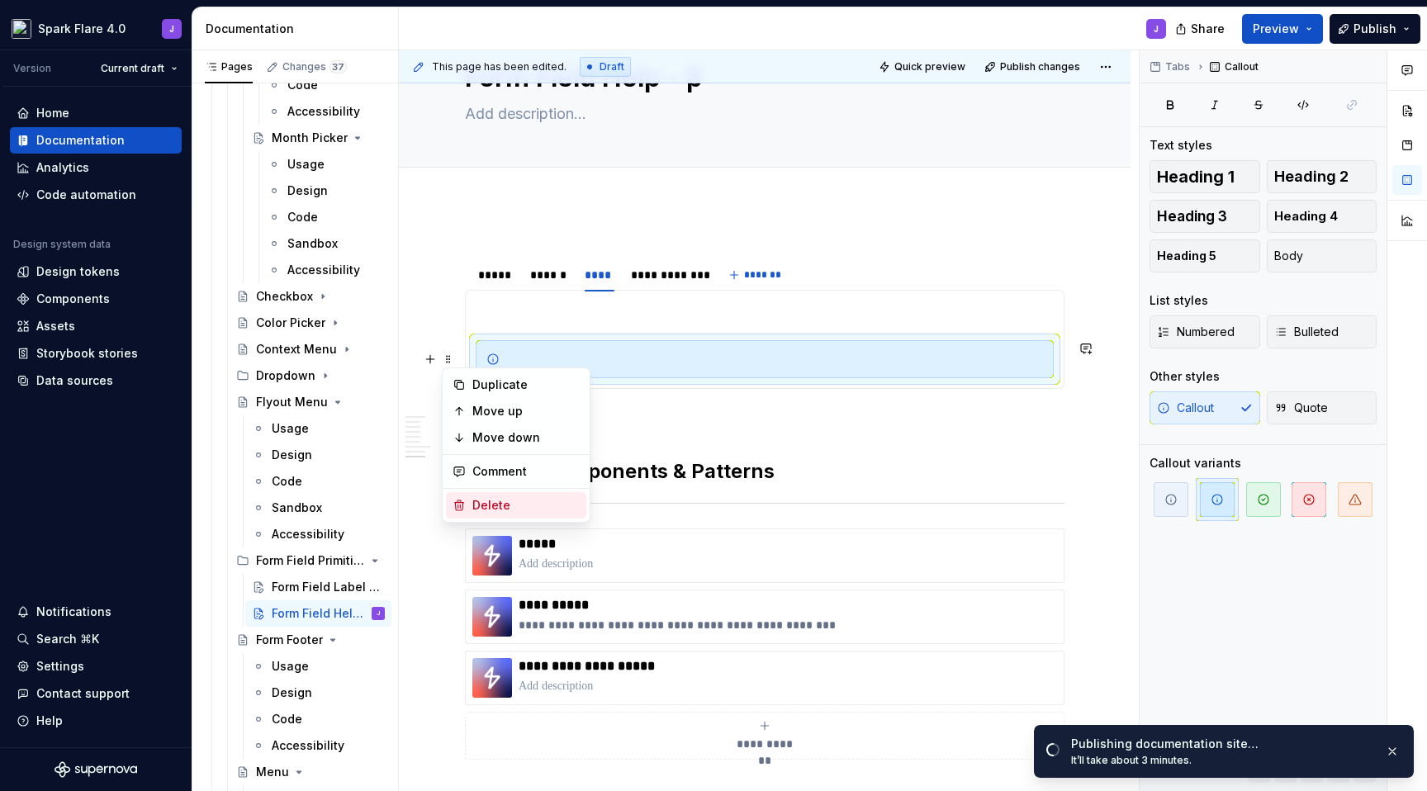
click at [506, 501] on div "Delete" at bounding box center [525, 505] width 107 height 17
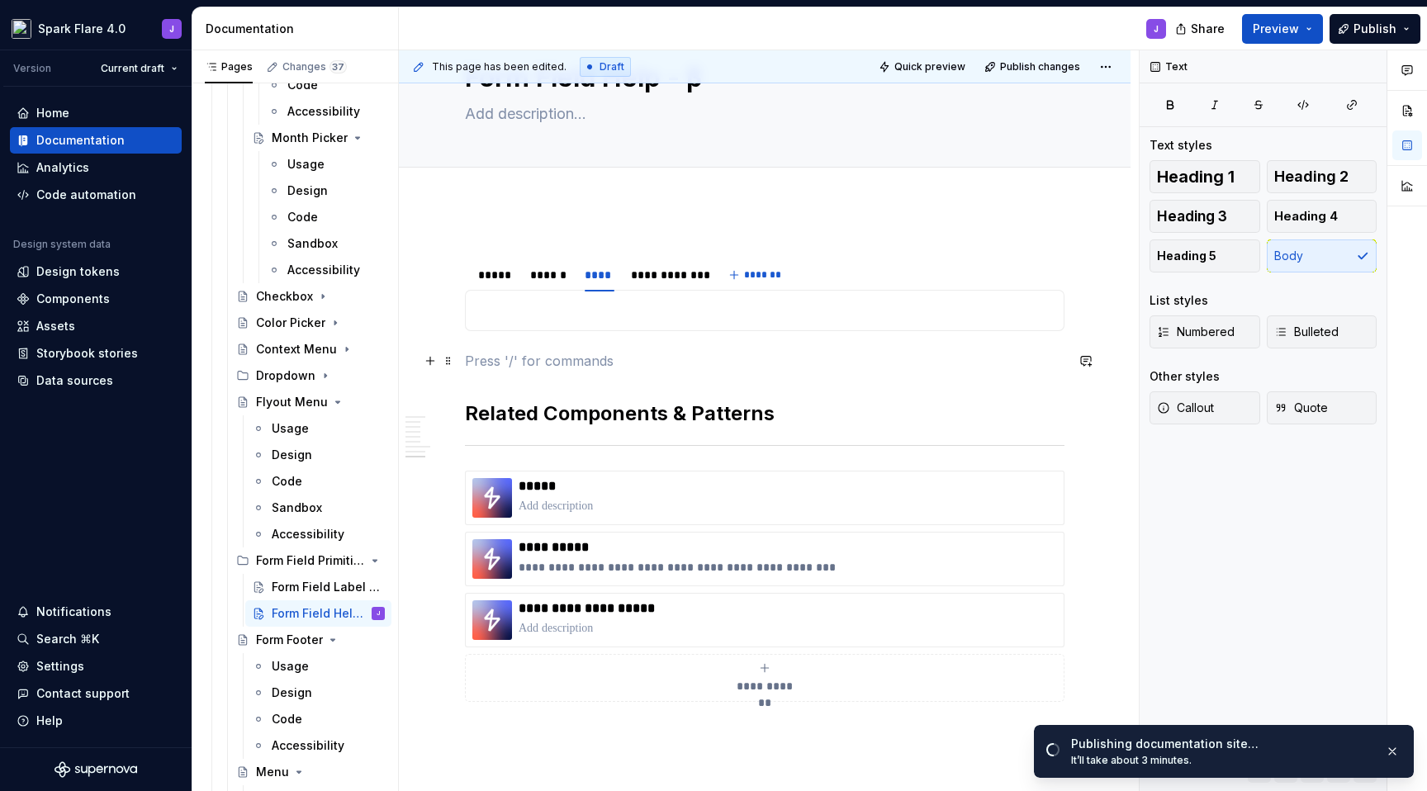
click at [731, 363] on p at bounding box center [765, 361] width 600 height 20
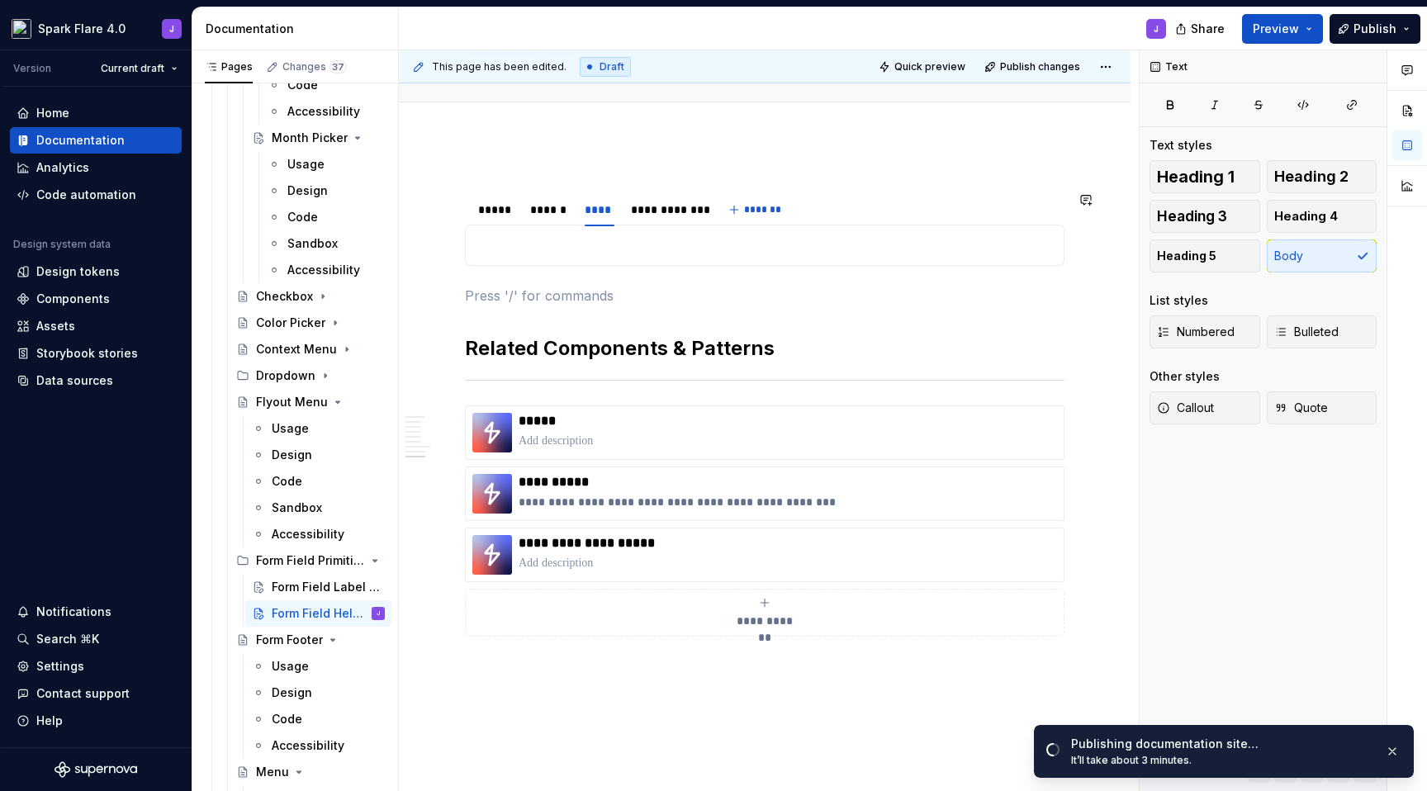
scroll to position [144, 0]
click at [595, 293] on p at bounding box center [765, 296] width 600 height 20
click at [1205, 415] on span "Callout" at bounding box center [1185, 408] width 57 height 17
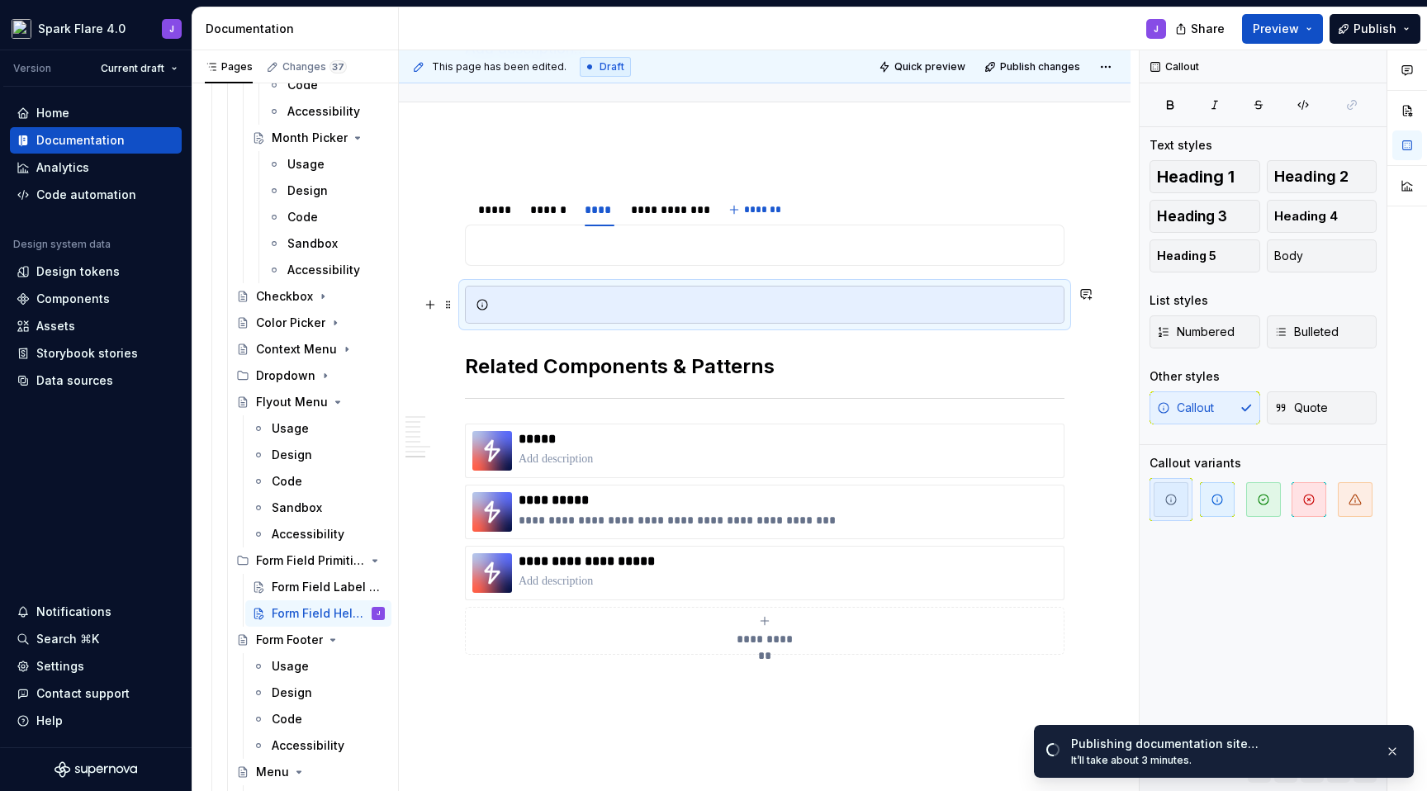
click at [527, 306] on div at bounding box center [775, 305] width 558 height 17
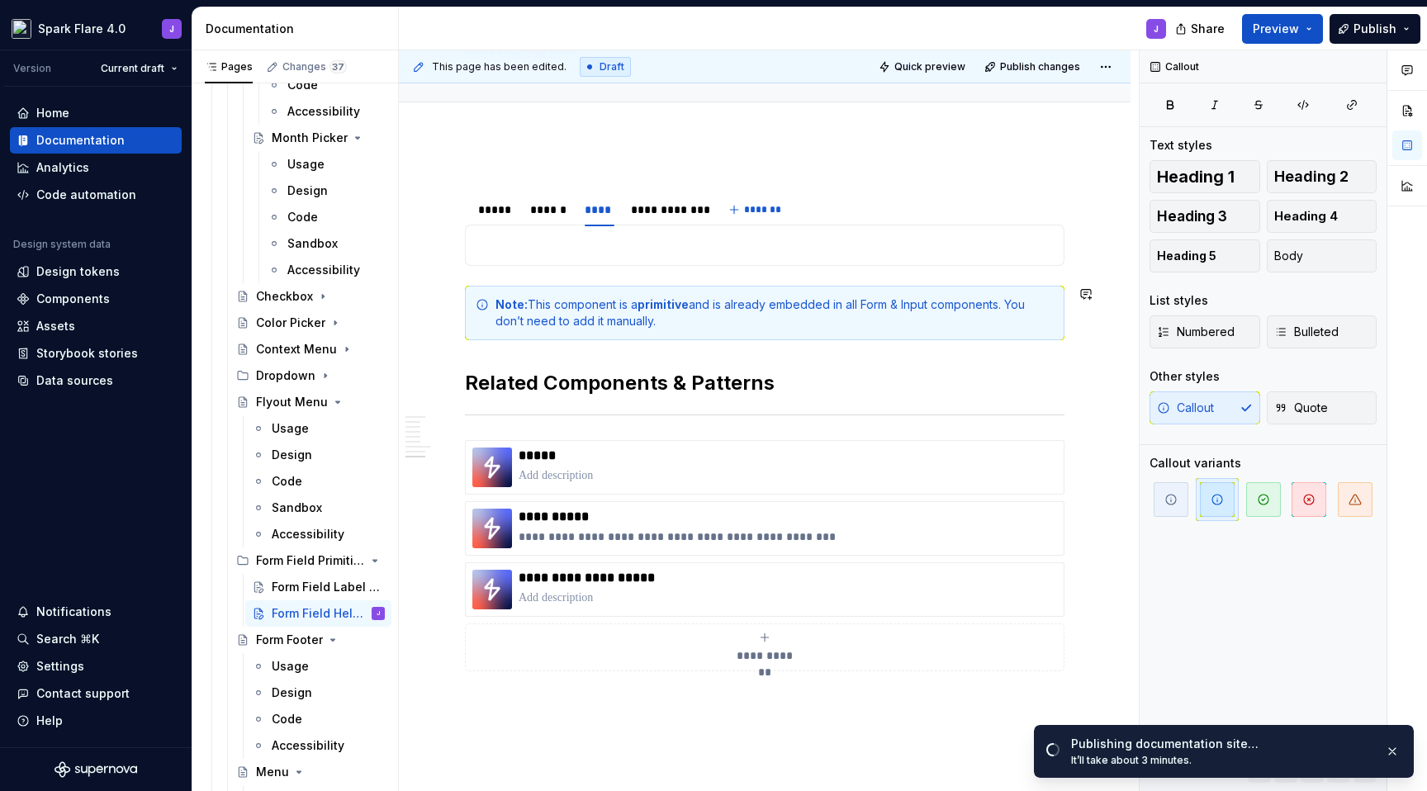
click at [887, 365] on div "**********" at bounding box center [765, 444] width 600 height 533
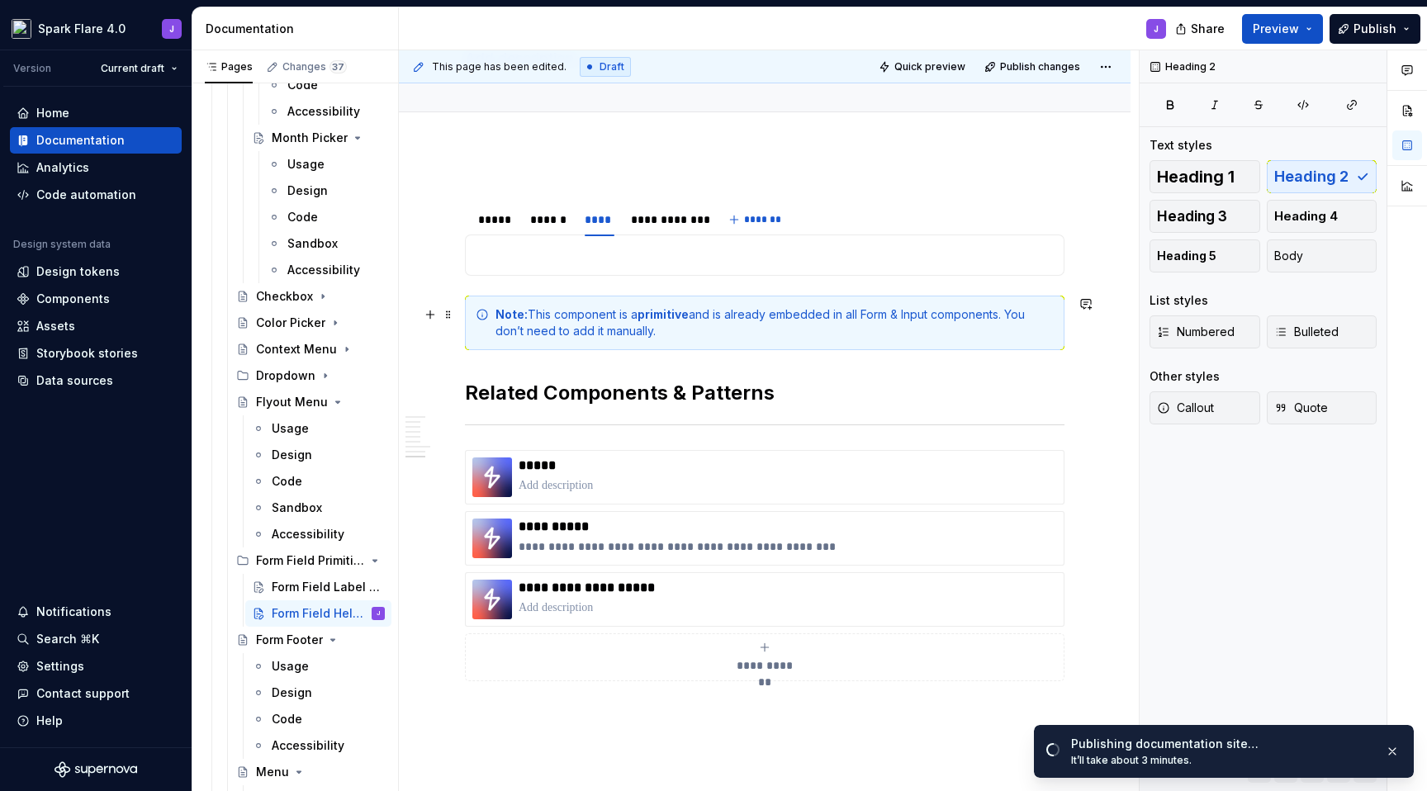
scroll to position [135, 0]
click at [949, 61] on span "Quick preview" at bounding box center [930, 66] width 71 height 13
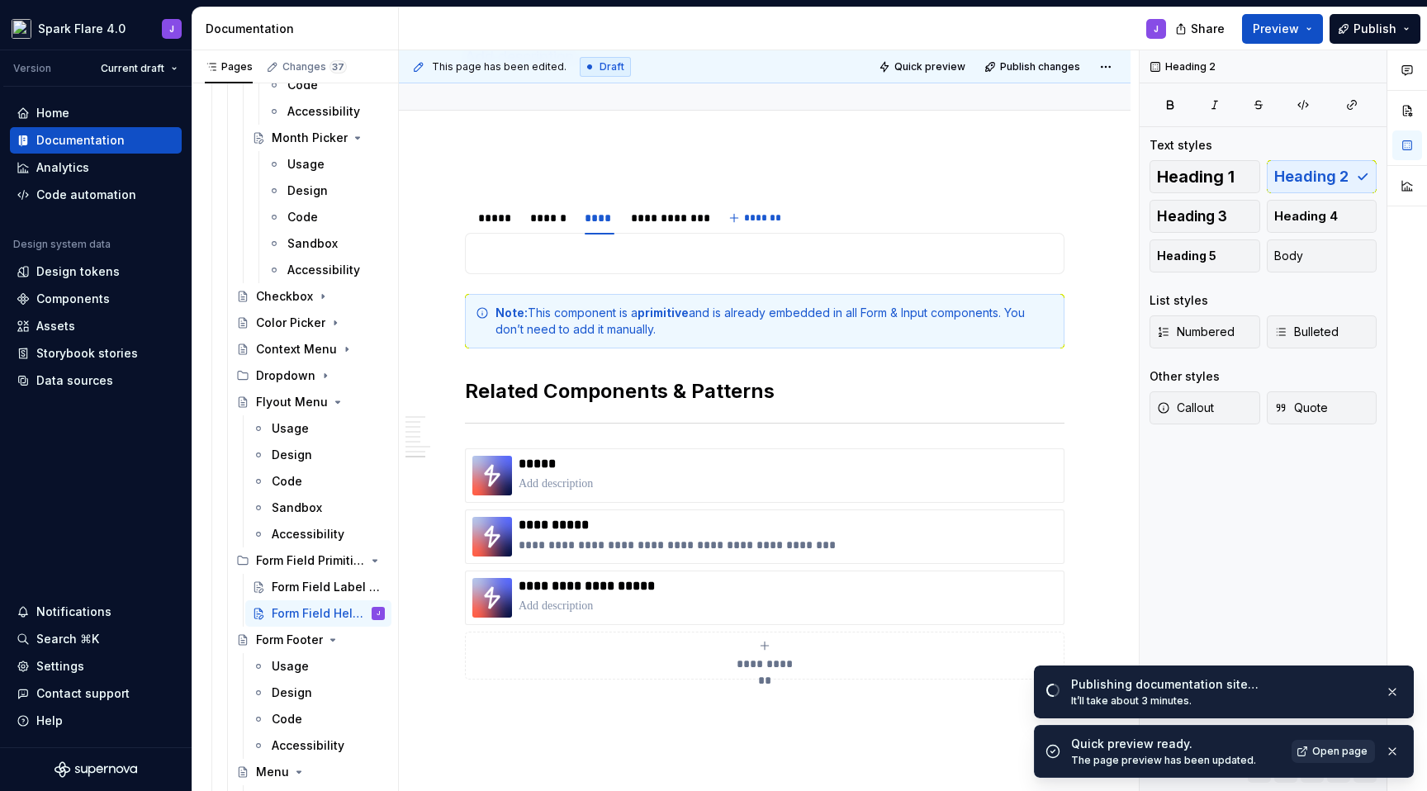
click at [1333, 749] on span "Open page" at bounding box center [1340, 751] width 55 height 13
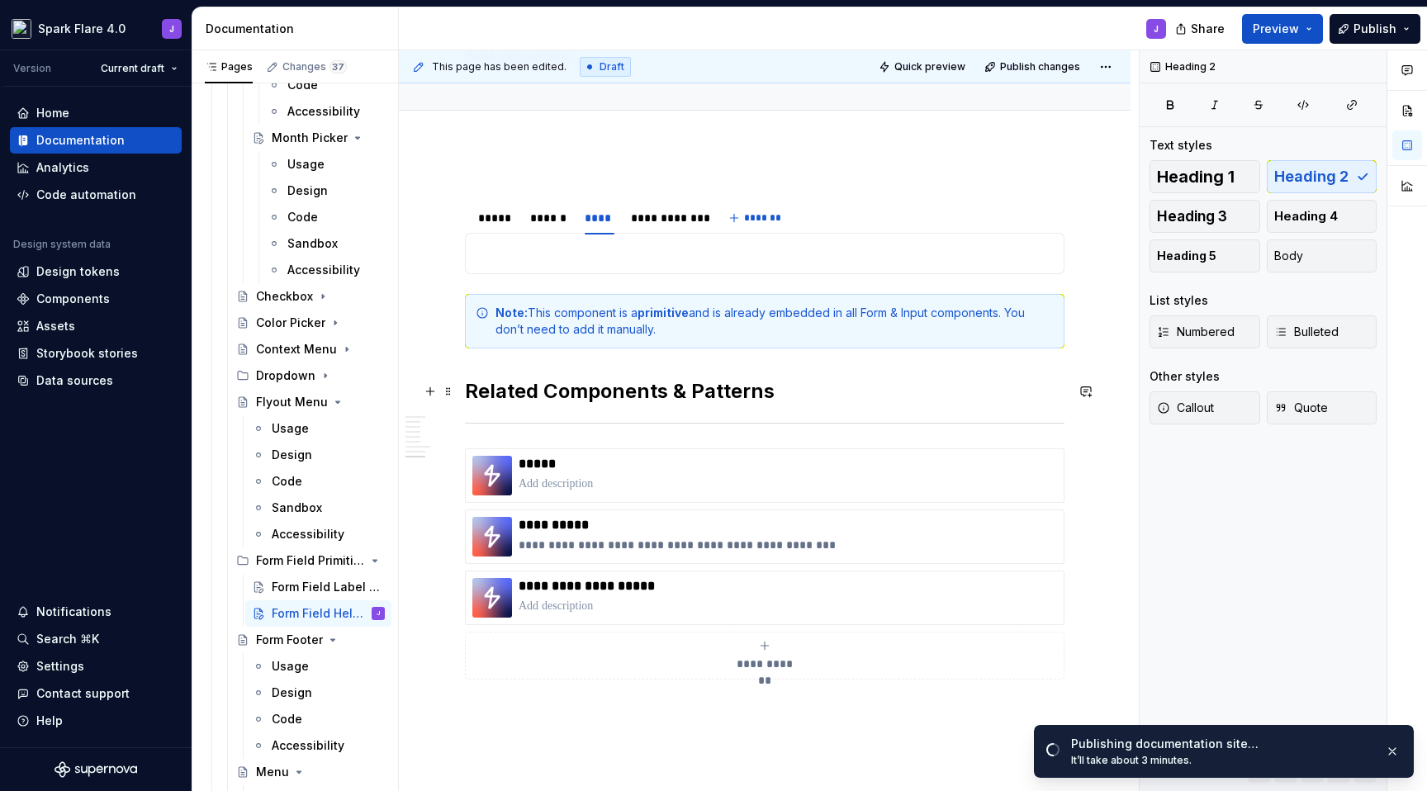
click at [849, 387] on h2 "Related Components & Patterns" at bounding box center [765, 391] width 600 height 26
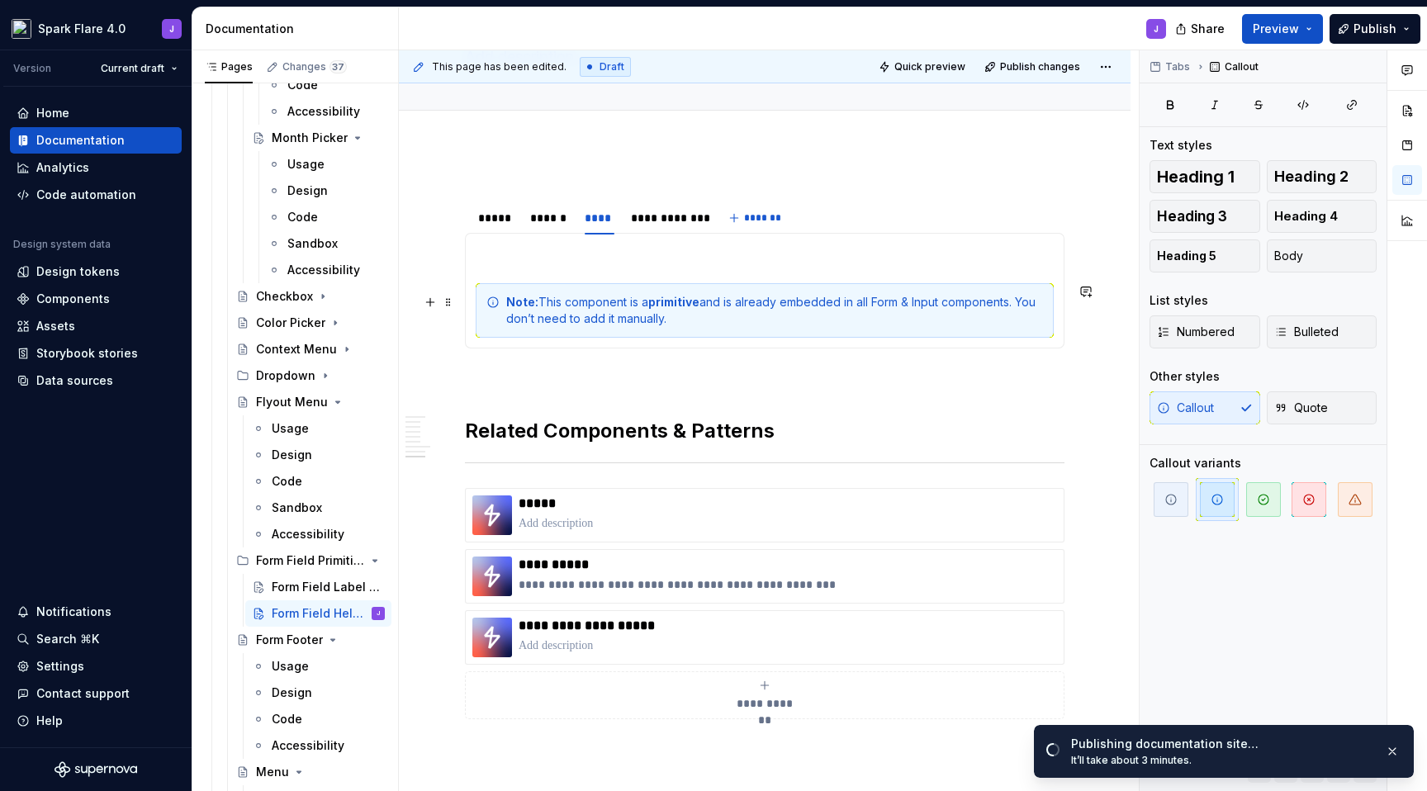
click at [926, 317] on div "Note: This component is a primitive and is already embedded in all Form & Input…" at bounding box center [774, 310] width 537 height 33
click at [868, 379] on p at bounding box center [765, 378] width 600 height 20
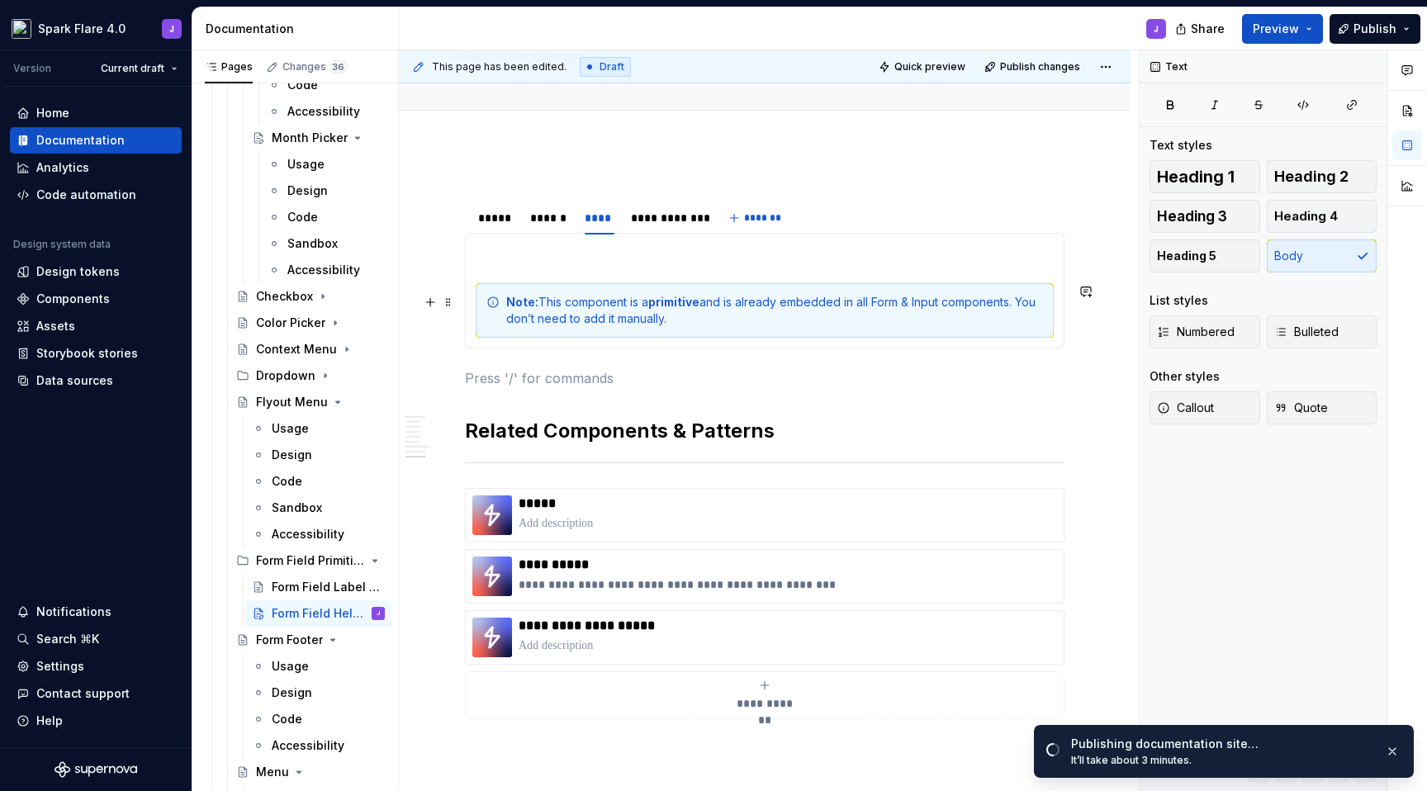
click at [710, 303] on div "Note: This component is a primitive and is already embedded in all Form & Input…" at bounding box center [774, 310] width 537 height 33
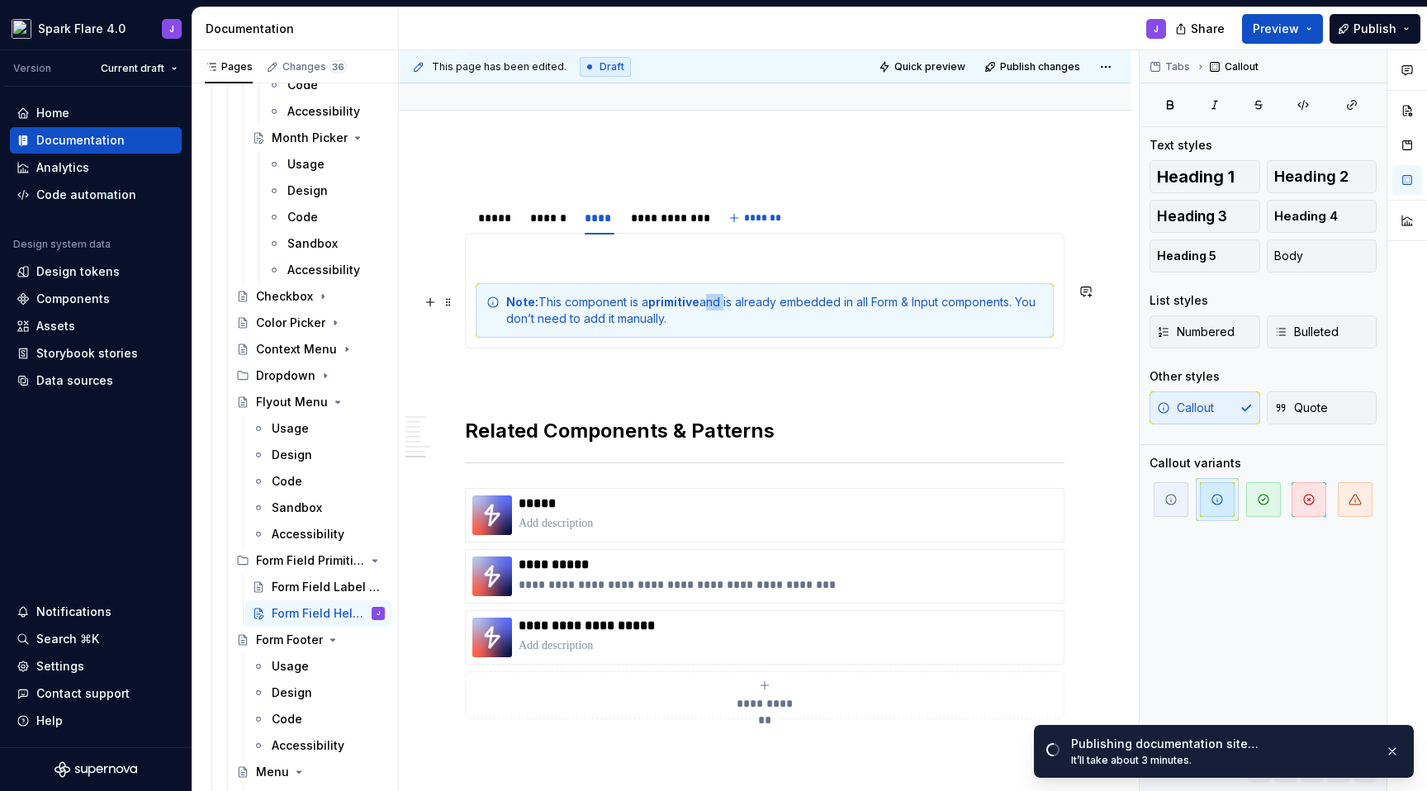
click at [710, 303] on div "Note: This component is a primitive and is already embedded in all Form & Input…" at bounding box center [774, 310] width 537 height 33
copy div "Note: This component is a primitive and is already embedded in all Form & Input…"
click at [306, 579] on div "Form Field Label - β" at bounding box center [327, 587] width 110 height 17
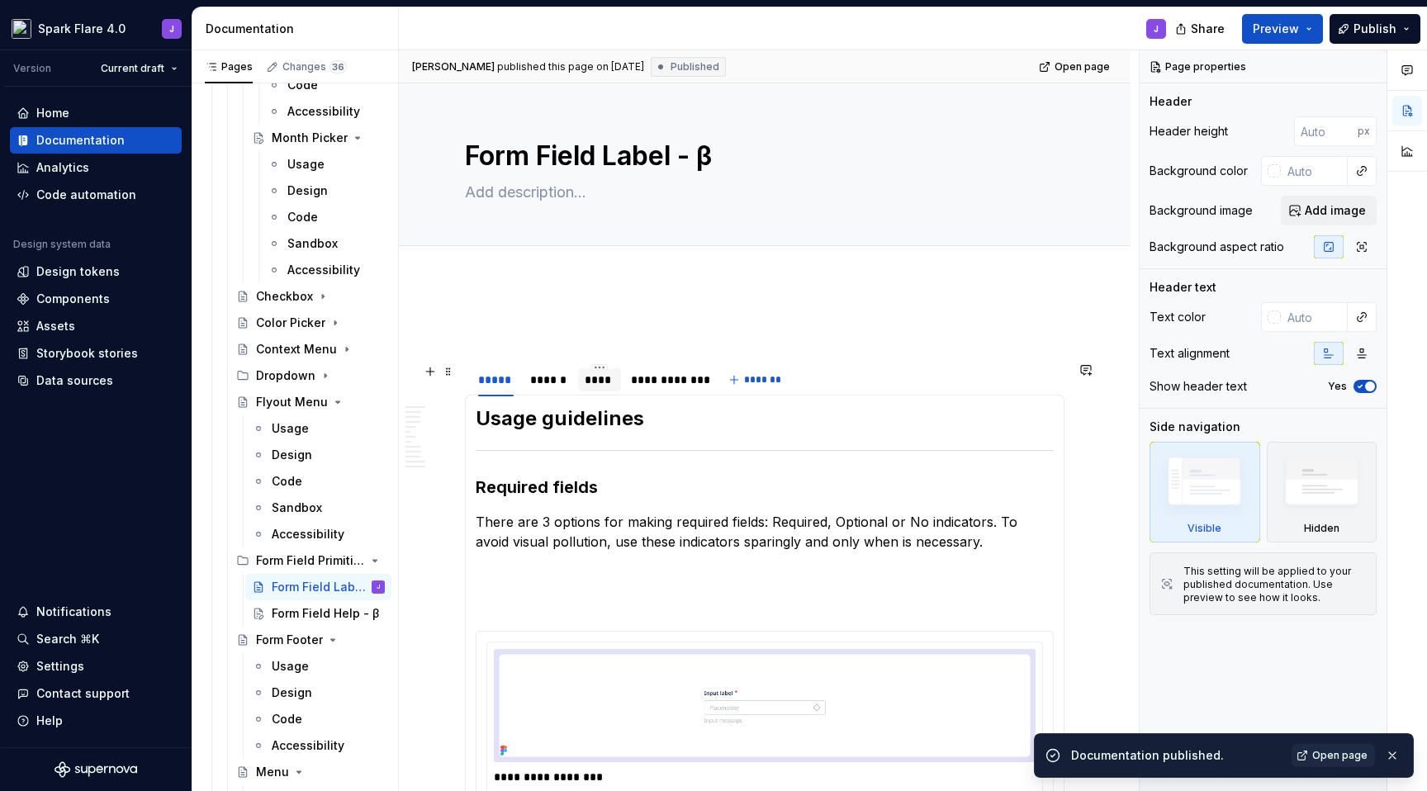
click at [612, 383] on div "****" at bounding box center [600, 380] width 30 height 17
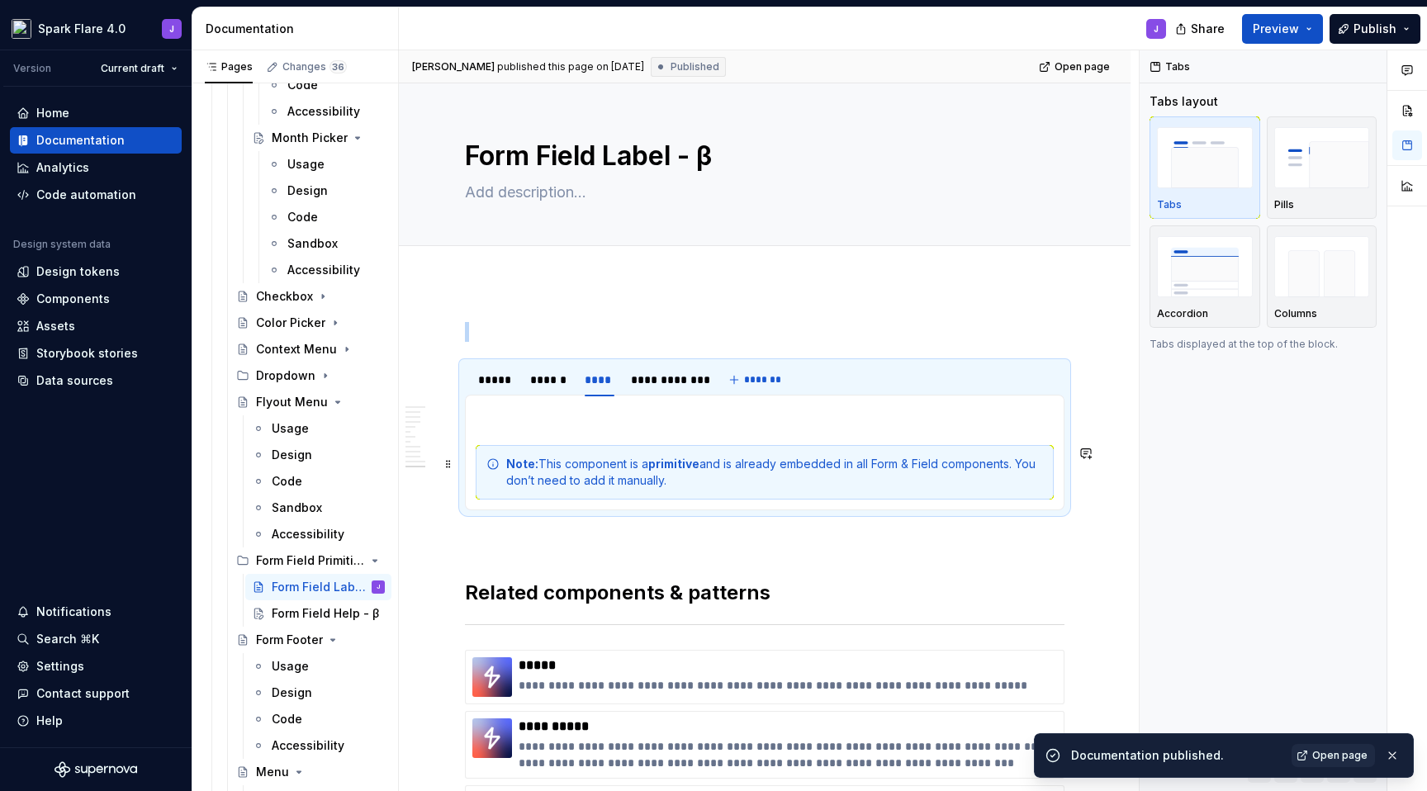
click at [656, 481] on div "Note: This component is a primitive and is already embedded in all Form & Field…" at bounding box center [774, 472] width 537 height 33
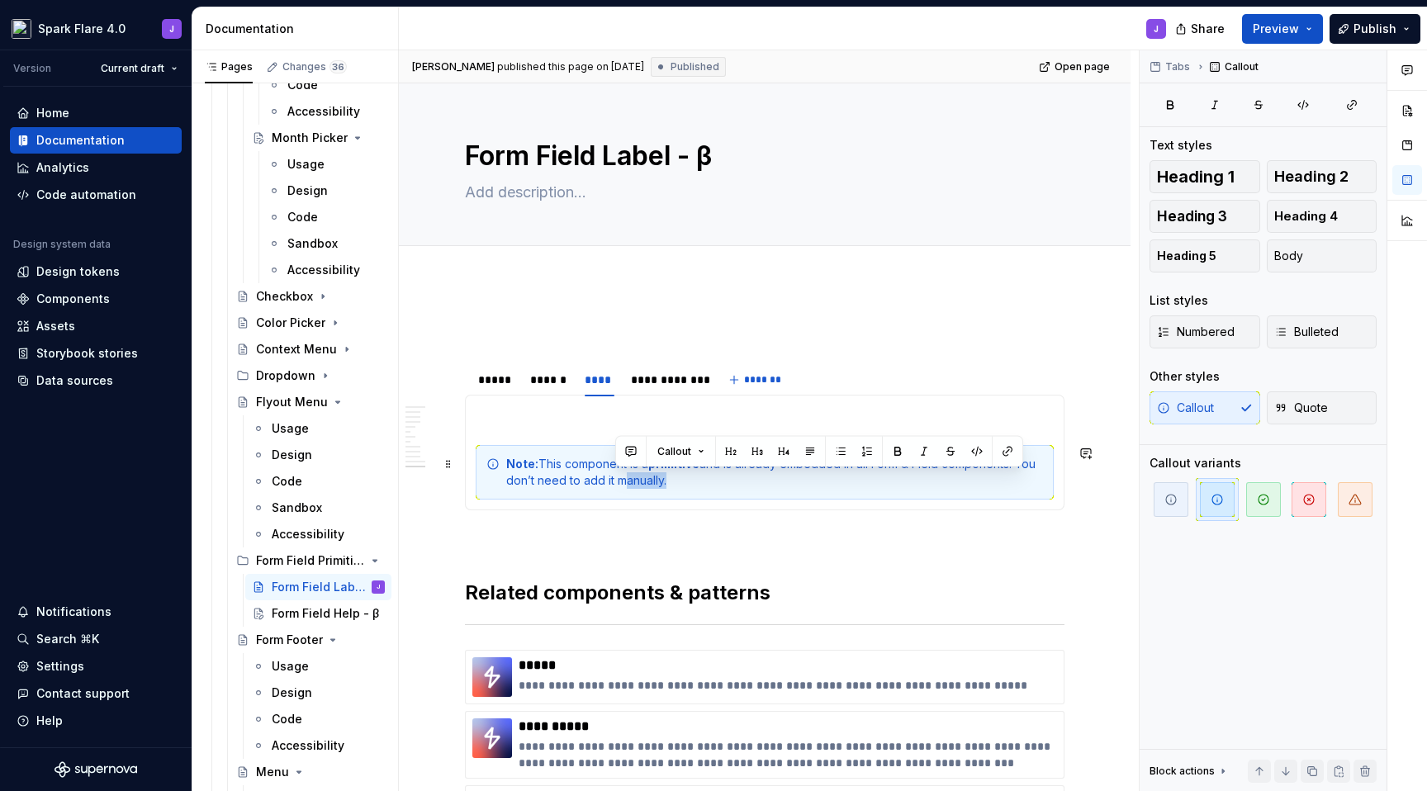
click at [657, 482] on div "Note: This component is a primitive and is already embedded in all Form & Field…" at bounding box center [774, 472] width 537 height 33
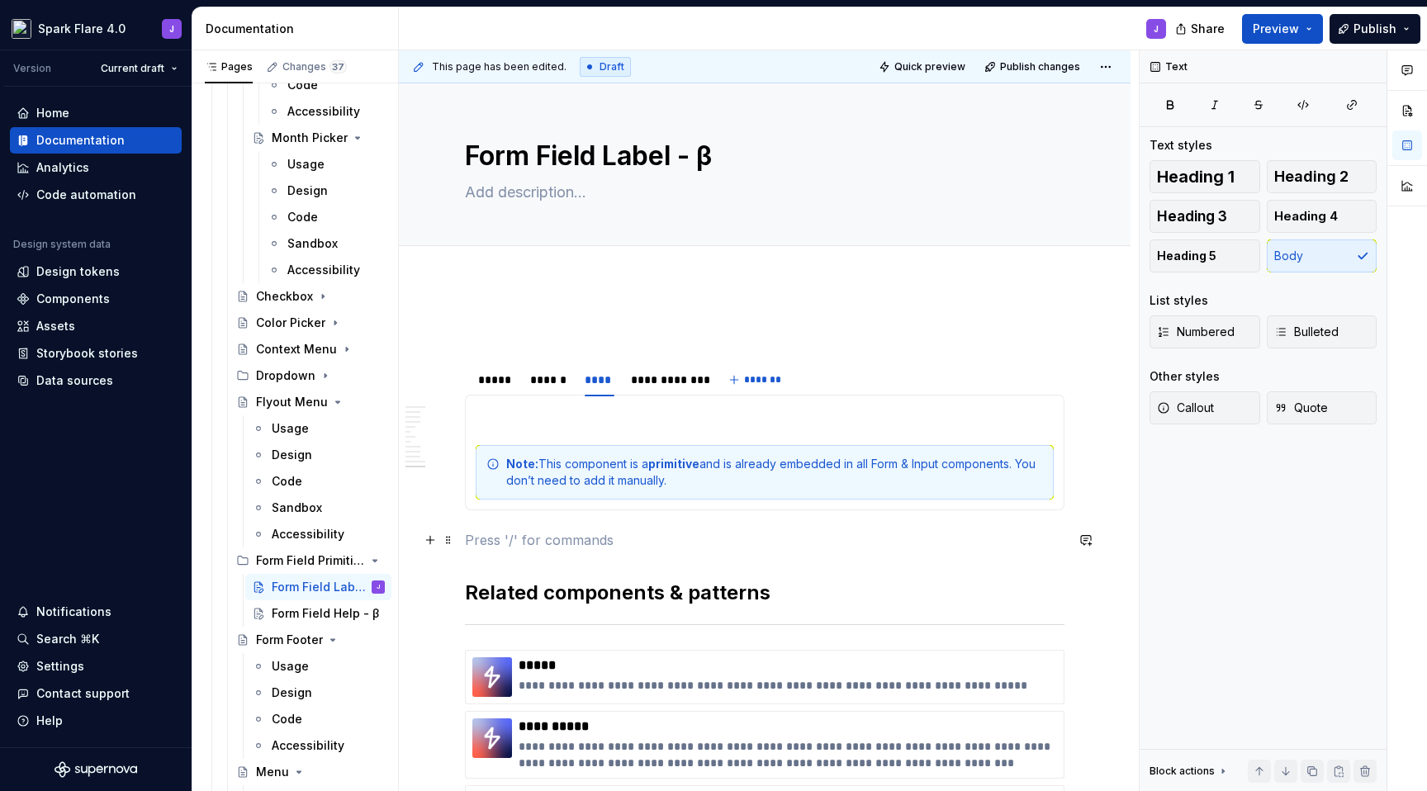
click at [794, 537] on p at bounding box center [765, 540] width 600 height 20
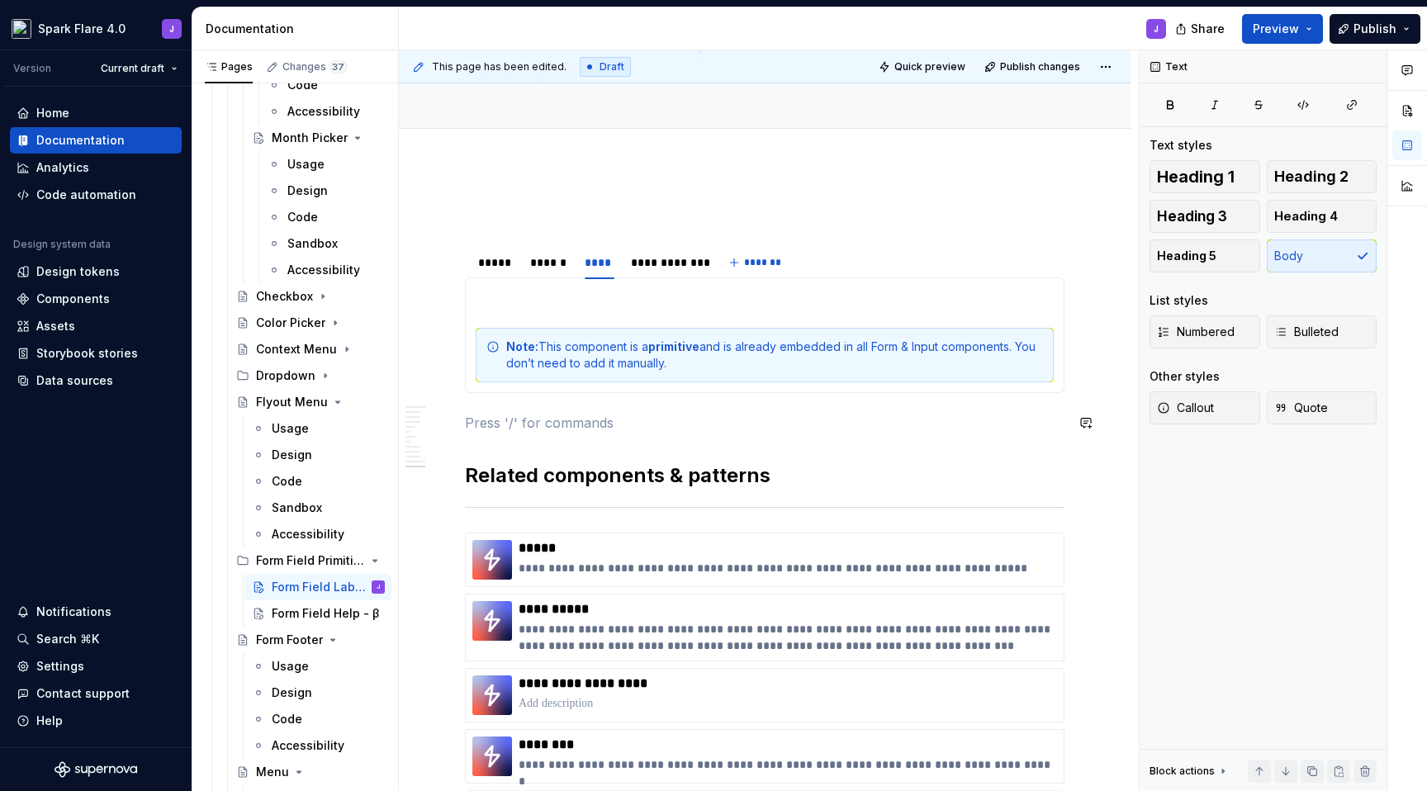
scroll to position [126, 0]
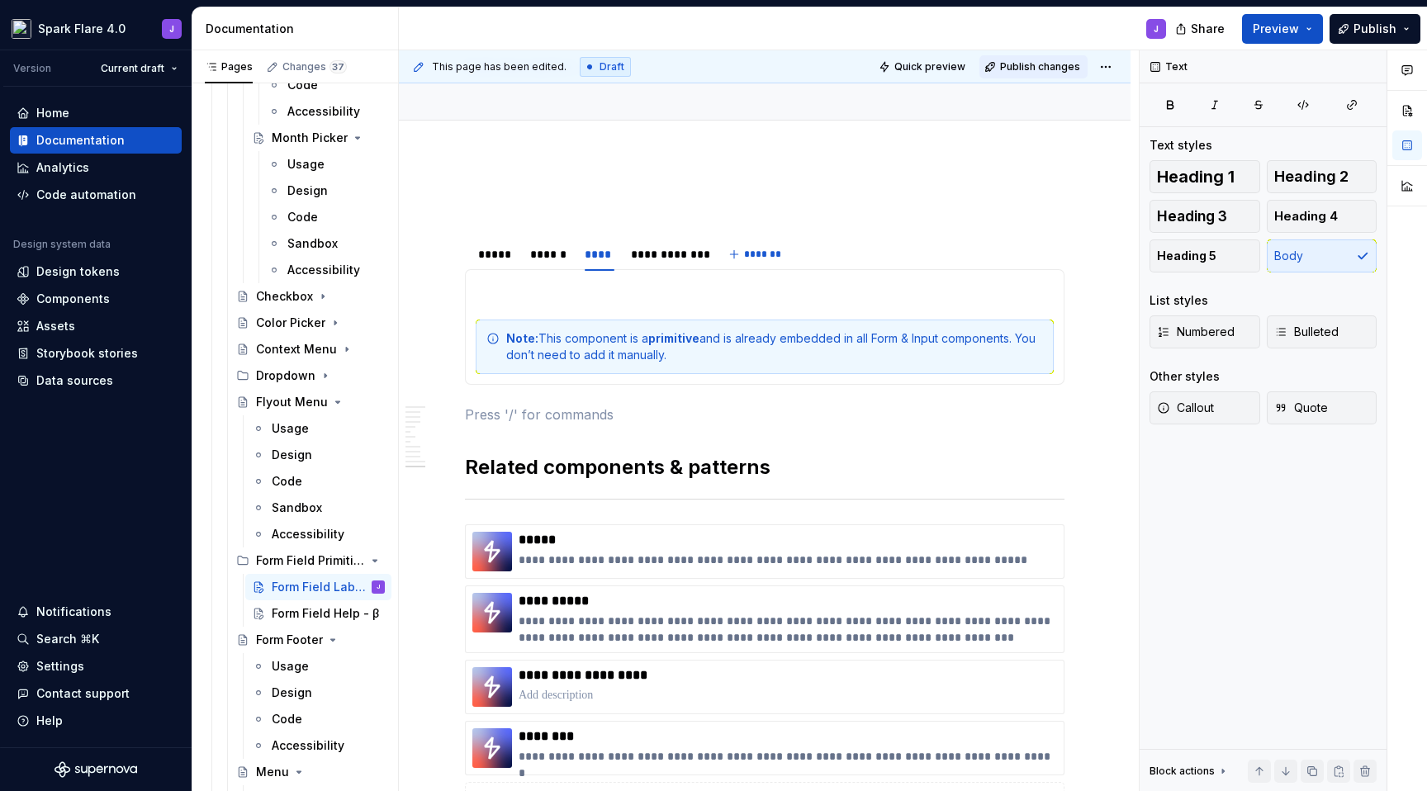
click at [1034, 68] on span "Publish changes" at bounding box center [1040, 66] width 80 height 13
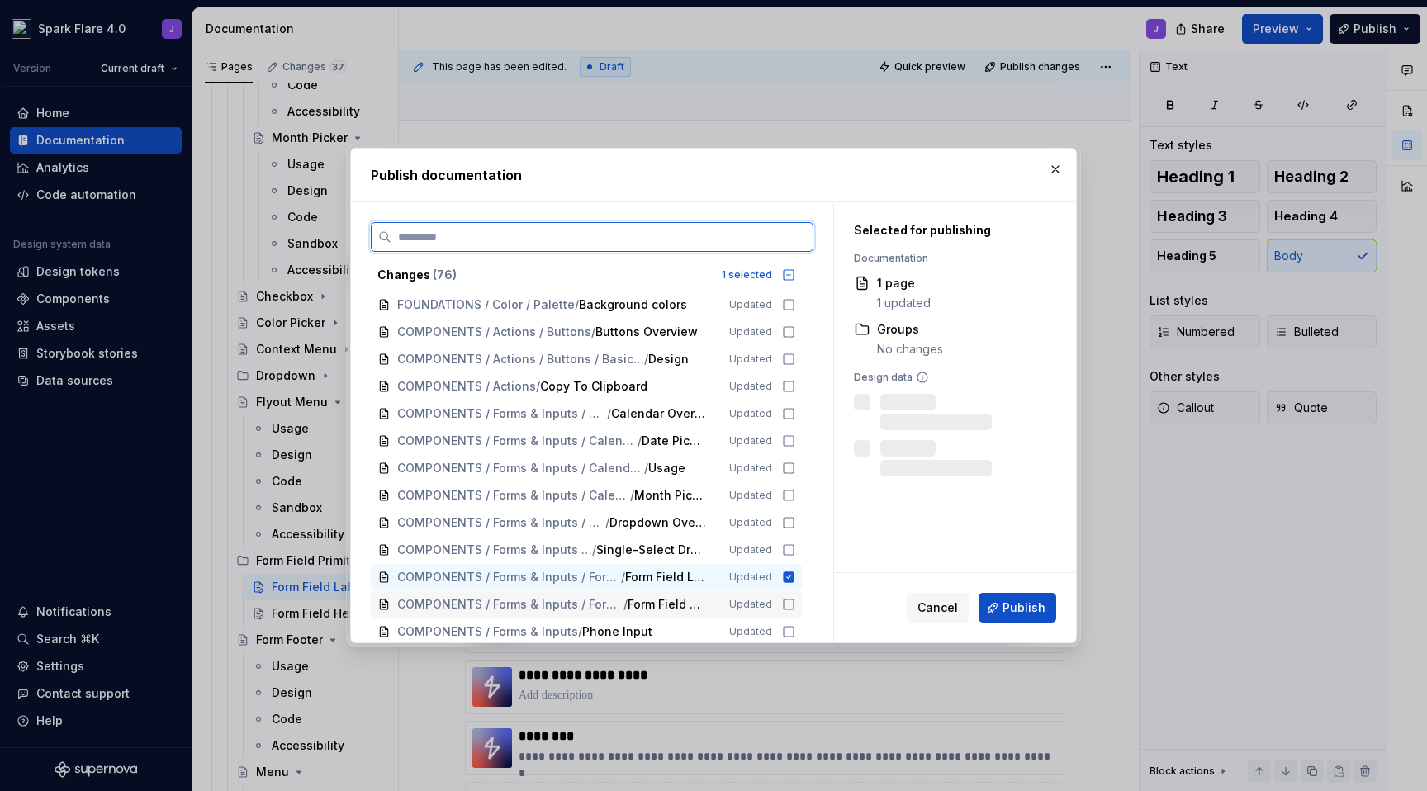
click at [791, 603] on icon at bounding box center [788, 604] width 13 height 13
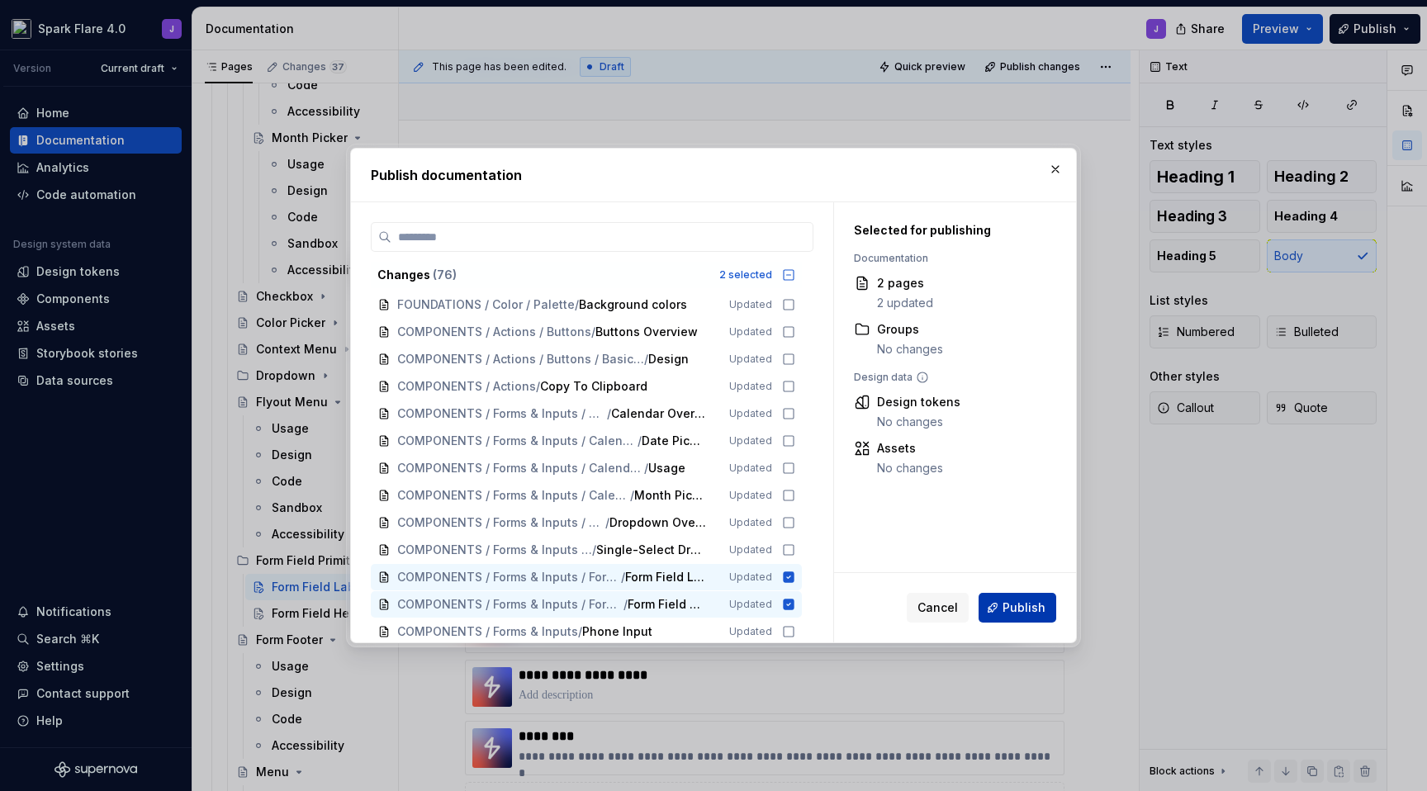
click at [1015, 610] on span "Publish" at bounding box center [1024, 608] width 43 height 17
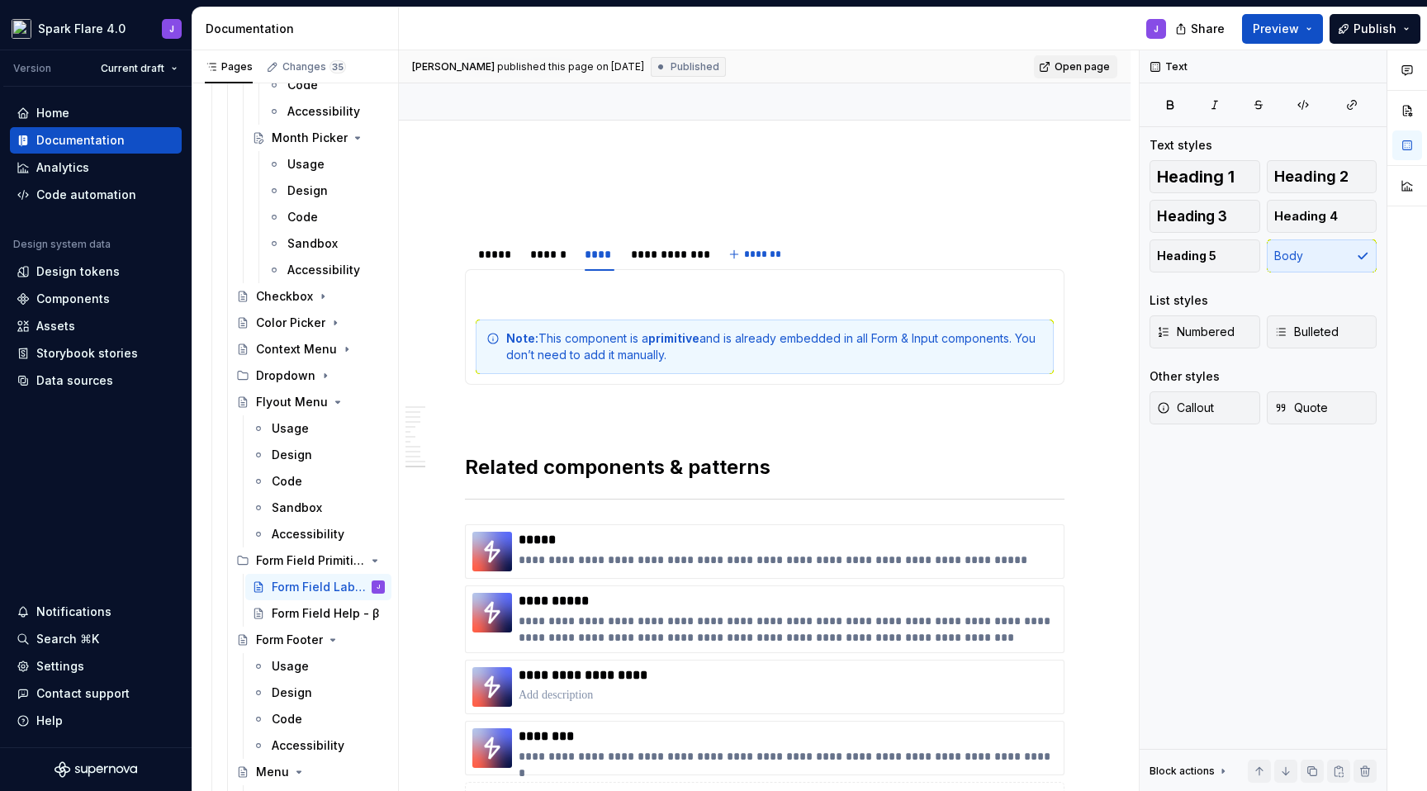
click at [1104, 69] on span "Open page" at bounding box center [1082, 66] width 55 height 13
type textarea "*"
